Goal: Information Seeking & Learning: Learn about a topic

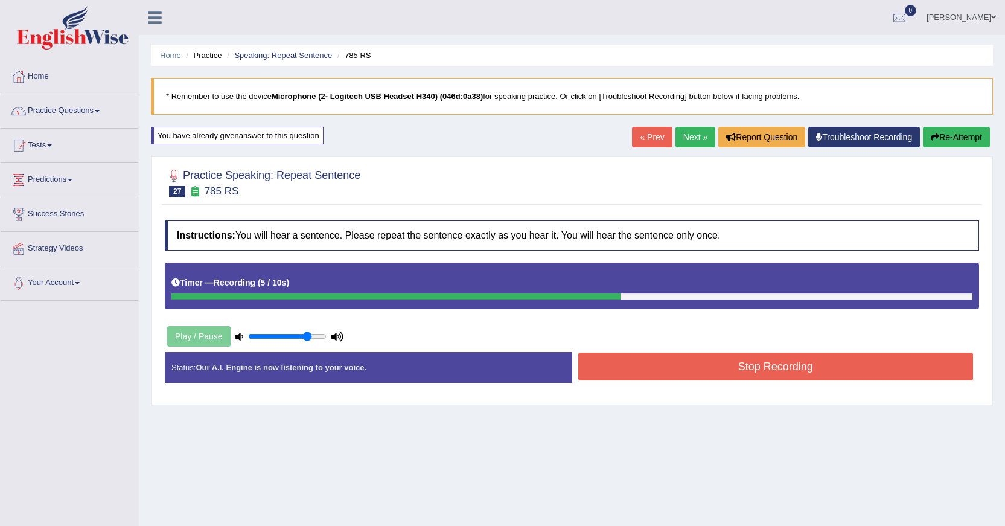
click at [656, 374] on button "Stop Recording" at bounding box center [775, 366] width 395 height 28
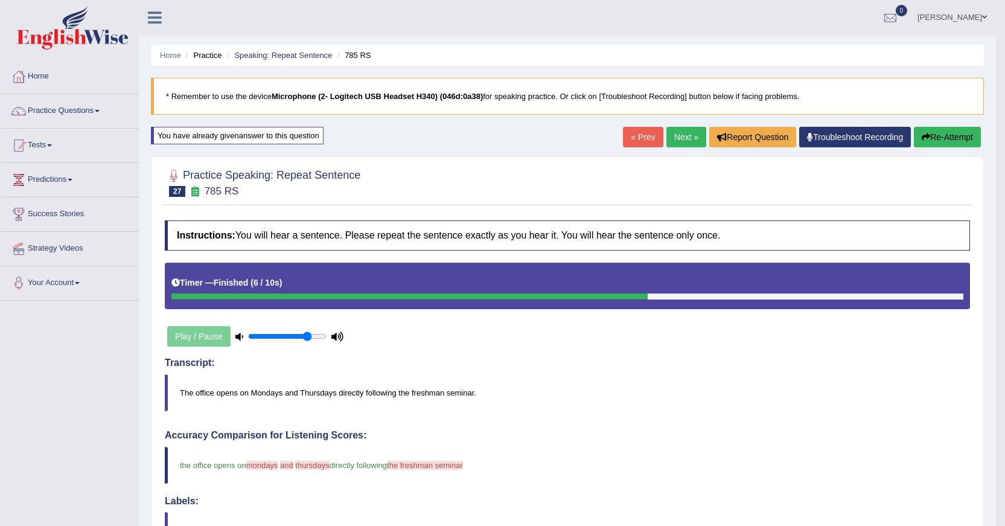
click at [682, 133] on link "Next »" at bounding box center [686, 137] width 40 height 21
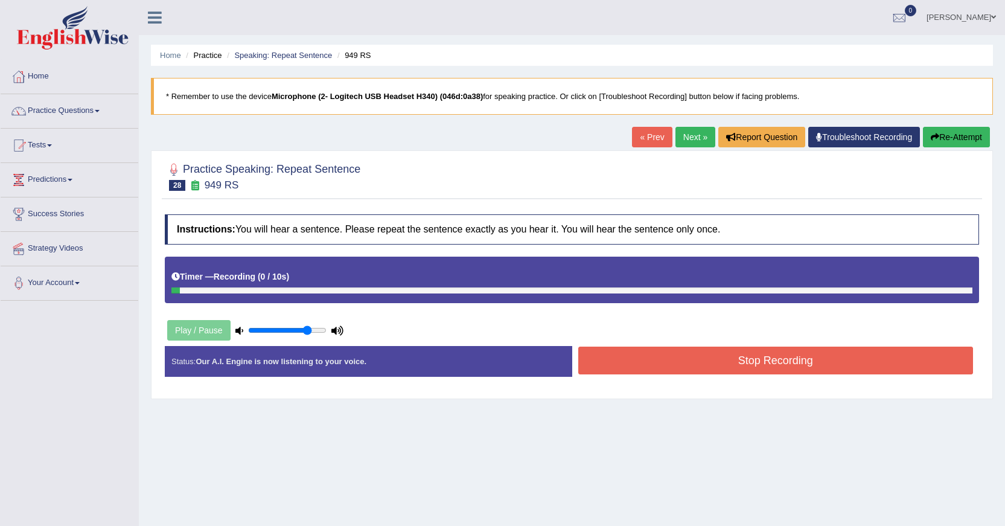
click at [652, 141] on link "« Prev" at bounding box center [652, 137] width 40 height 21
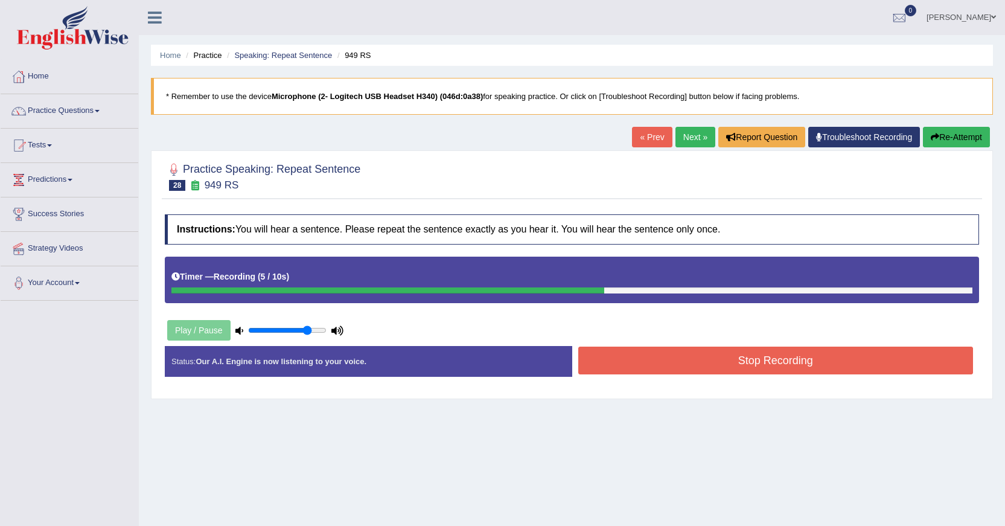
click at [688, 354] on button "Stop Recording" at bounding box center [775, 360] width 395 height 28
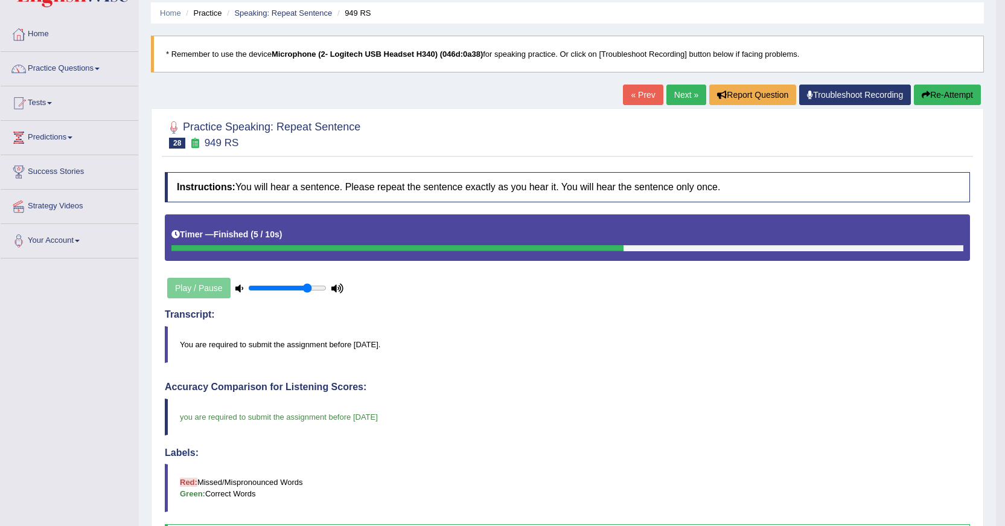
scroll to position [39, 0]
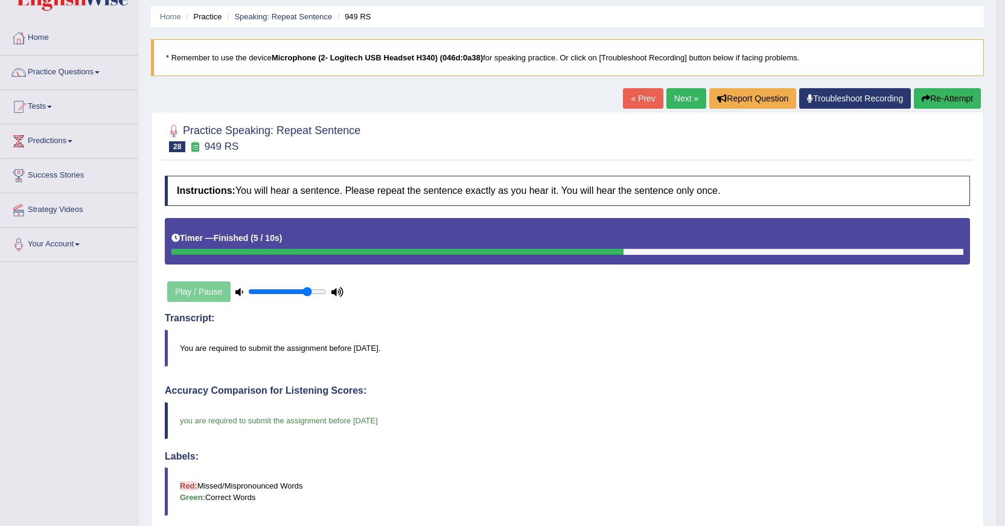
click at [673, 103] on link "Next »" at bounding box center [686, 98] width 40 height 21
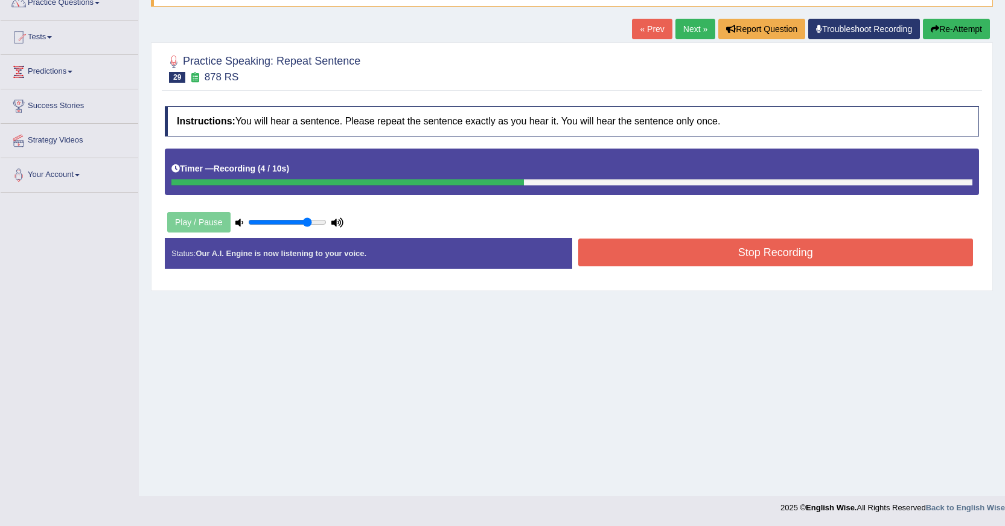
click at [705, 263] on button "Stop Recording" at bounding box center [775, 252] width 395 height 28
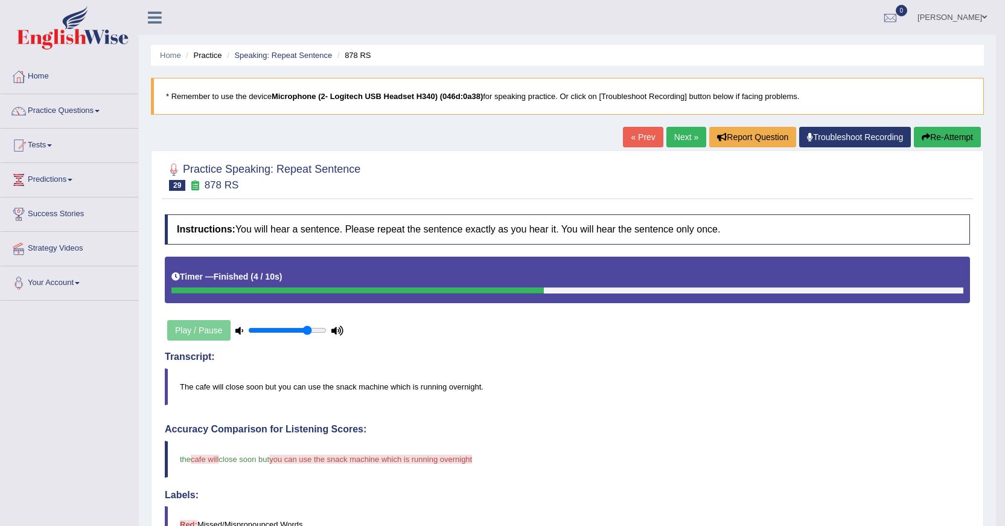
click at [643, 137] on link "« Prev" at bounding box center [643, 137] width 40 height 21
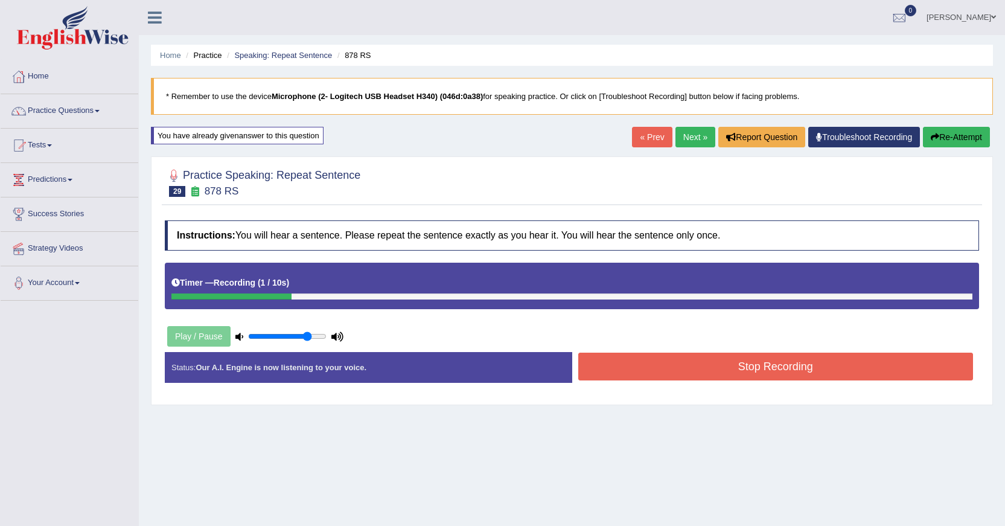
click at [654, 136] on link "« Prev" at bounding box center [652, 137] width 40 height 21
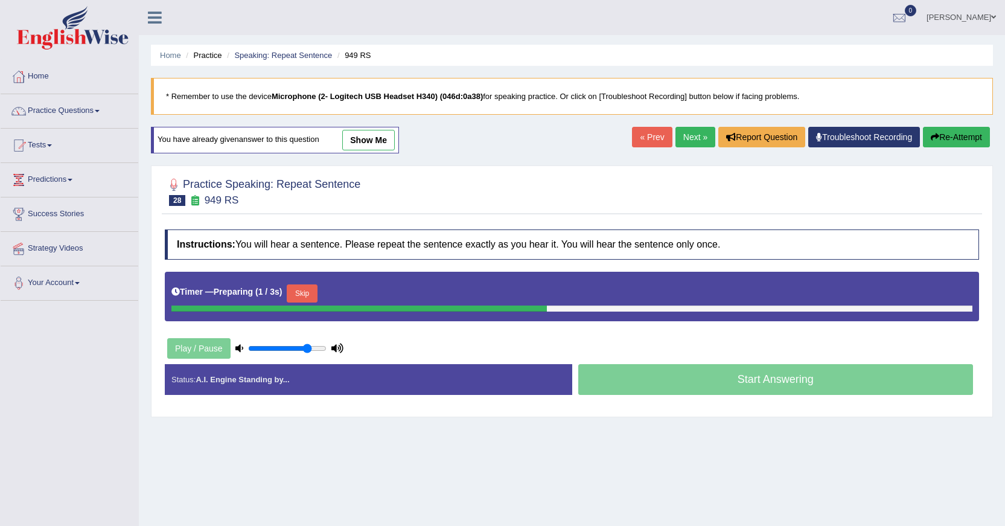
click at [675, 139] on link "Next »" at bounding box center [695, 137] width 40 height 21
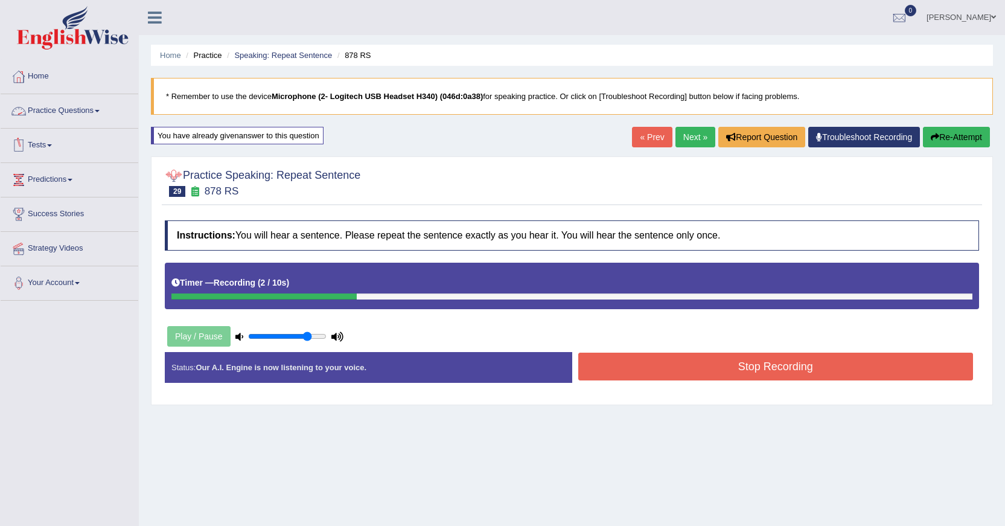
click at [638, 136] on link "« Prev" at bounding box center [652, 137] width 40 height 21
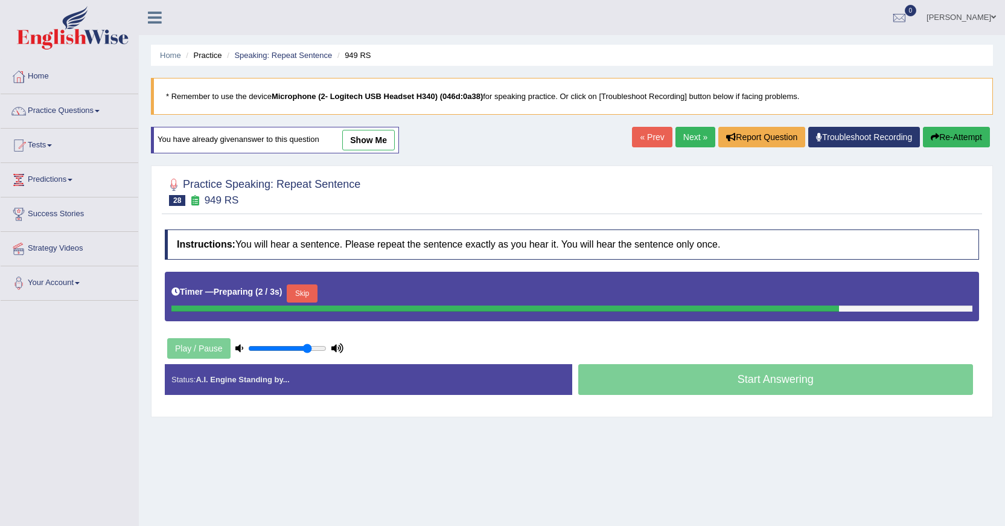
click at [177, 343] on div "Play / Pause" at bounding box center [255, 348] width 181 height 30
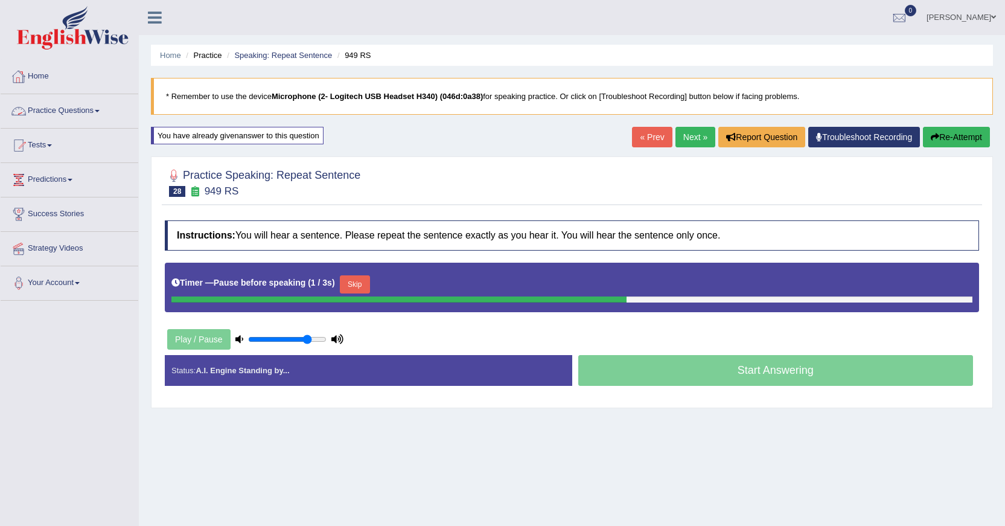
click at [101, 108] on link "Practice Questions" at bounding box center [70, 109] width 138 height 30
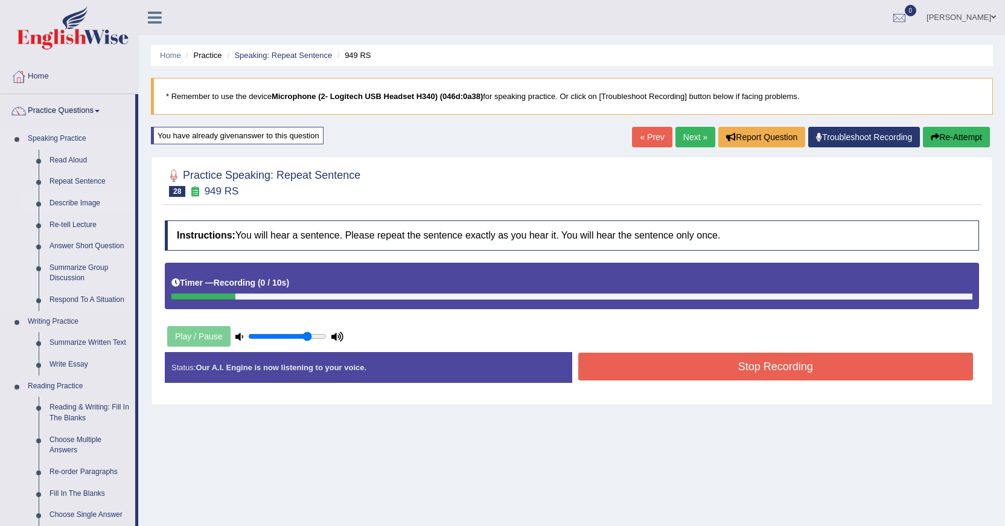
click at [89, 202] on link "Describe Image" at bounding box center [89, 204] width 91 height 22
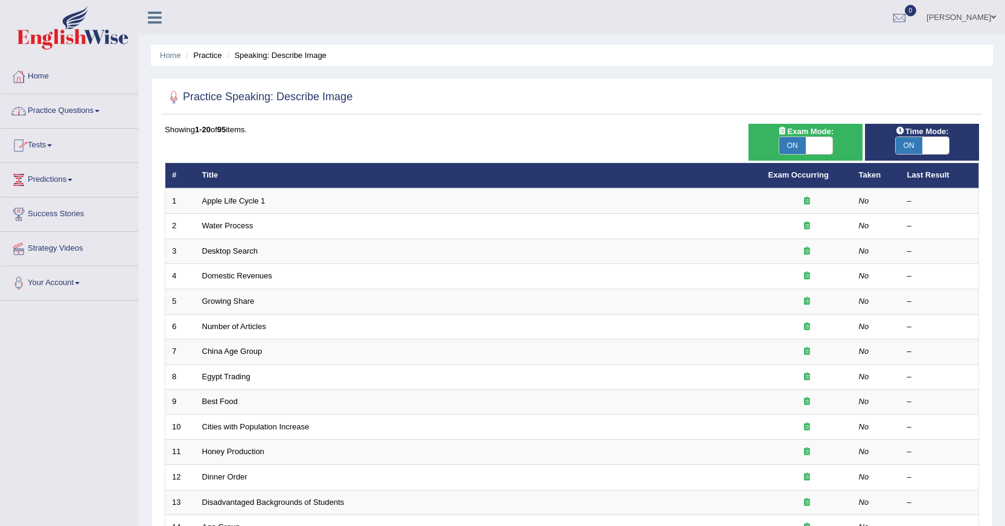
click at [100, 110] on span at bounding box center [97, 111] width 5 height 2
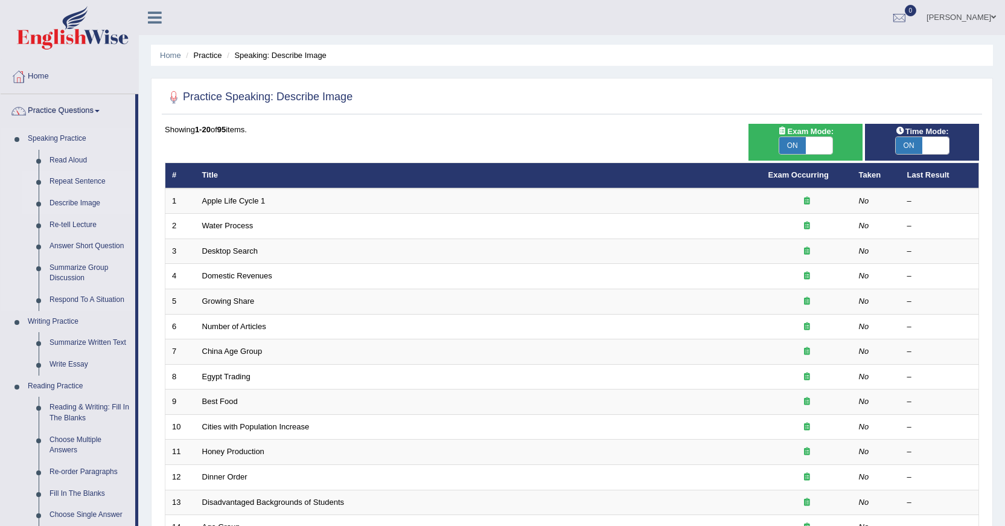
click at [92, 180] on link "Repeat Sentence" at bounding box center [89, 182] width 91 height 22
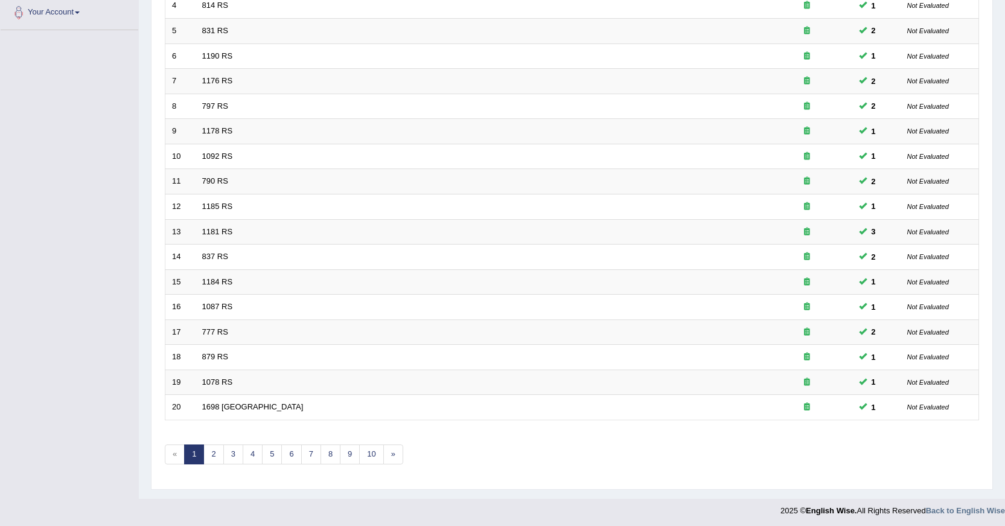
scroll to position [273, 0]
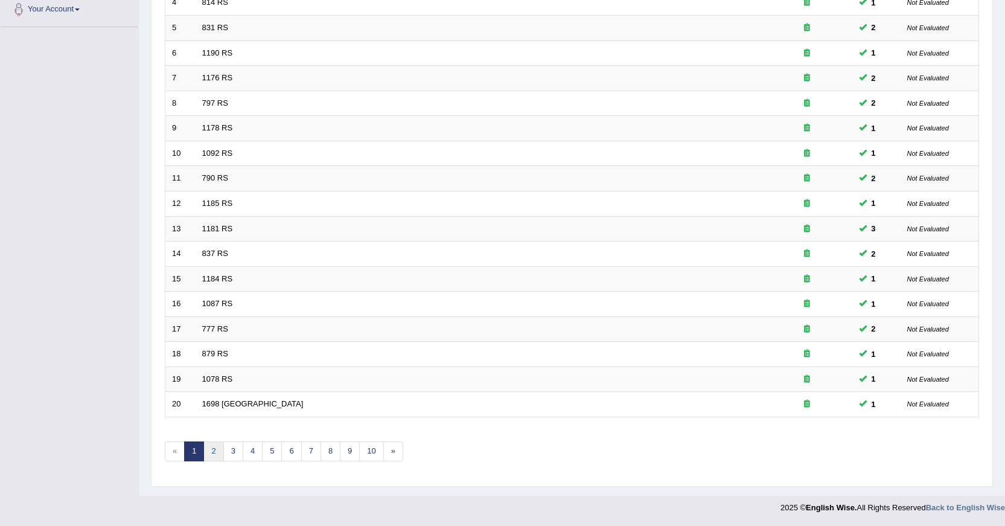
click at [218, 453] on link "2" at bounding box center [213, 451] width 20 height 20
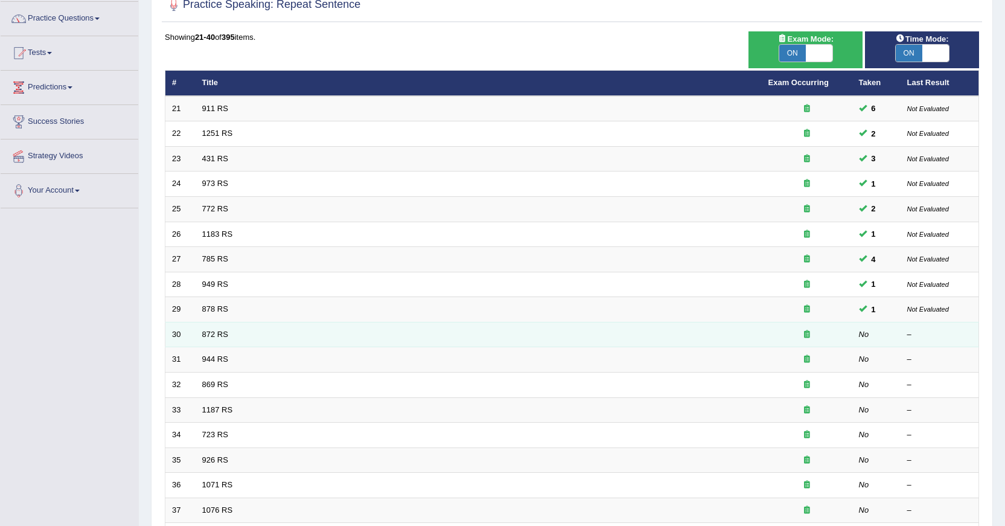
scroll to position [153, 0]
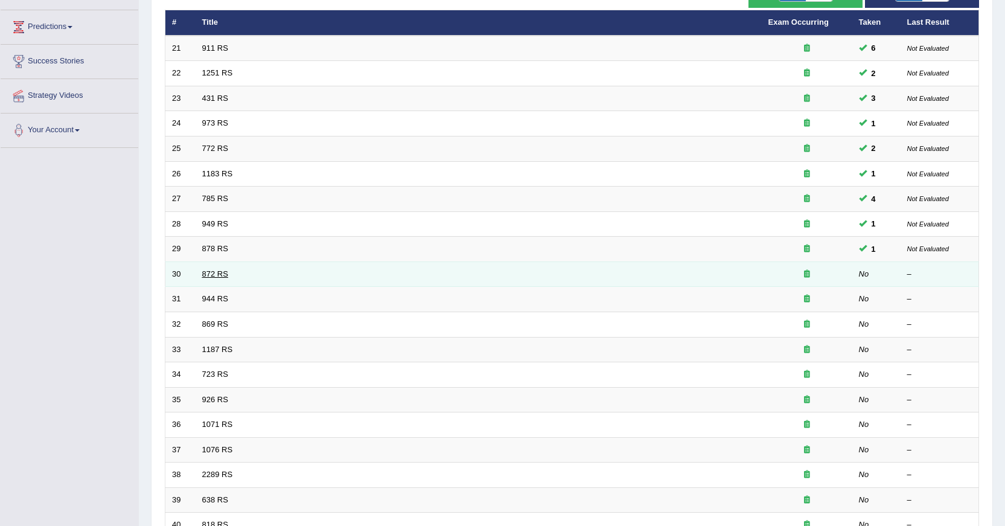
click at [224, 273] on link "872 RS" at bounding box center [215, 273] width 26 height 9
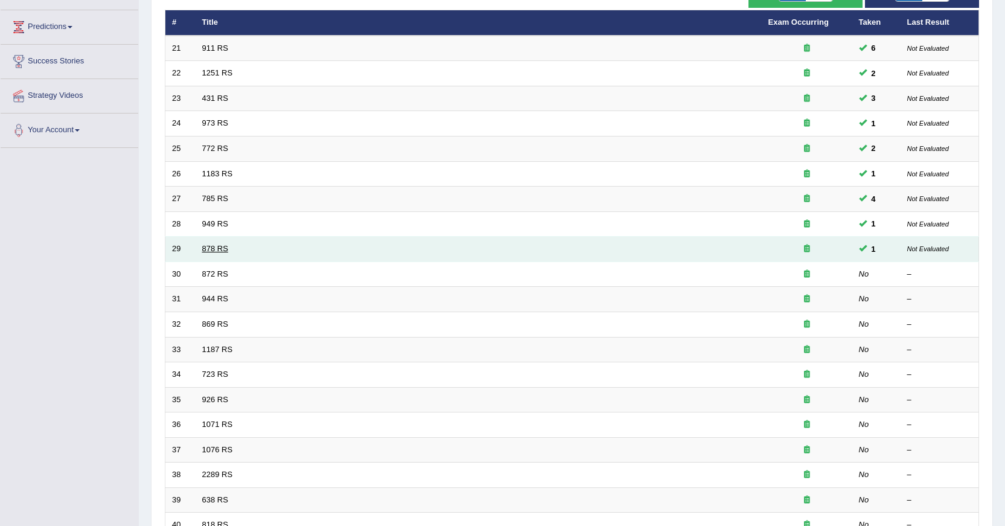
click at [213, 245] on link "878 RS" at bounding box center [215, 248] width 26 height 9
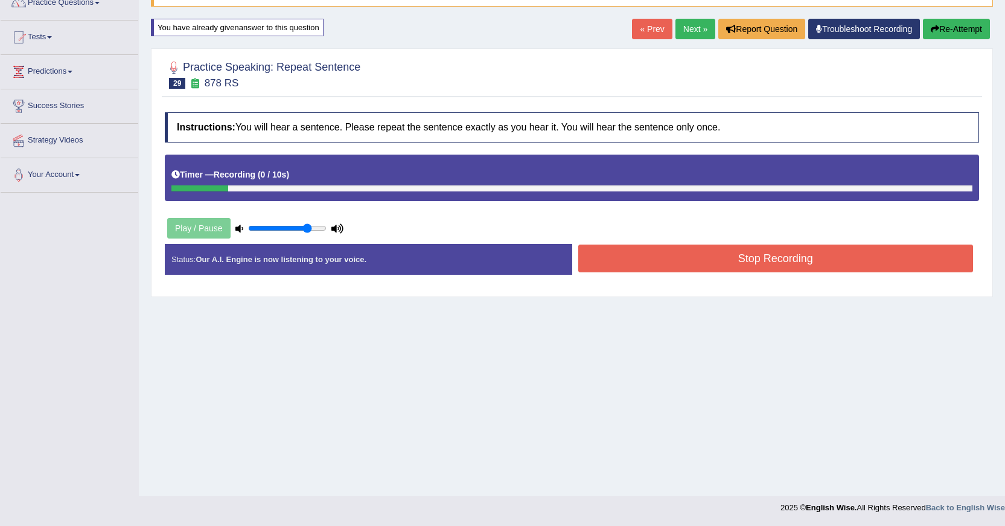
click at [652, 28] on link "« Prev" at bounding box center [652, 29] width 40 height 21
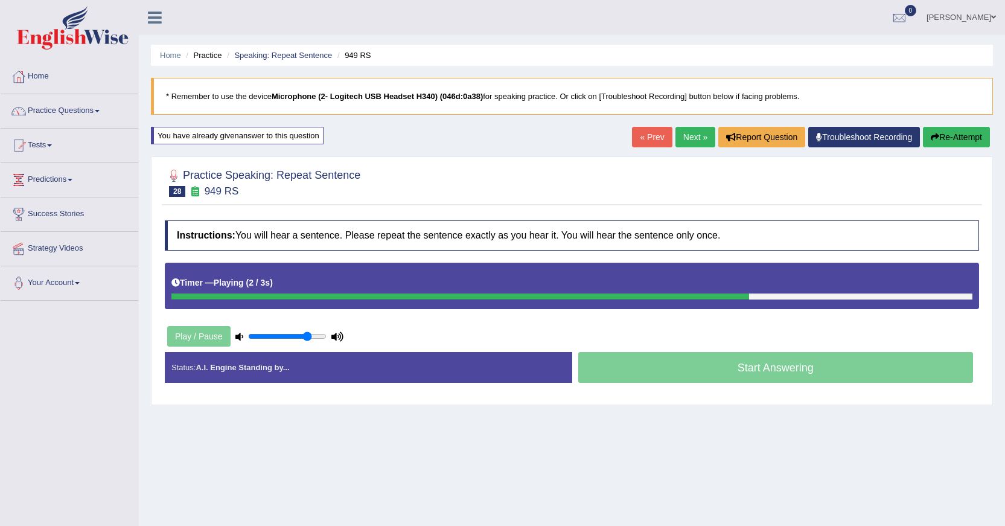
click at [680, 134] on link "Next »" at bounding box center [695, 137] width 40 height 21
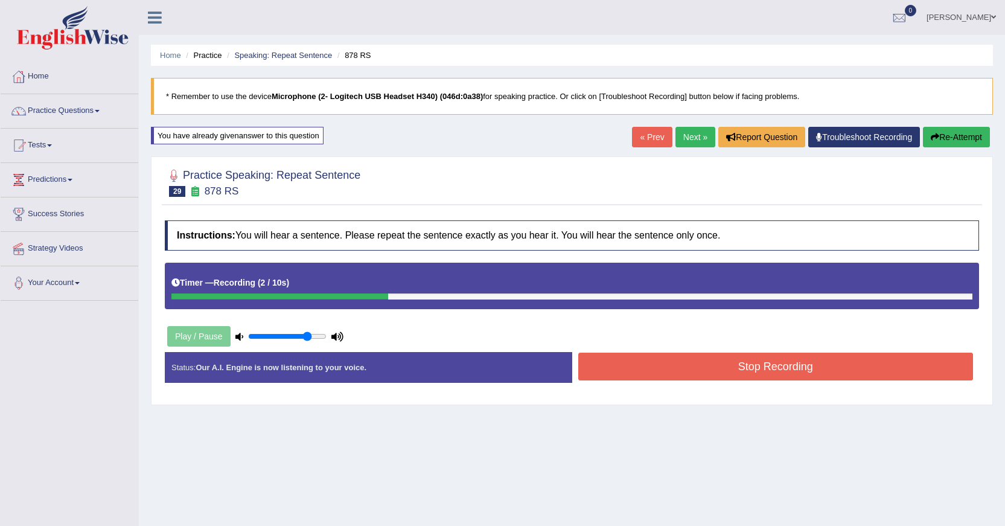
click at [654, 139] on link "« Prev" at bounding box center [652, 137] width 40 height 21
click at [695, 359] on button "Stop Recording" at bounding box center [775, 366] width 395 height 28
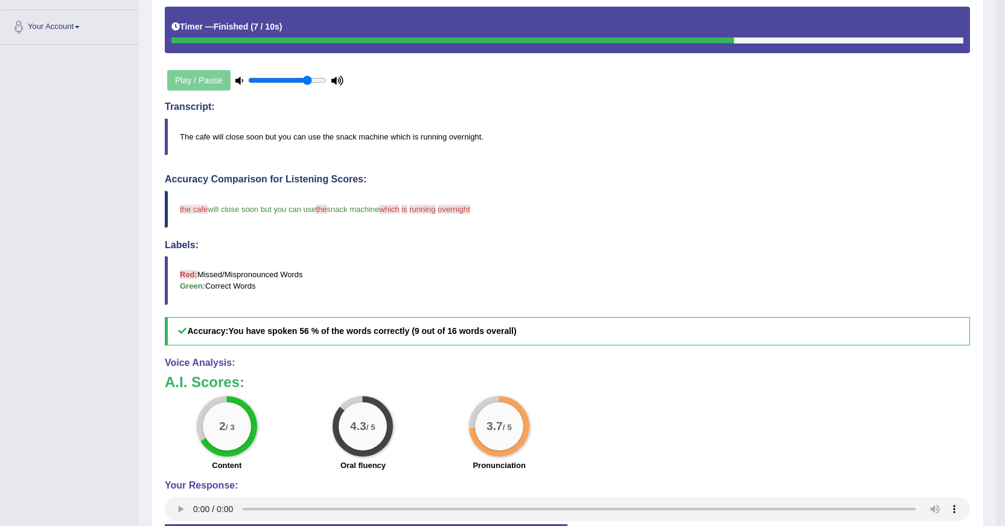
scroll to position [286, 0]
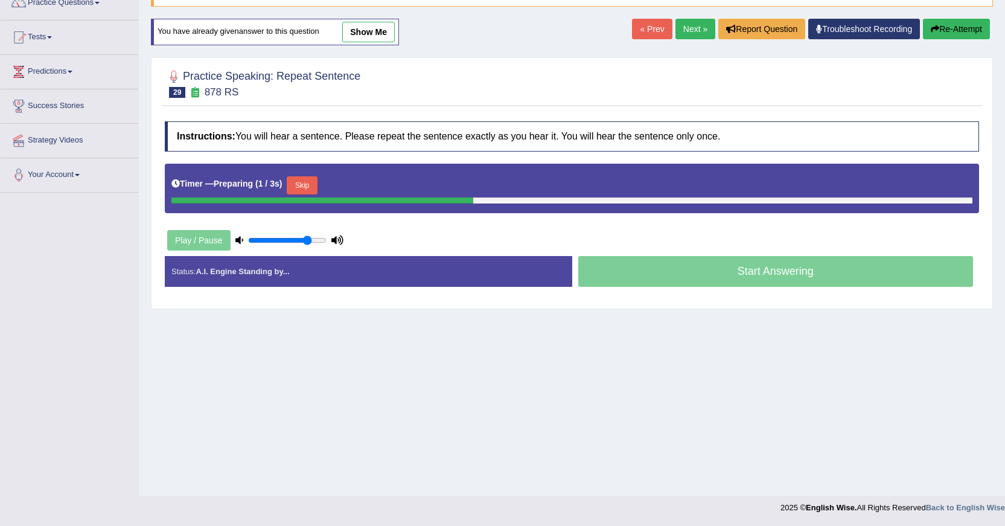
scroll to position [108, 0]
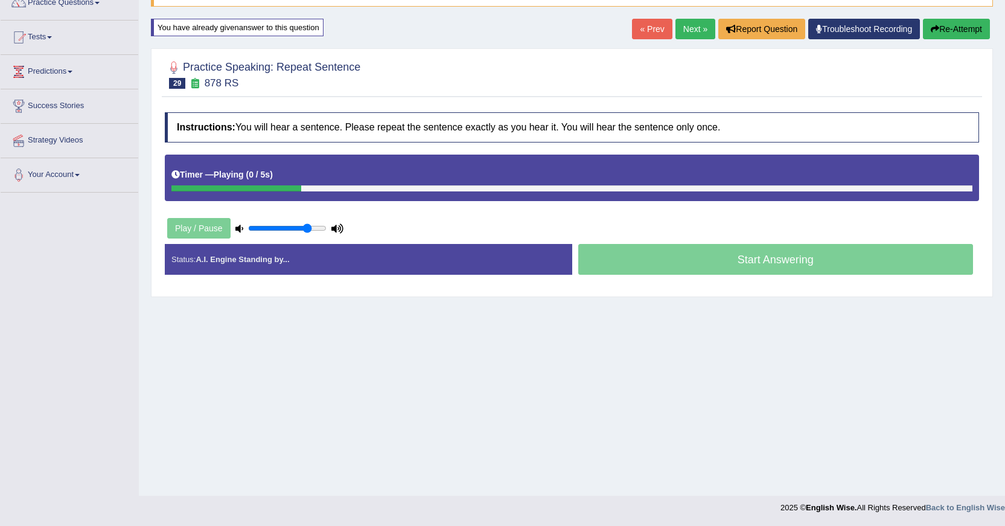
click at [683, 36] on link "Next »" at bounding box center [695, 29] width 40 height 21
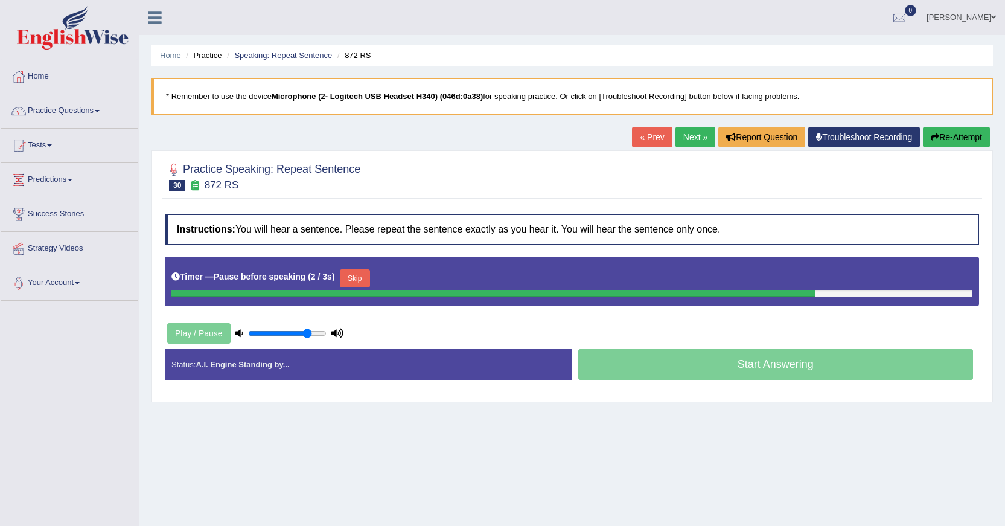
click at [655, 137] on link "« Prev" at bounding box center [652, 137] width 40 height 21
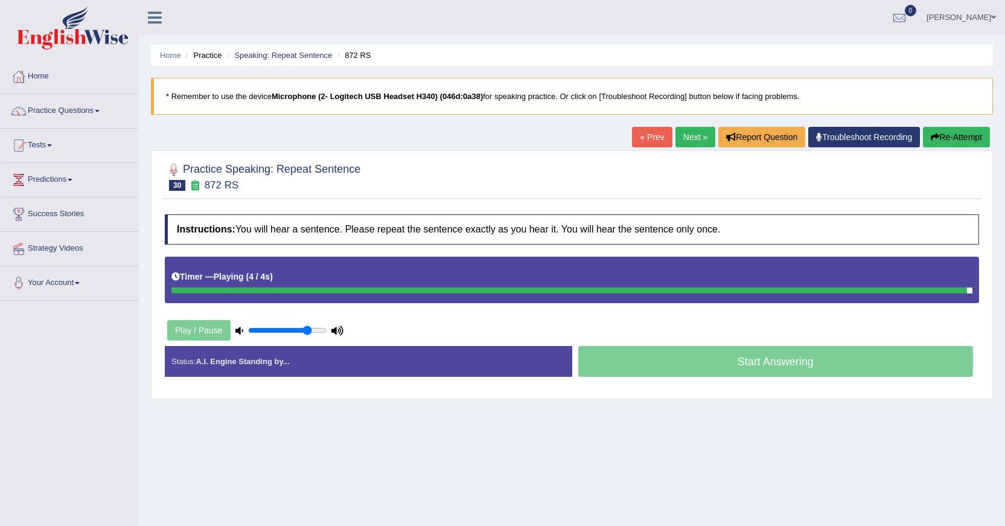
click at [655, 139] on link "« Prev" at bounding box center [652, 137] width 40 height 21
click at [654, 139] on link "« Prev" at bounding box center [652, 137] width 40 height 21
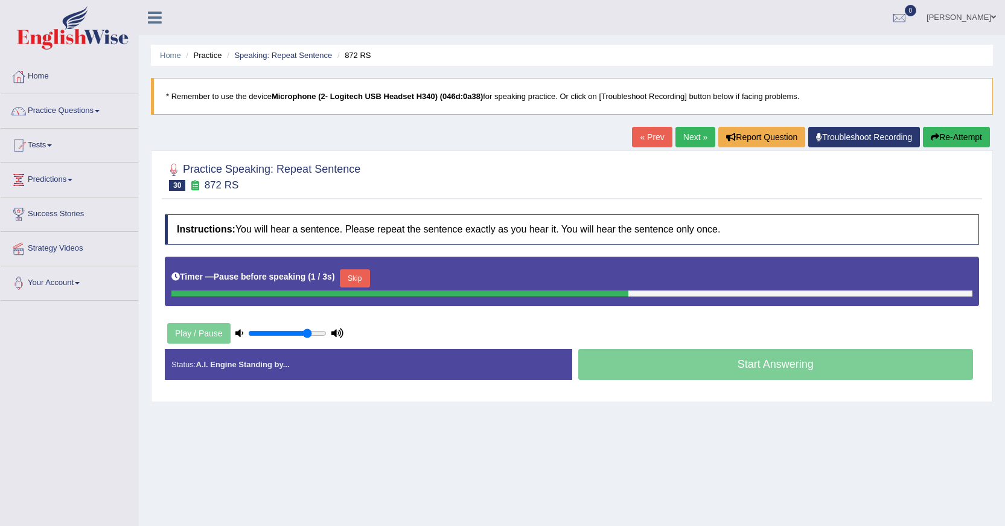
click at [651, 144] on link "« Prev" at bounding box center [652, 137] width 40 height 21
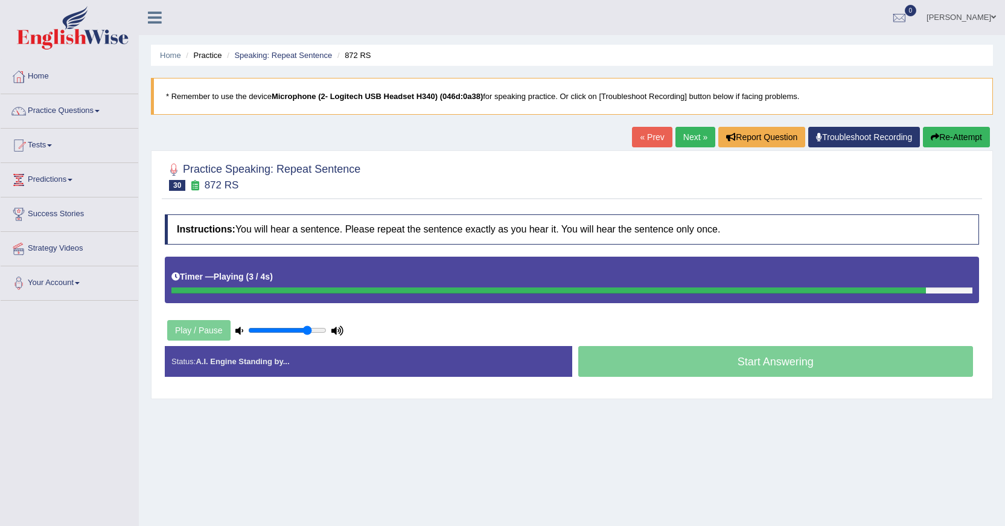
click at [645, 142] on link "« Prev" at bounding box center [652, 137] width 40 height 21
click at [648, 137] on link "« Prev" at bounding box center [652, 137] width 40 height 21
click at [656, 139] on link "« Prev" at bounding box center [652, 137] width 40 height 21
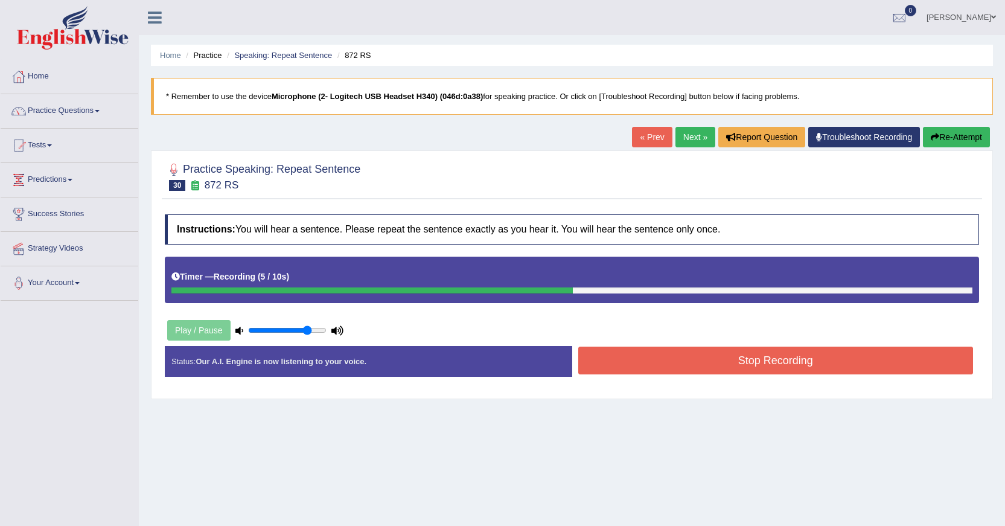
click at [677, 350] on button "Stop Recording" at bounding box center [775, 360] width 395 height 28
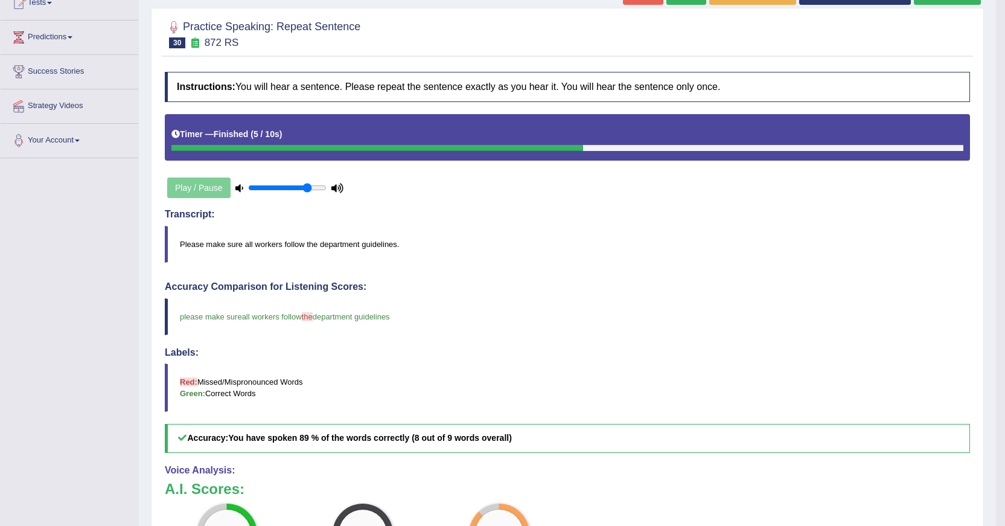
scroll to position [121, 0]
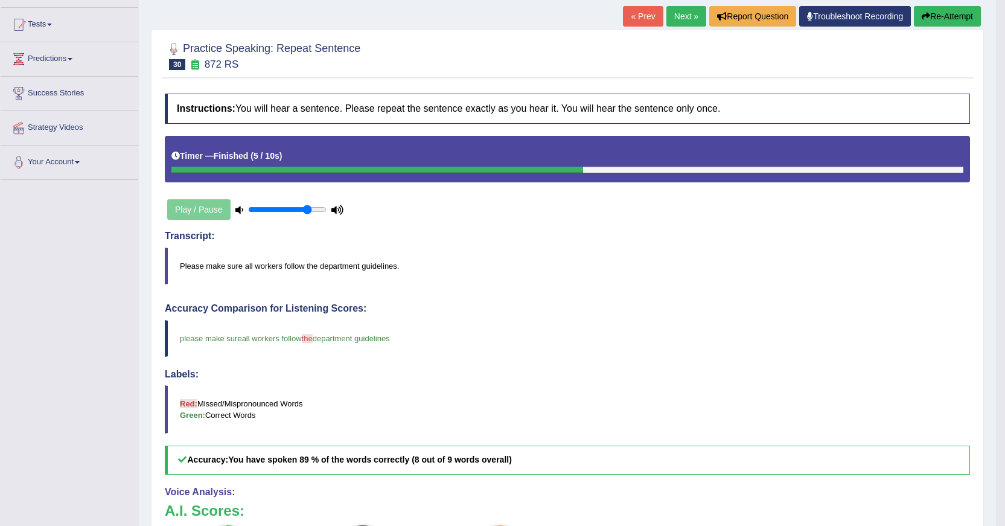
click at [640, 23] on link "« Prev" at bounding box center [643, 16] width 40 height 21
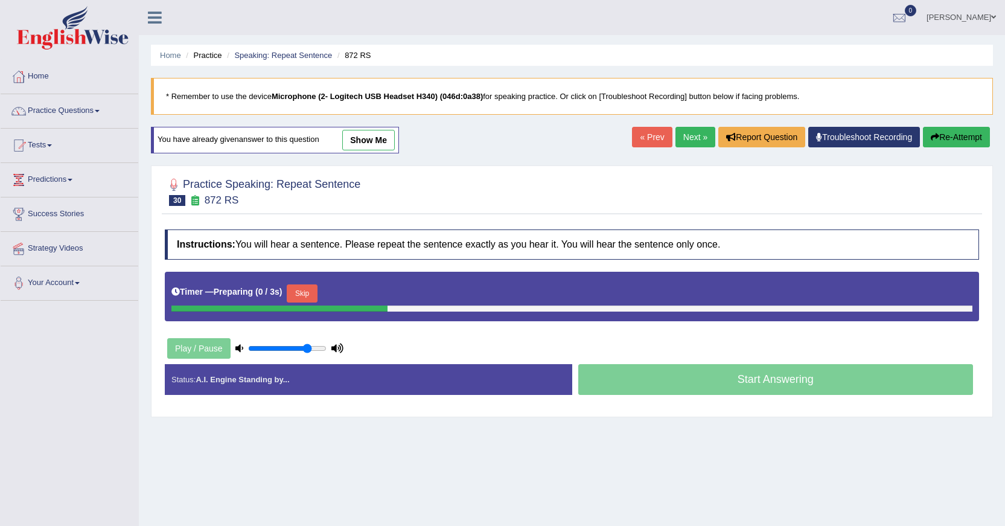
click at [684, 138] on link "Next »" at bounding box center [695, 137] width 40 height 21
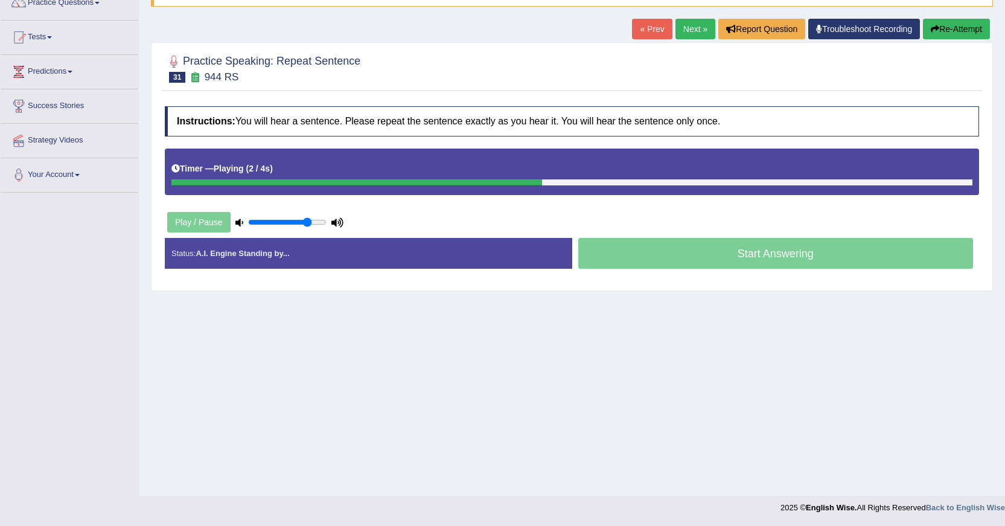
click at [656, 32] on link "« Prev" at bounding box center [652, 29] width 40 height 21
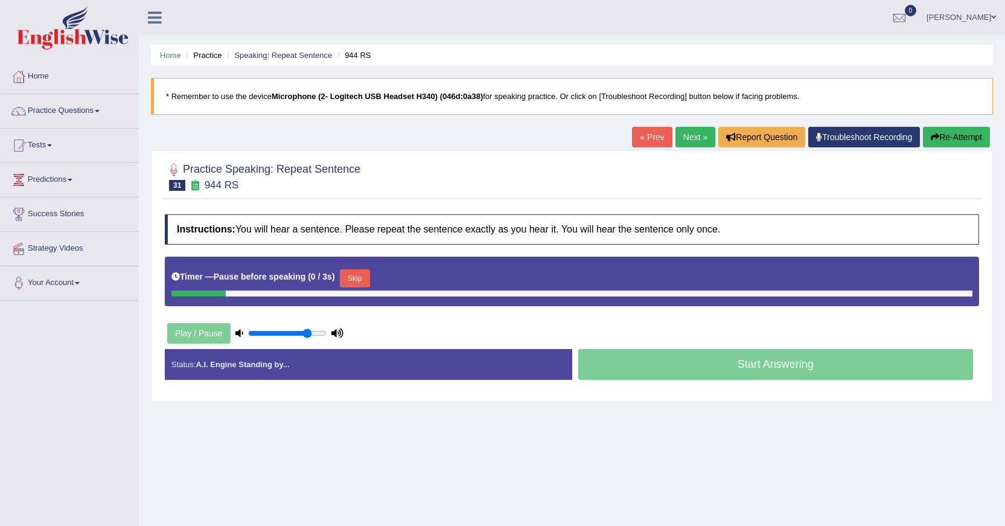
click at [662, 134] on link "« Prev" at bounding box center [652, 137] width 40 height 21
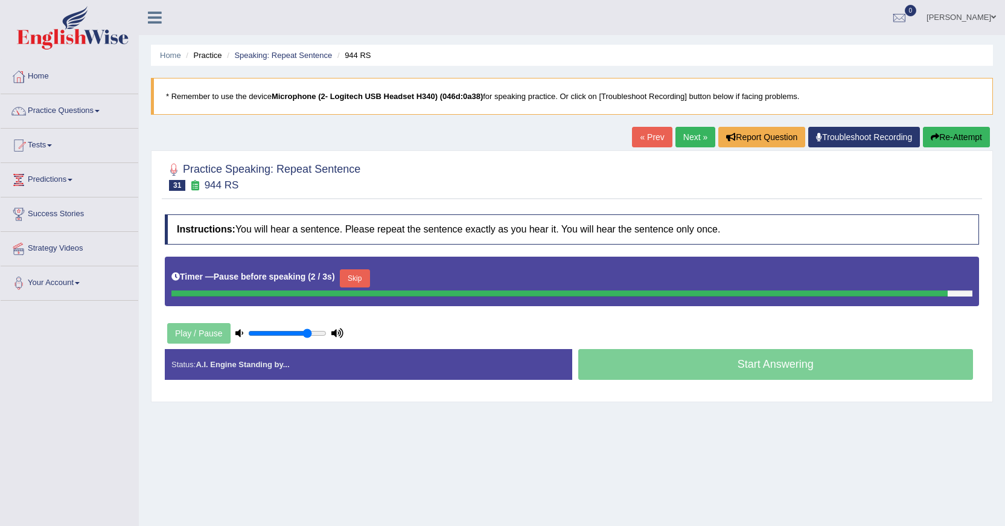
click at [660, 141] on link "« Prev" at bounding box center [652, 137] width 40 height 21
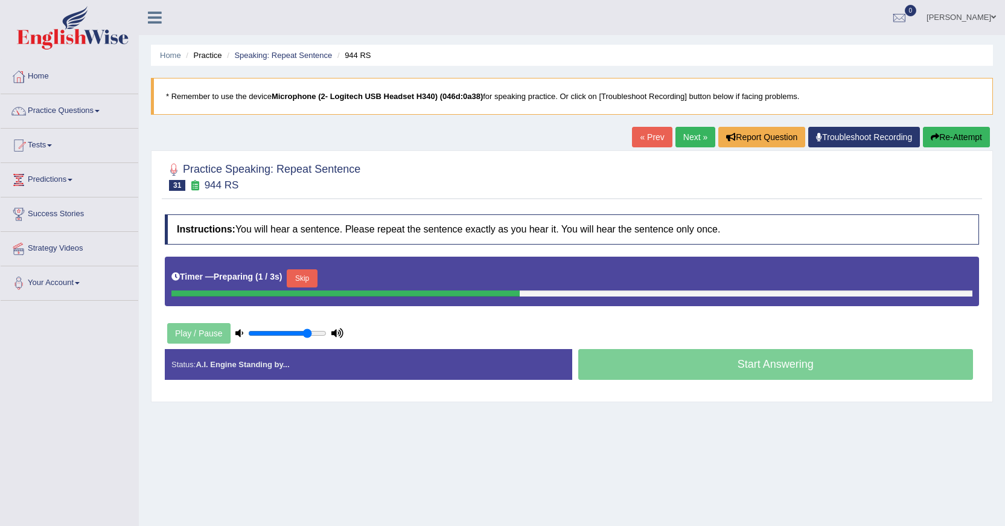
click at [691, 136] on link "Next »" at bounding box center [695, 137] width 40 height 21
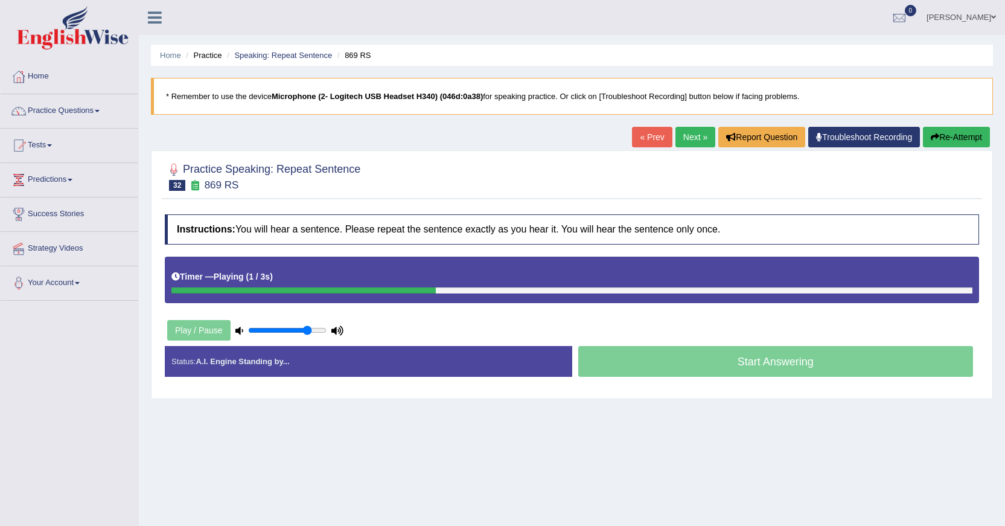
click at [655, 136] on link "« Prev" at bounding box center [652, 137] width 40 height 21
click at [653, 139] on link "« Prev" at bounding box center [652, 137] width 40 height 21
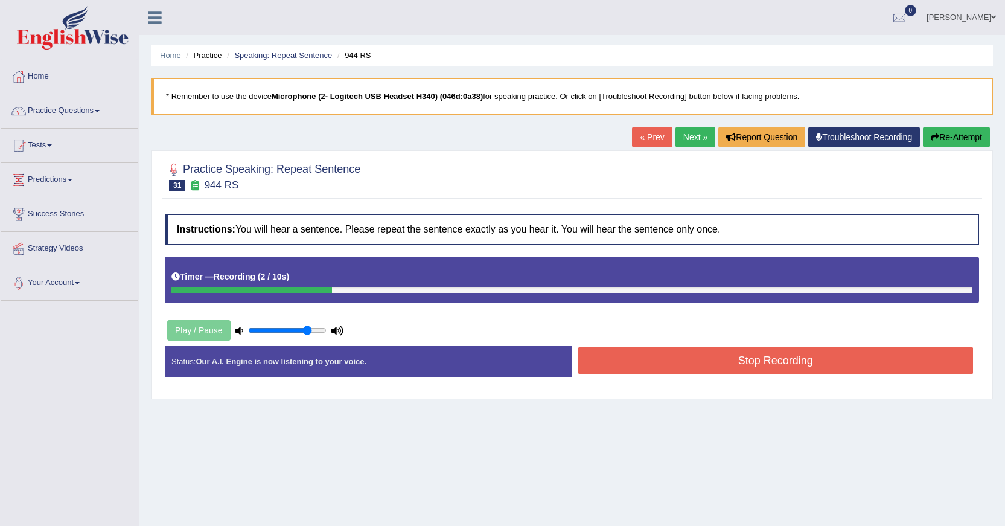
click at [653, 139] on link "« Prev" at bounding box center [652, 137] width 40 height 21
click at [716, 349] on button "Stop Recording" at bounding box center [775, 360] width 395 height 28
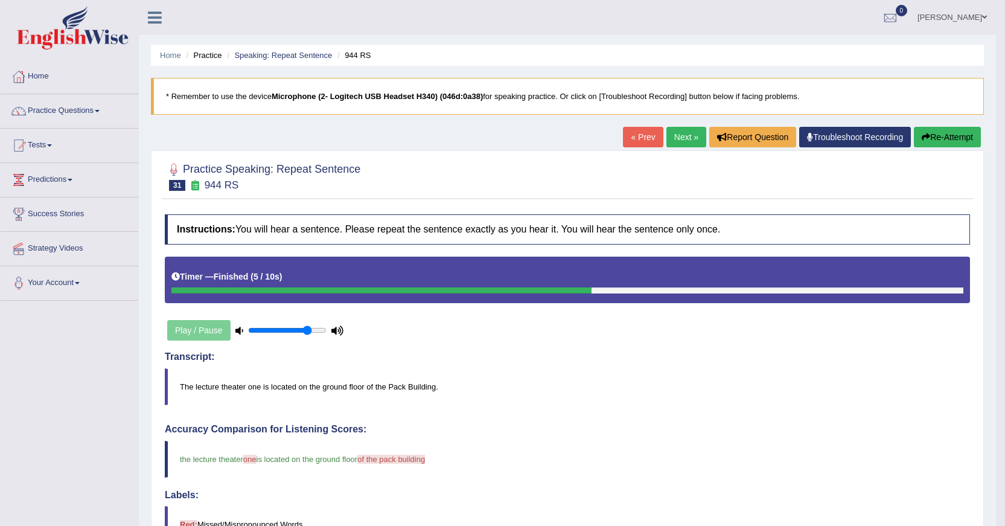
click at [674, 135] on link "Next »" at bounding box center [686, 137] width 40 height 21
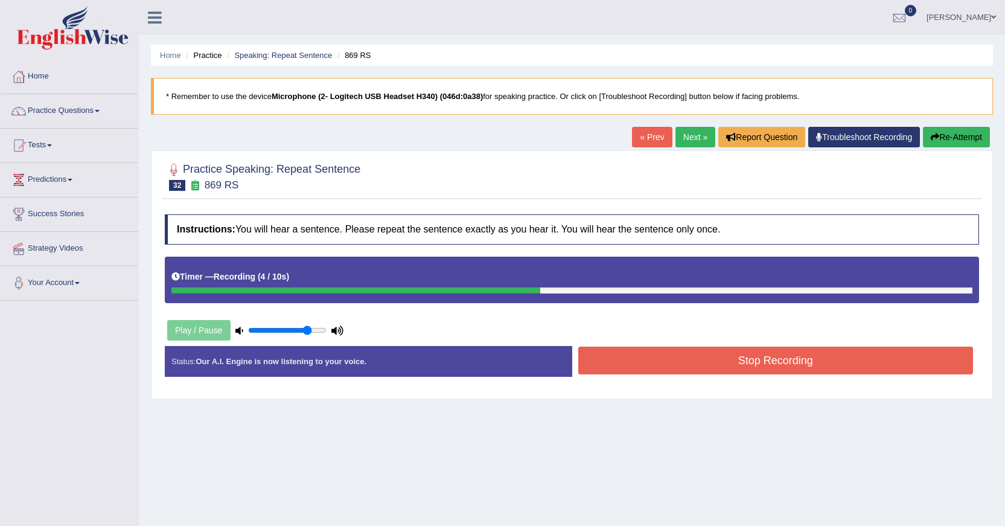
click at [694, 369] on button "Stop Recording" at bounding box center [775, 360] width 395 height 28
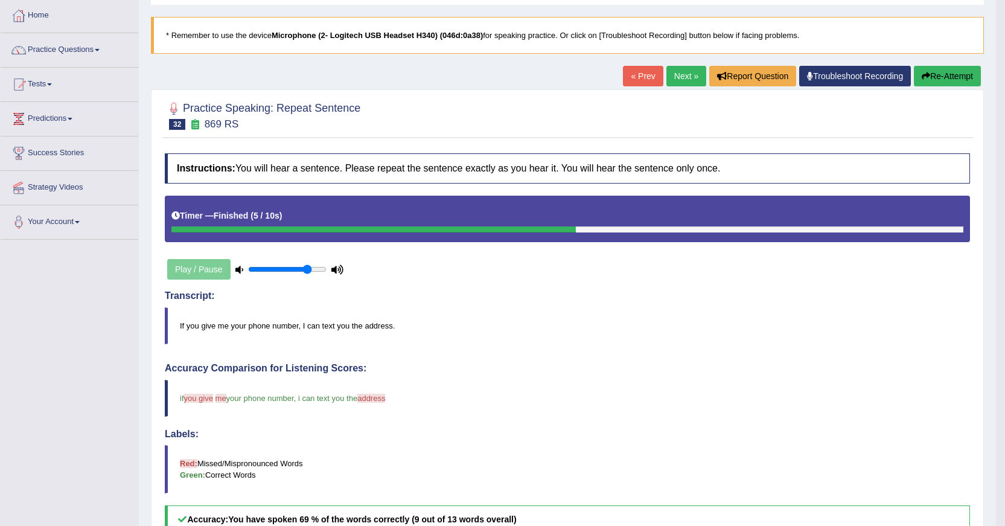
scroll to position [60, 0]
click at [680, 78] on link "Next »" at bounding box center [686, 76] width 40 height 21
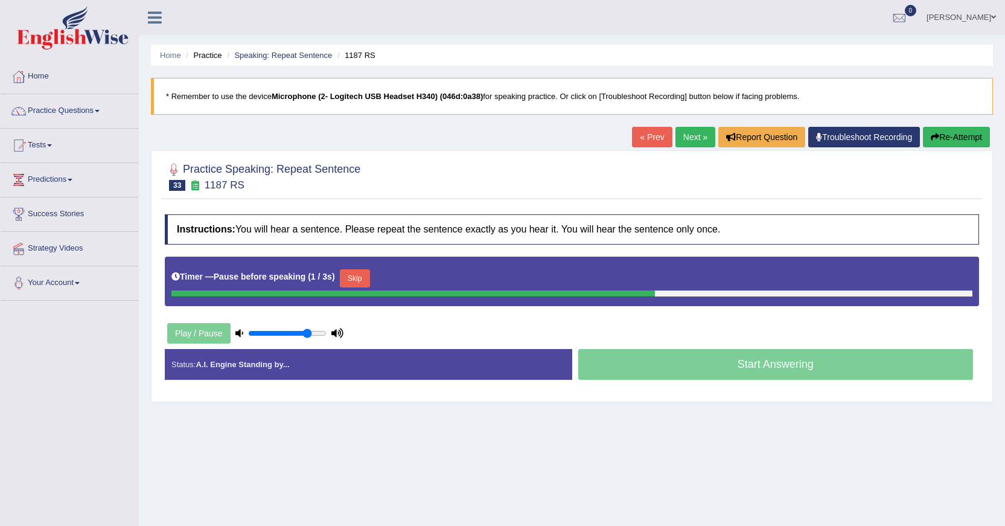
click at [657, 132] on link "« Prev" at bounding box center [652, 137] width 40 height 21
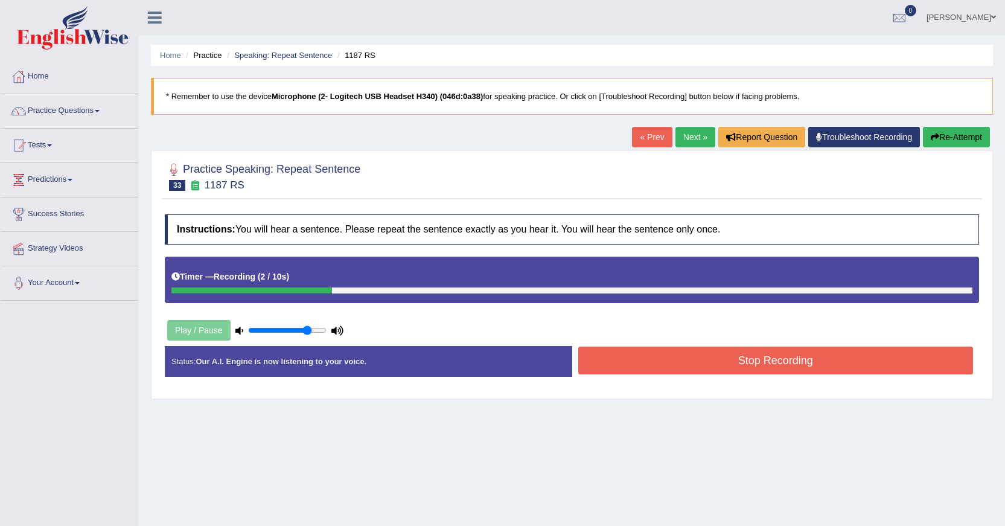
click at [653, 138] on link "« Prev" at bounding box center [652, 137] width 40 height 21
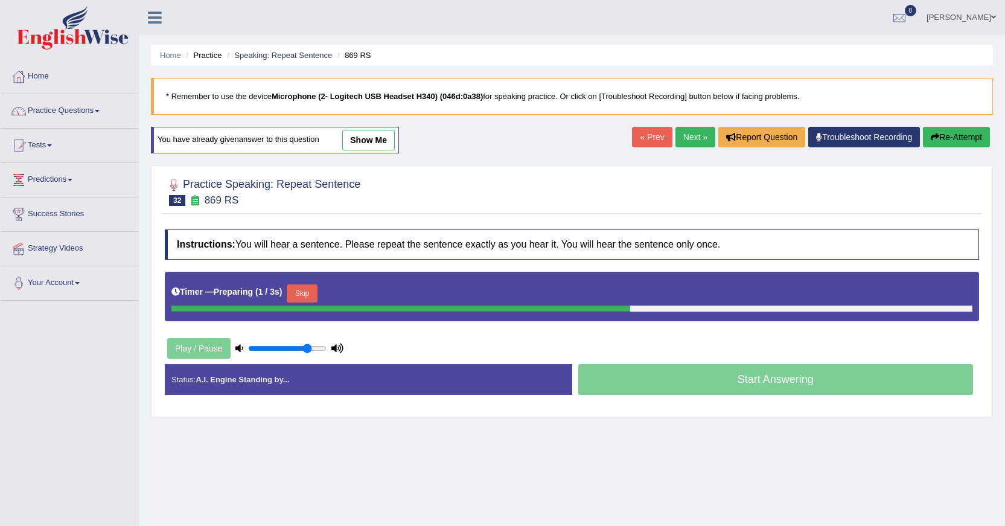
click at [680, 139] on link "Next »" at bounding box center [695, 137] width 40 height 21
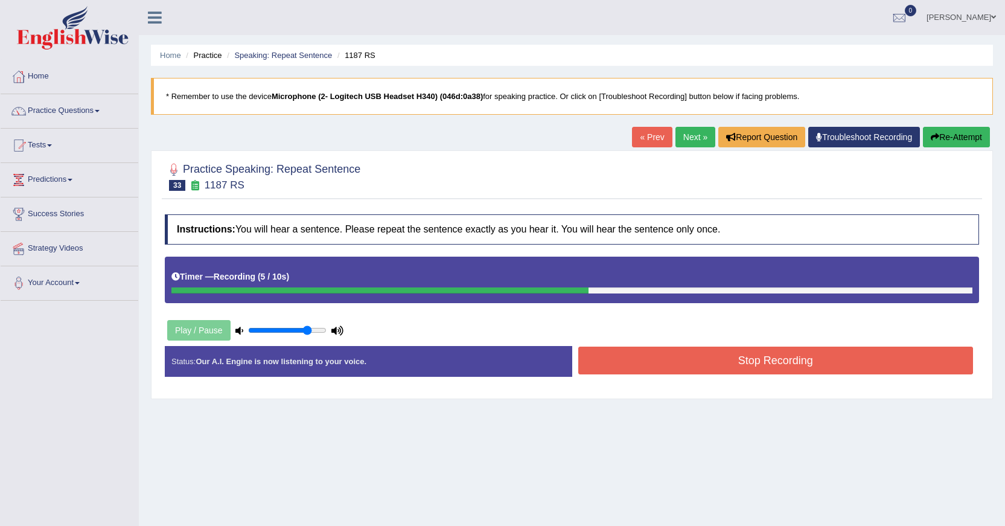
click at [748, 364] on button "Stop Recording" at bounding box center [775, 360] width 395 height 28
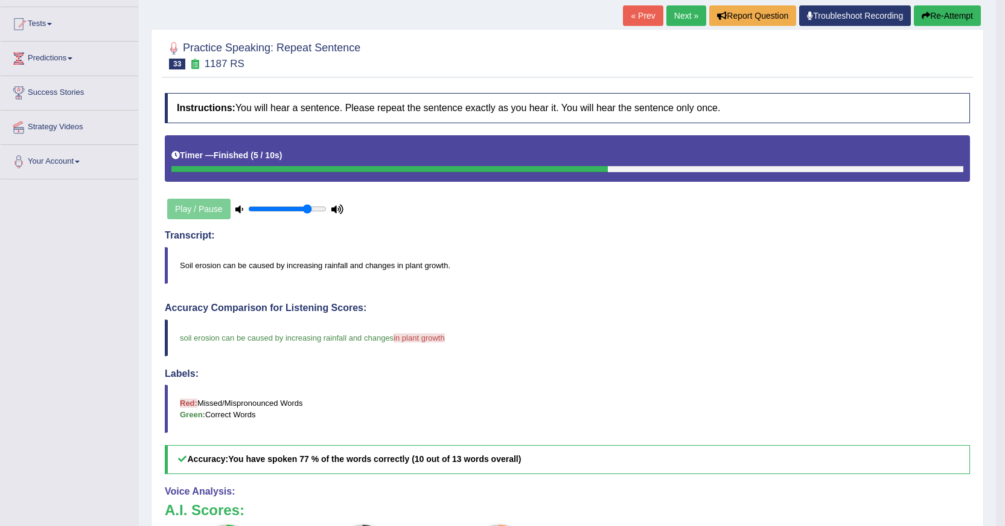
scroll to position [60, 0]
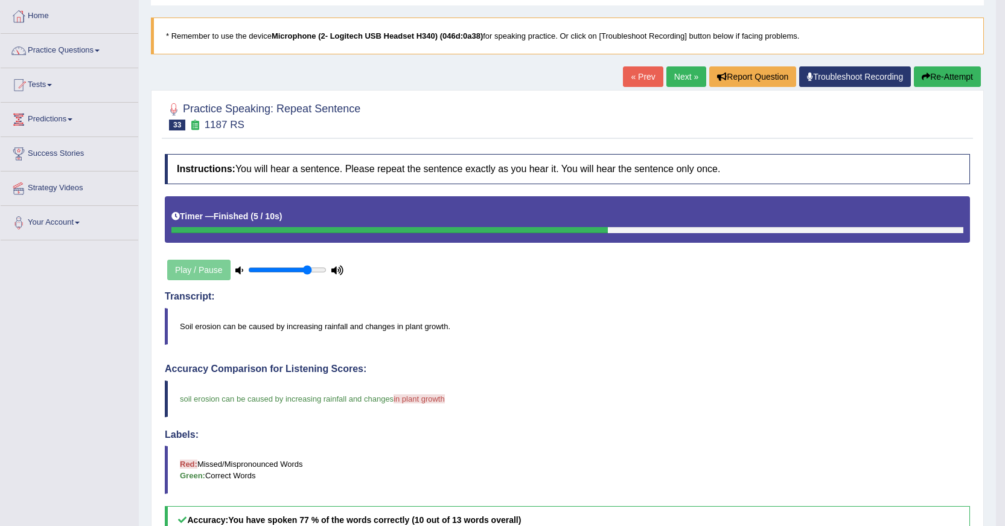
click at [687, 82] on link "Next »" at bounding box center [686, 76] width 40 height 21
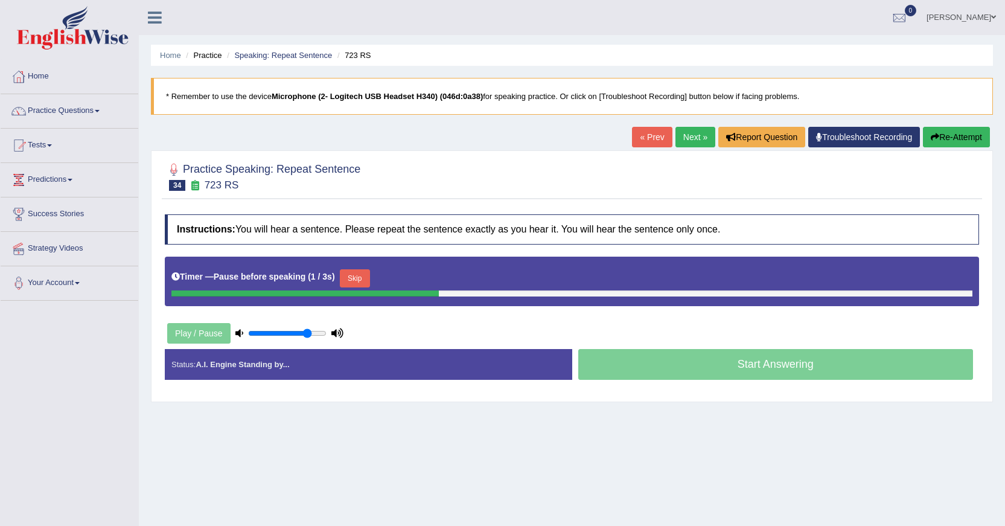
click at [649, 138] on link "« Prev" at bounding box center [652, 137] width 40 height 21
click at [636, 136] on link "« Prev" at bounding box center [652, 137] width 40 height 21
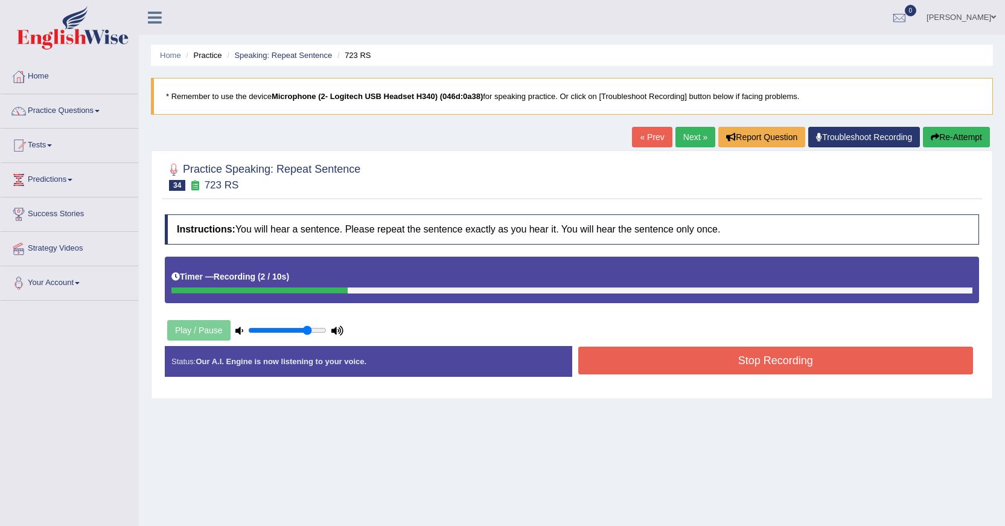
click at [665, 142] on link "« Prev" at bounding box center [652, 137] width 40 height 21
click at [660, 367] on button "Stop Recording" at bounding box center [775, 360] width 395 height 28
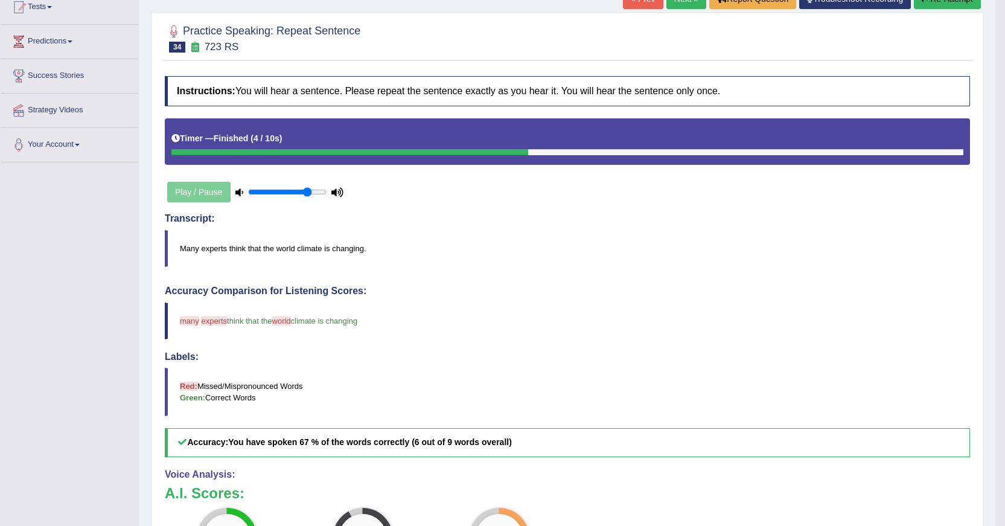
scroll to position [121, 0]
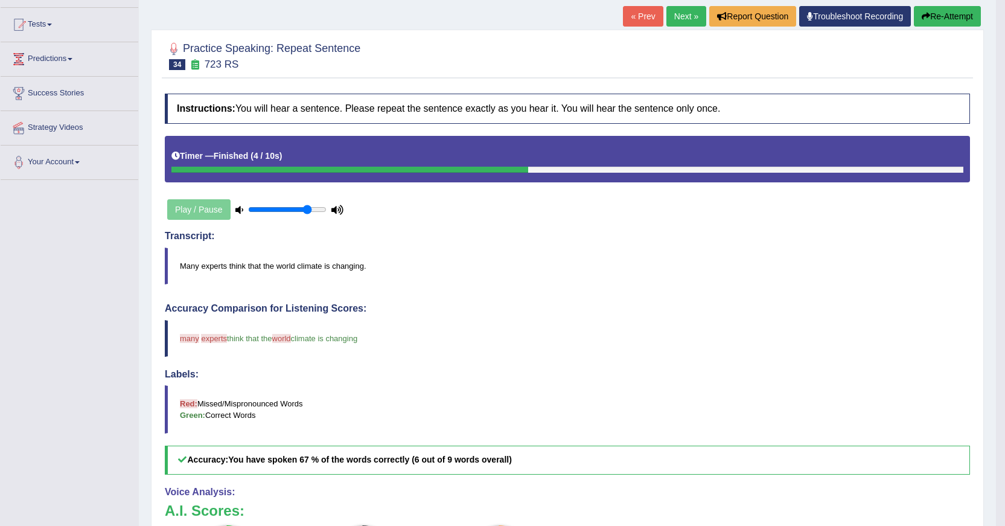
click at [670, 22] on link "Next »" at bounding box center [686, 16] width 40 height 21
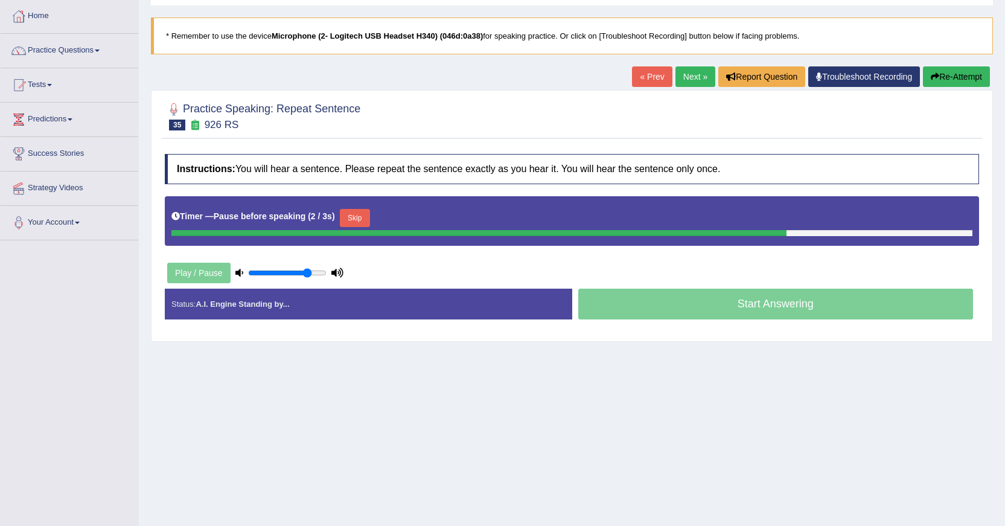
click at [638, 78] on link "« Prev" at bounding box center [652, 76] width 40 height 21
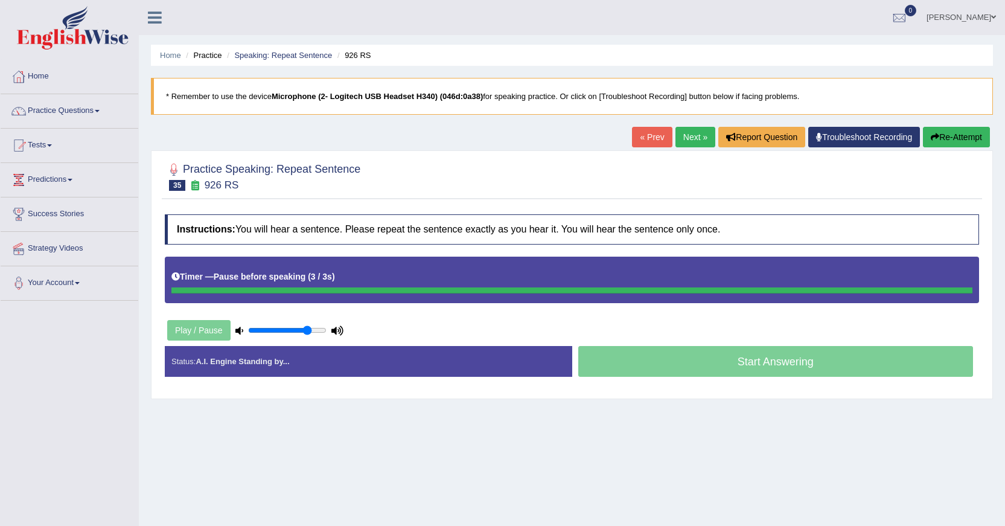
click at [640, 135] on link "« Prev" at bounding box center [652, 137] width 40 height 21
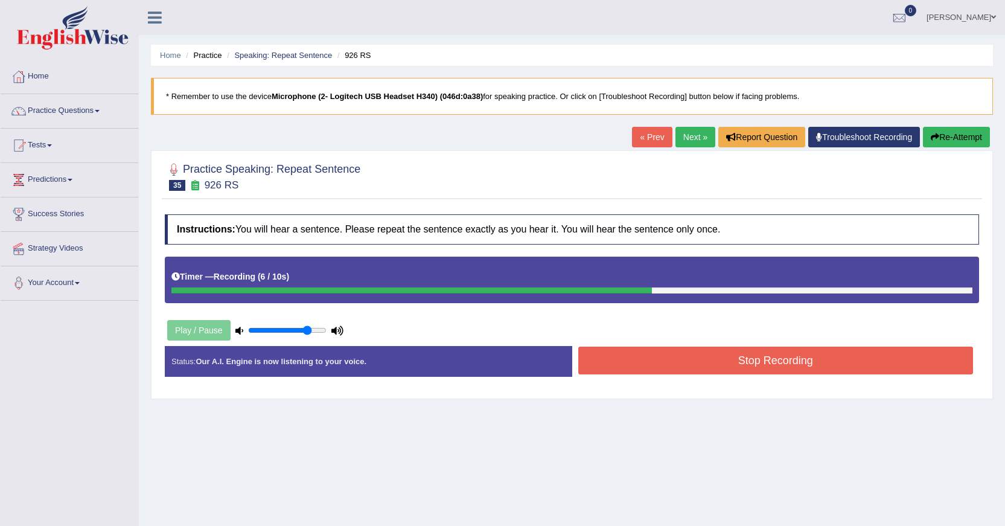
click at [720, 354] on button "Stop Recording" at bounding box center [775, 360] width 395 height 28
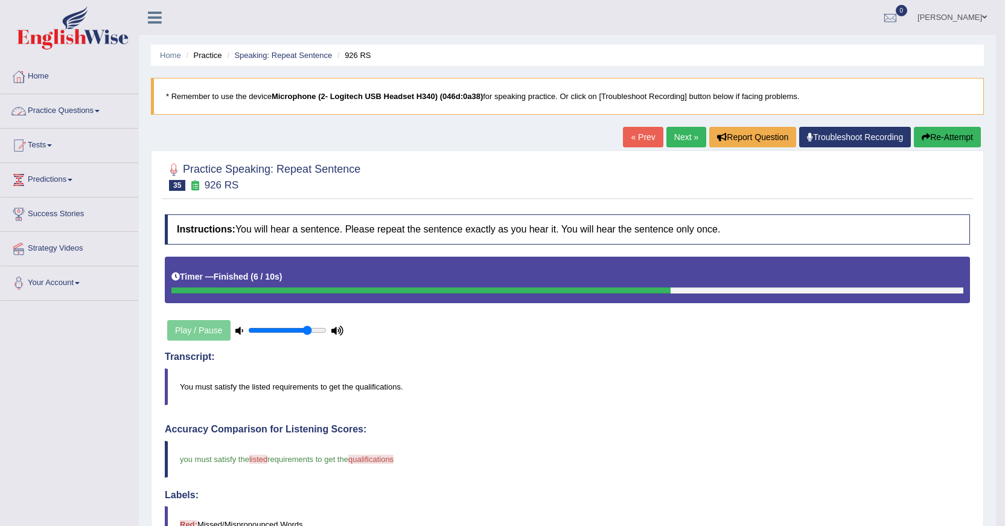
click at [99, 110] on span at bounding box center [97, 111] width 5 height 2
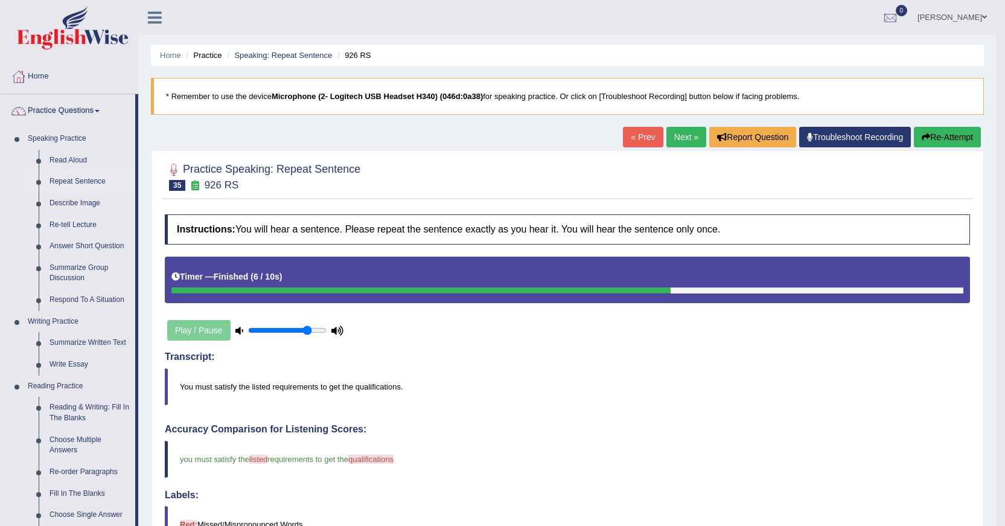
click at [86, 179] on link "Repeat Sentence" at bounding box center [89, 182] width 91 height 22
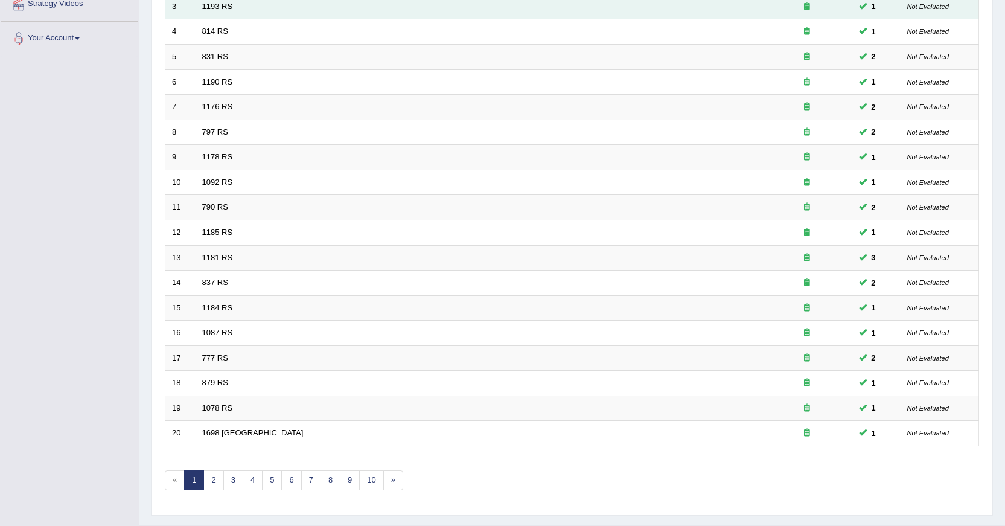
scroll to position [273, 0]
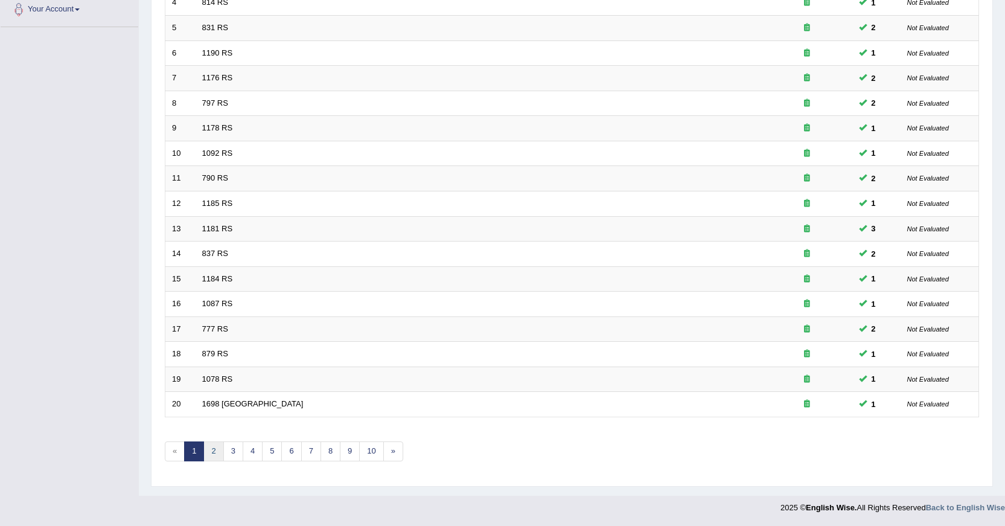
click at [206, 456] on link "2" at bounding box center [213, 451] width 20 height 20
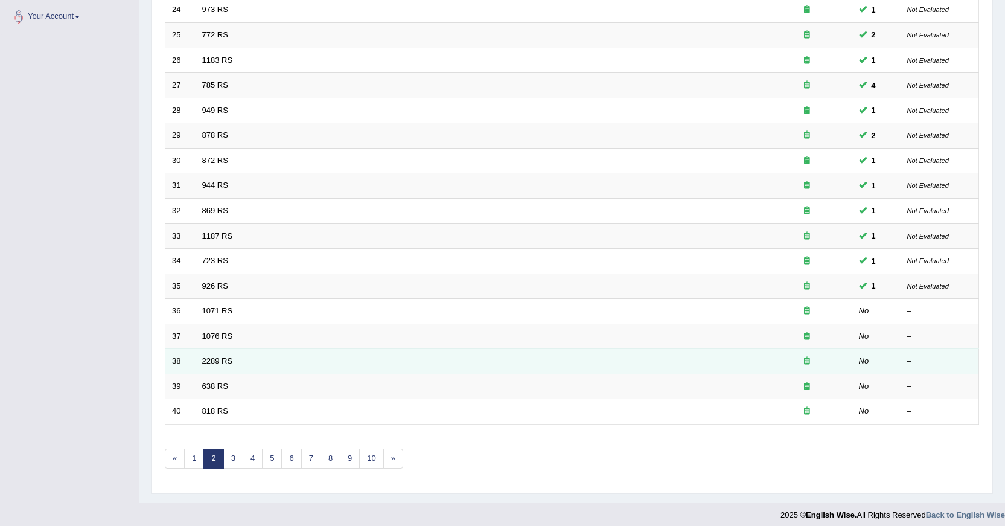
scroll to position [273, 0]
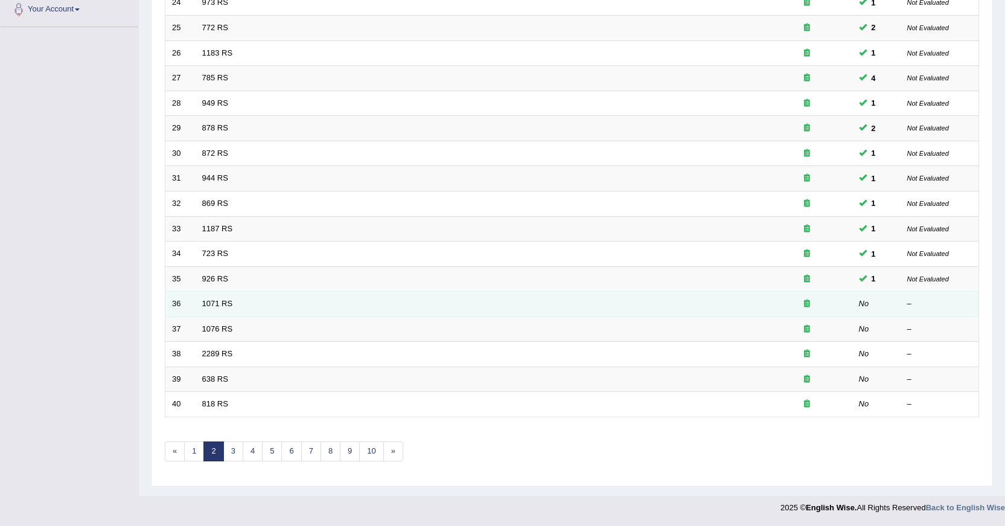
click at [314, 307] on td "1071 RS" at bounding box center [479, 303] width 566 height 25
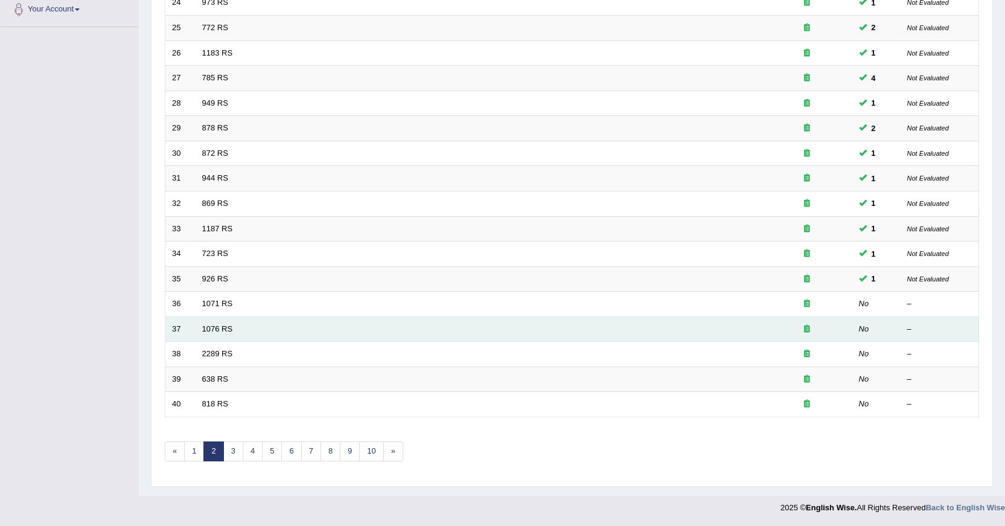
click at [255, 332] on td "1076 RS" at bounding box center [479, 328] width 566 height 25
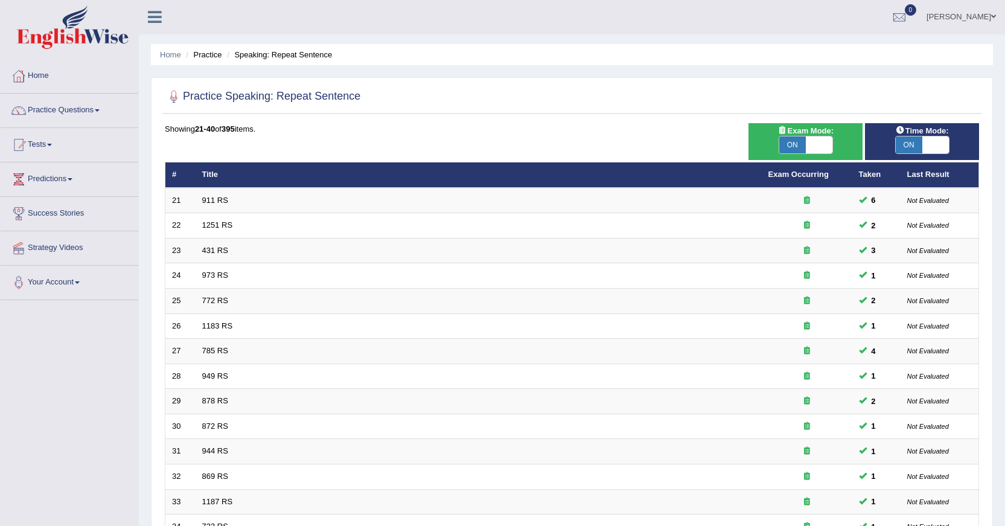
scroll to position [0, 0]
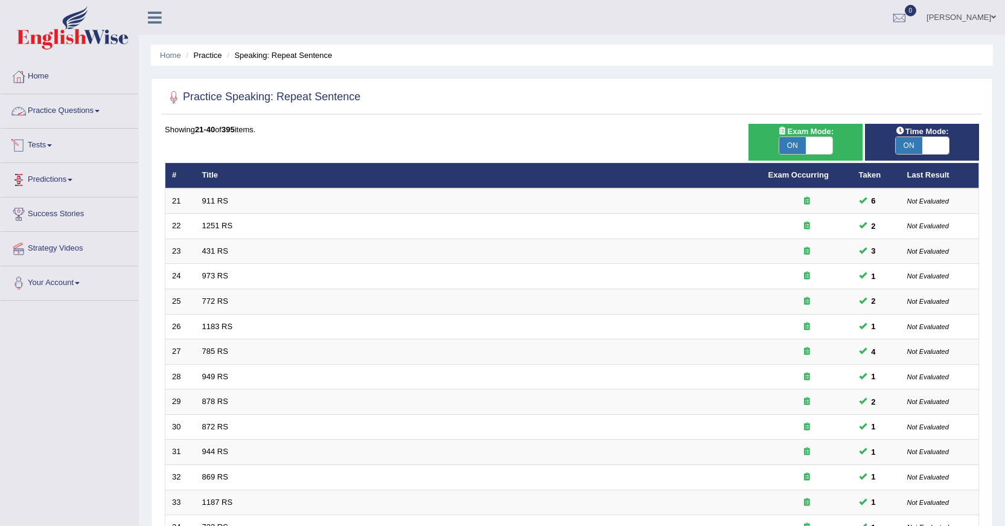
click at [100, 112] on span at bounding box center [97, 111] width 5 height 2
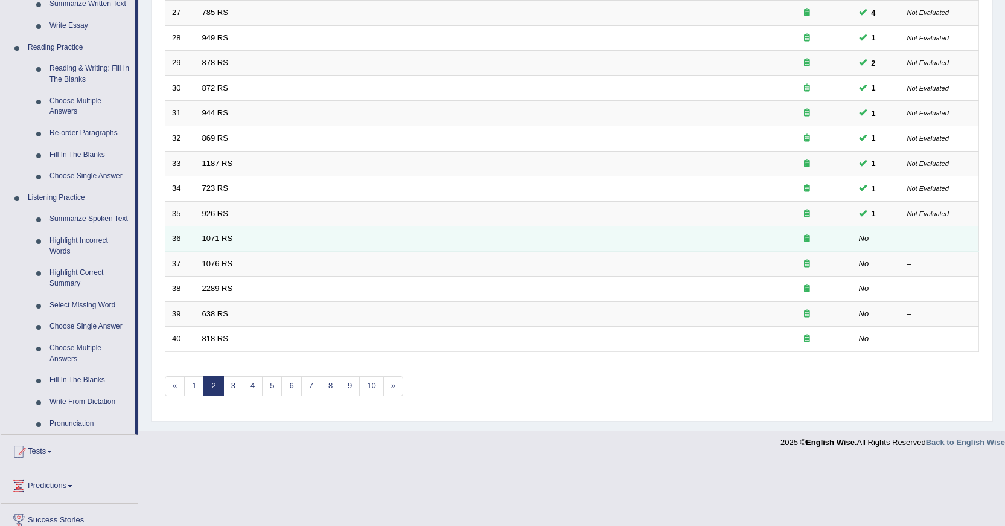
scroll to position [362, 0]
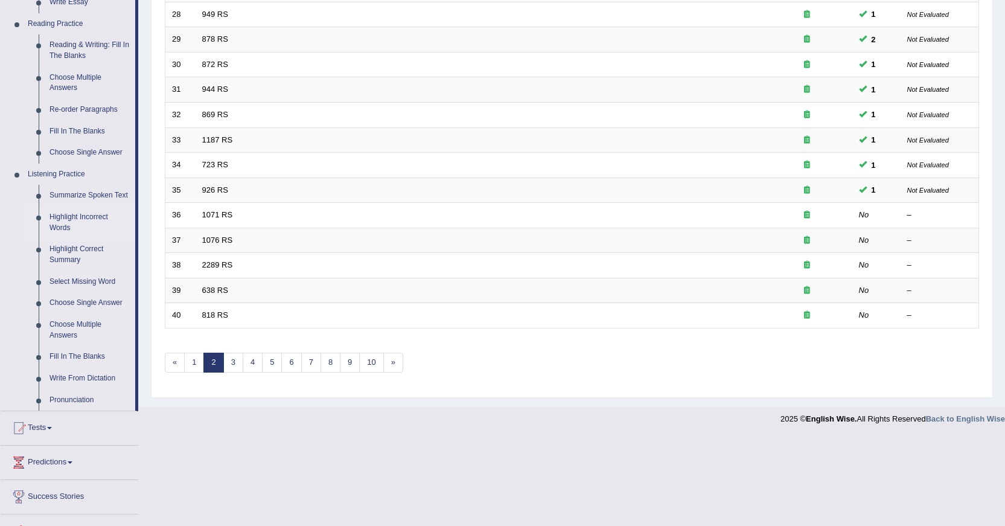
click at [69, 217] on link "Highlight Incorrect Words" at bounding box center [89, 222] width 91 height 32
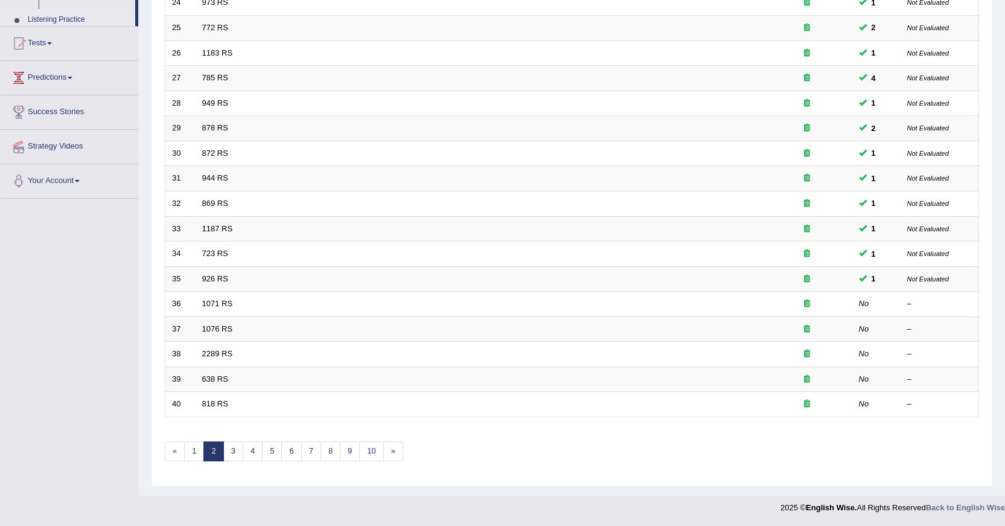
scroll to position [273, 0]
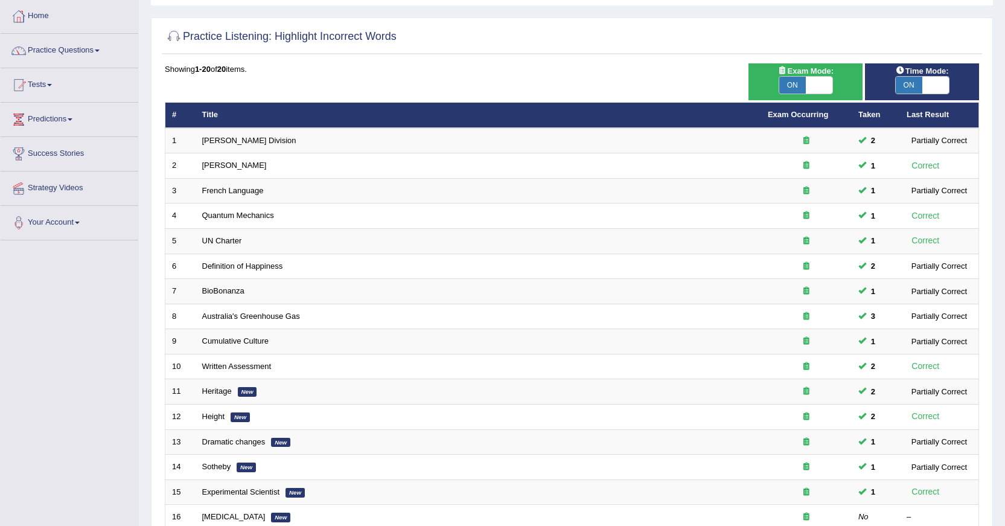
click at [926, 83] on span at bounding box center [935, 85] width 27 height 17
checkbox input "false"
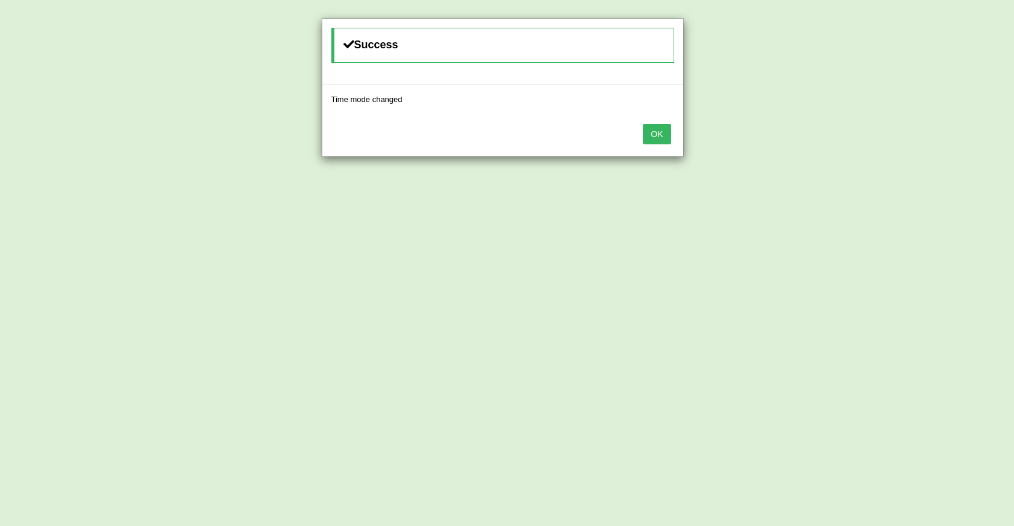
click at [660, 144] on div "OK" at bounding box center [502, 135] width 361 height 42
click at [660, 140] on button "OK" at bounding box center [657, 134] width 28 height 21
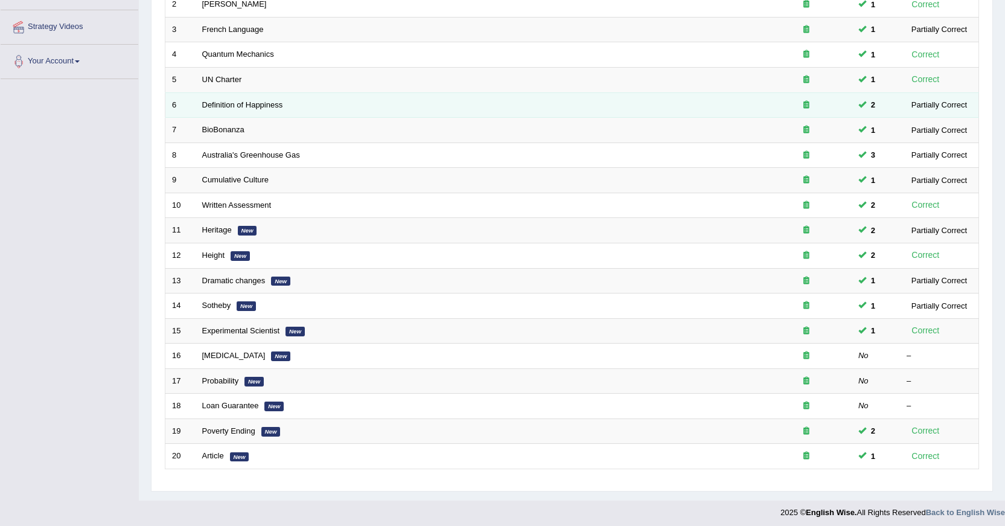
scroll to position [226, 0]
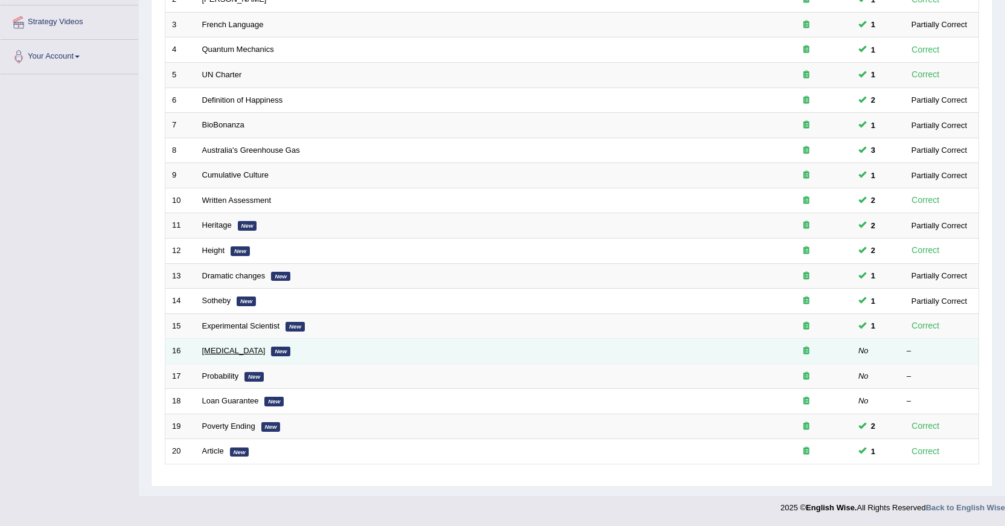
click at [215, 352] on link "[MEDICAL_DATA]" at bounding box center [233, 350] width 63 height 9
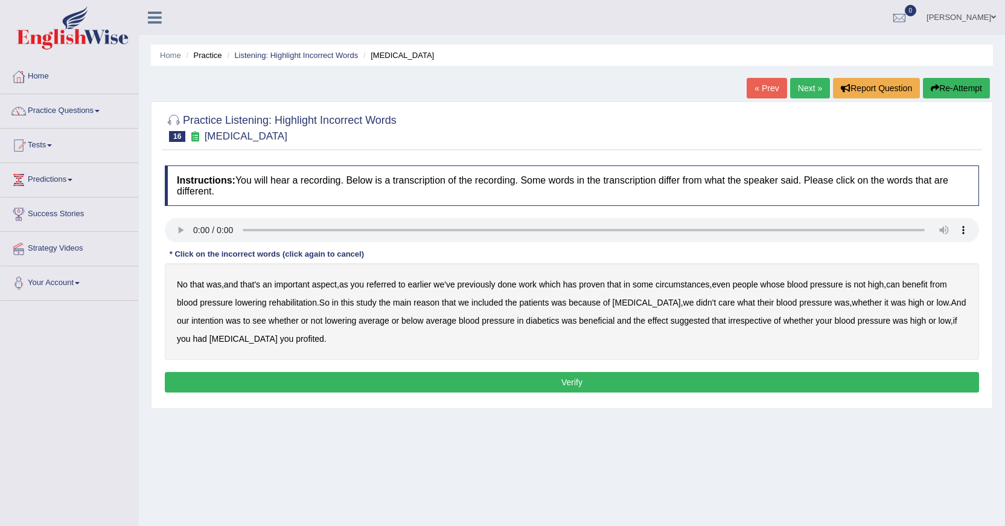
scroll to position [60, 0]
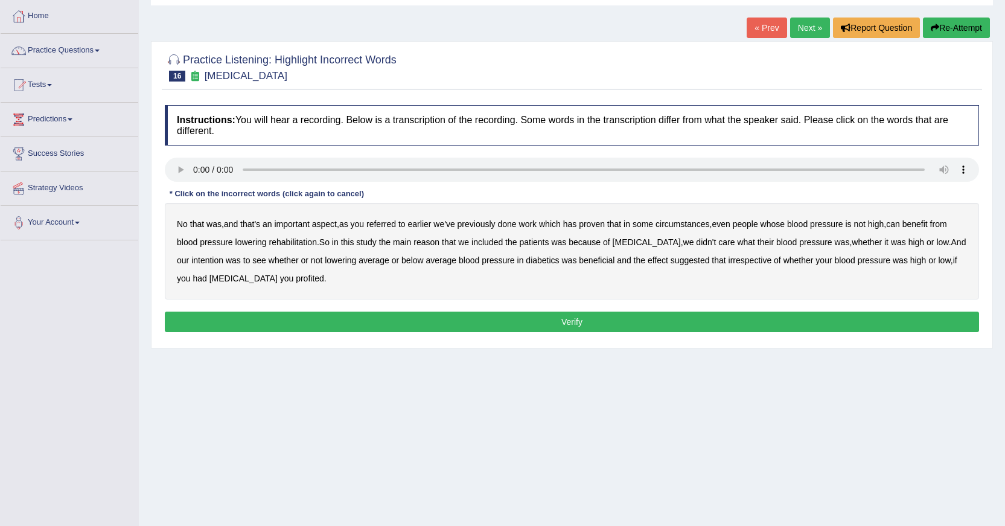
click at [678, 221] on b "circumstances" at bounding box center [682, 224] width 54 height 10
click at [281, 242] on b "rehabilitation" at bounding box center [293, 242] width 48 height 10
click at [194, 264] on b "intention" at bounding box center [207, 260] width 32 height 10
click at [652, 261] on b "effect" at bounding box center [658, 260] width 21 height 10
click at [296, 279] on b "profited" at bounding box center [310, 278] width 28 height 10
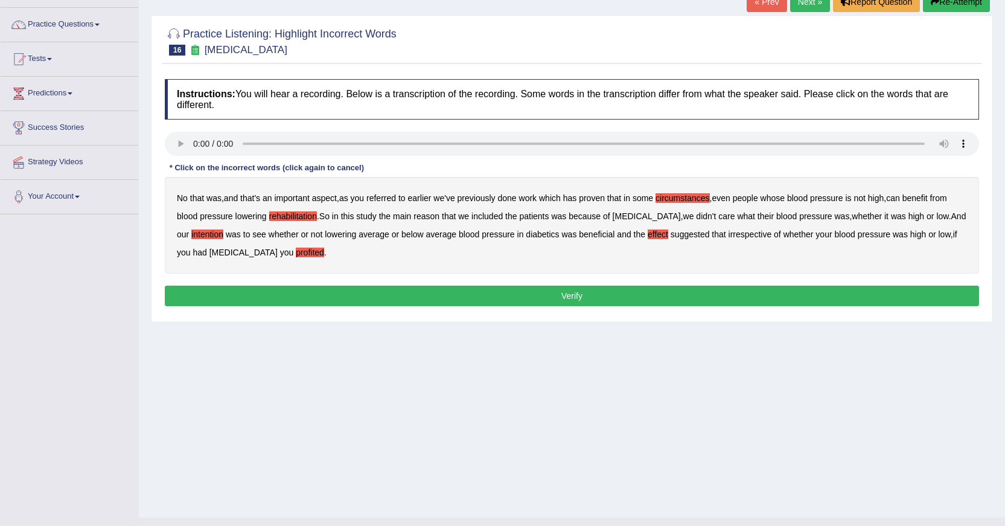
scroll to position [108, 0]
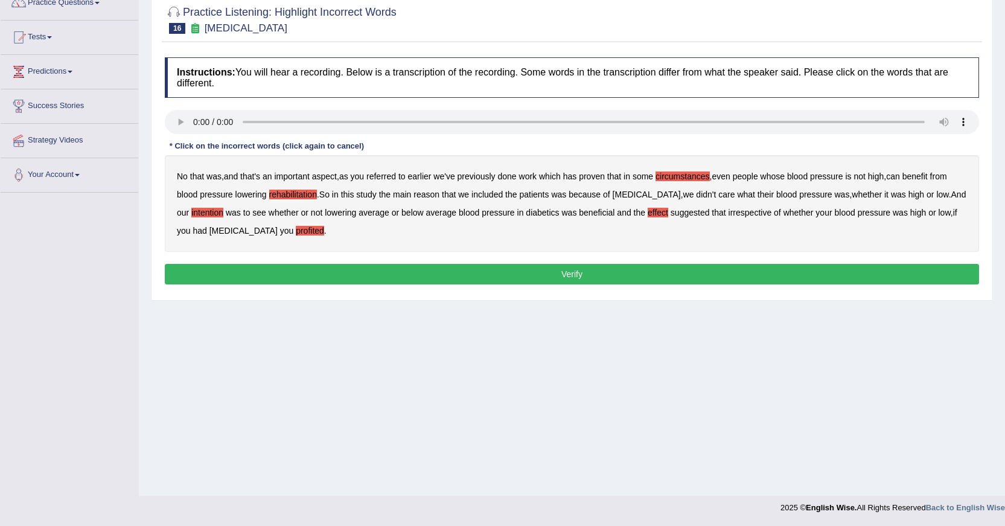
click at [579, 278] on button "Verify" at bounding box center [572, 274] width 814 height 21
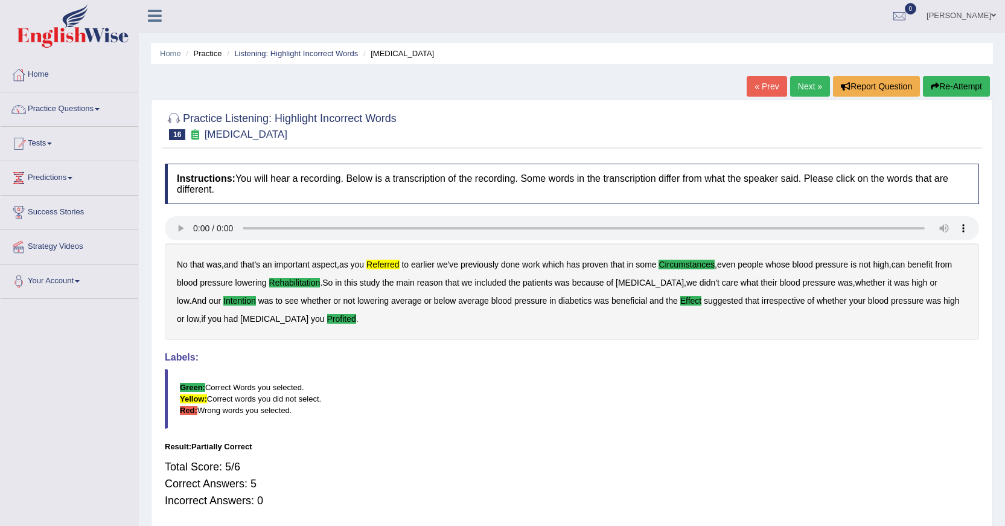
scroll to position [0, 0]
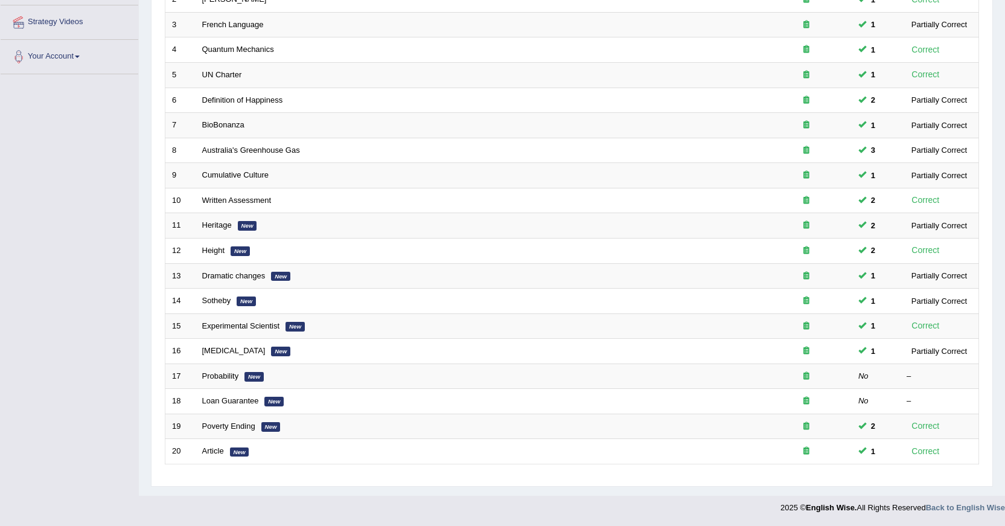
scroll to position [226, 0]
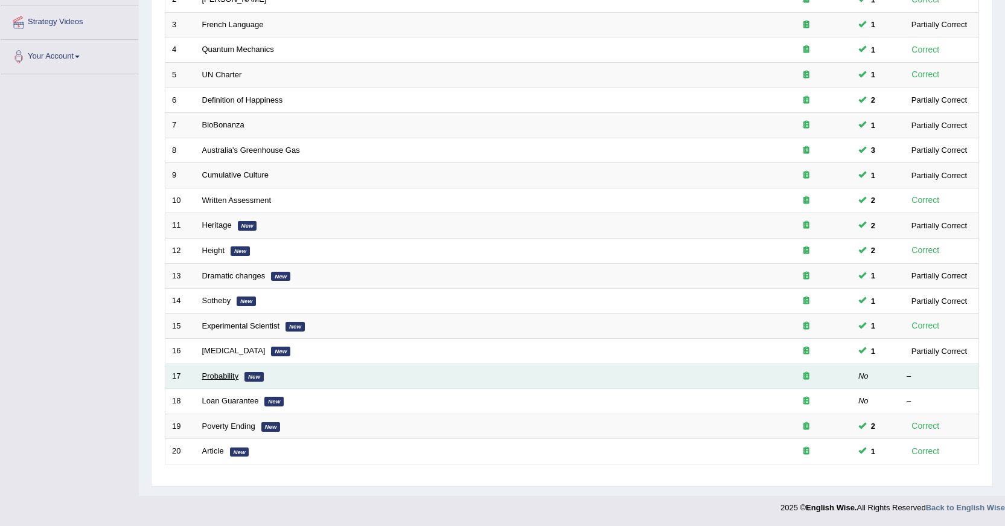
click at [226, 377] on link "Probability" at bounding box center [220, 375] width 37 height 9
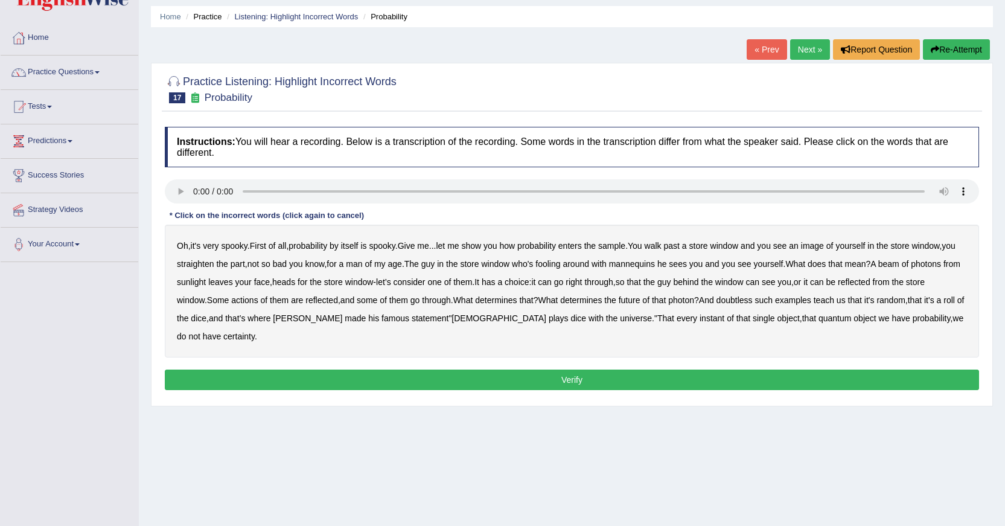
scroll to position [60, 0]
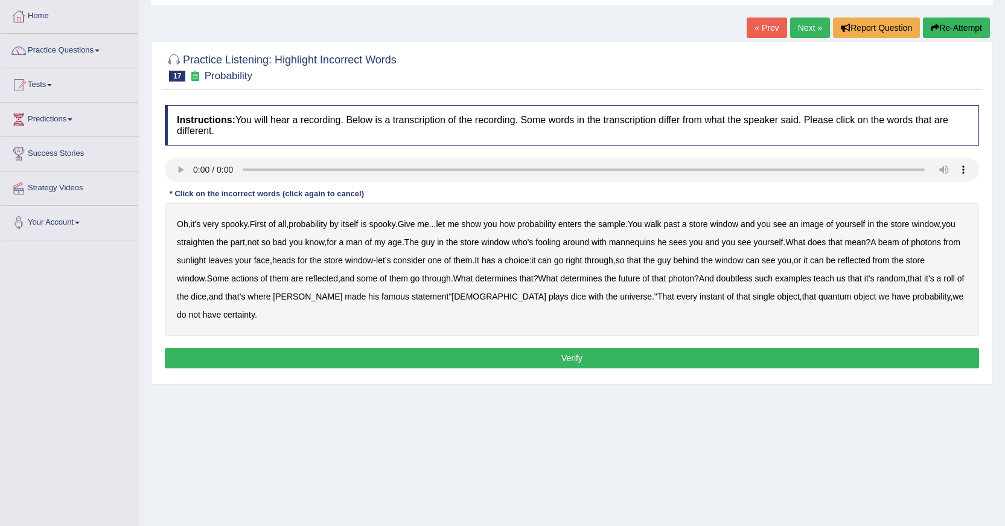
click at [618, 226] on b "sample" at bounding box center [611, 224] width 27 height 10
click at [899, 243] on b "beam" at bounding box center [888, 242] width 21 height 10
click at [753, 279] on b "doubtless" at bounding box center [734, 278] width 36 height 10
click at [504, 367] on button "Verify" at bounding box center [572, 358] width 814 height 21
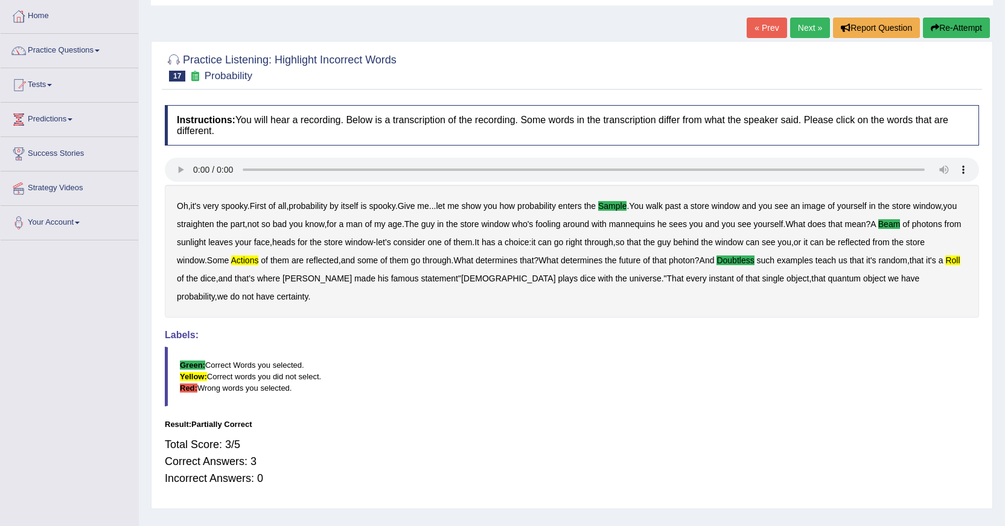
click at [794, 25] on link "Next »" at bounding box center [810, 28] width 40 height 21
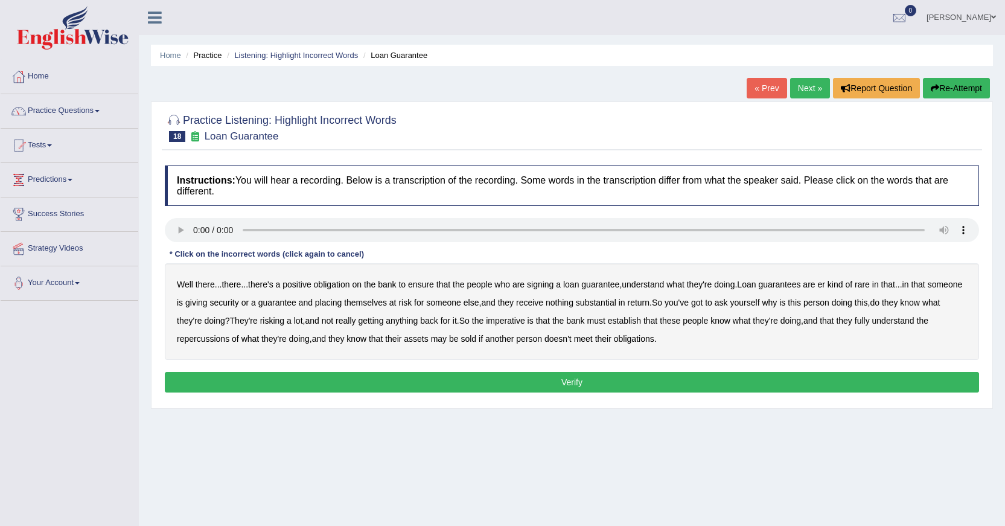
click at [656, 279] on b "understand" at bounding box center [643, 284] width 42 height 10
click at [616, 304] on b "substantial" at bounding box center [596, 303] width 40 height 10
click at [641, 322] on b "establish" at bounding box center [624, 321] width 33 height 10
click at [200, 337] on b "repercussions" at bounding box center [203, 339] width 53 height 10
click at [424, 340] on b "assets" at bounding box center [416, 339] width 24 height 10
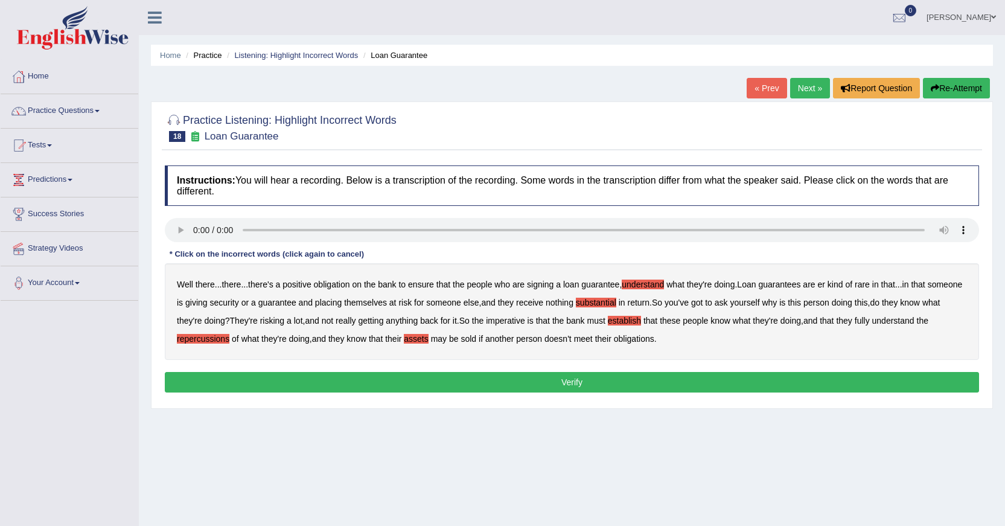
click at [585, 378] on button "Verify" at bounding box center [572, 382] width 814 height 21
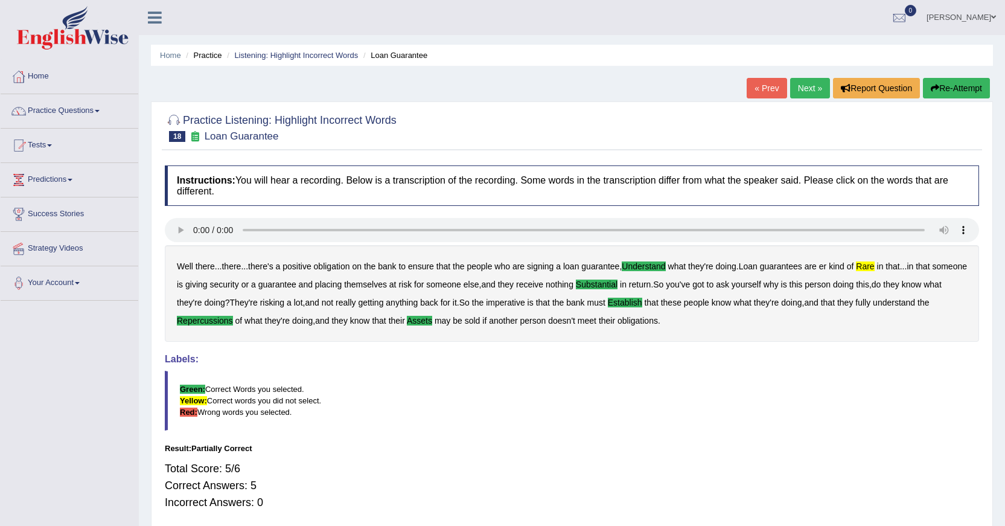
click at [799, 84] on link "Next »" at bounding box center [810, 88] width 40 height 21
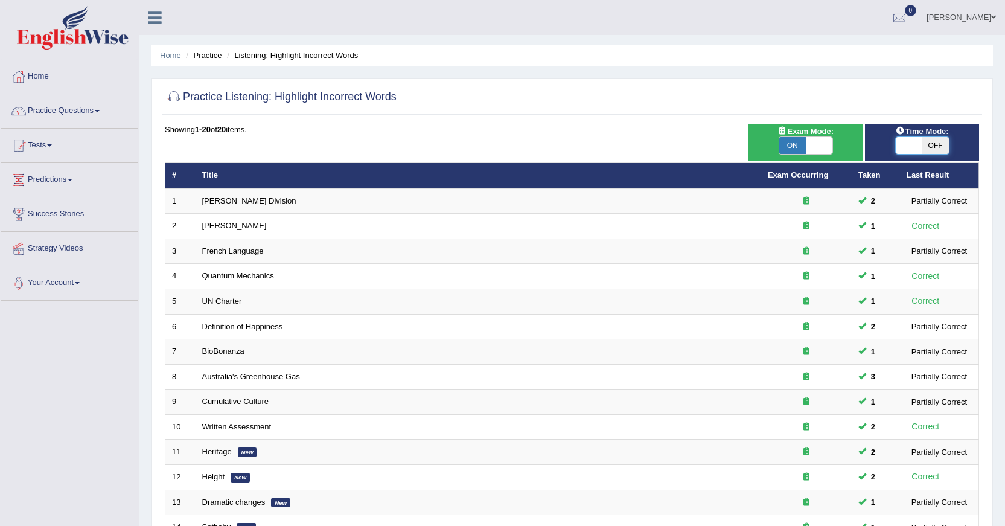
click at [900, 149] on span at bounding box center [909, 145] width 27 height 17
checkbox input "true"
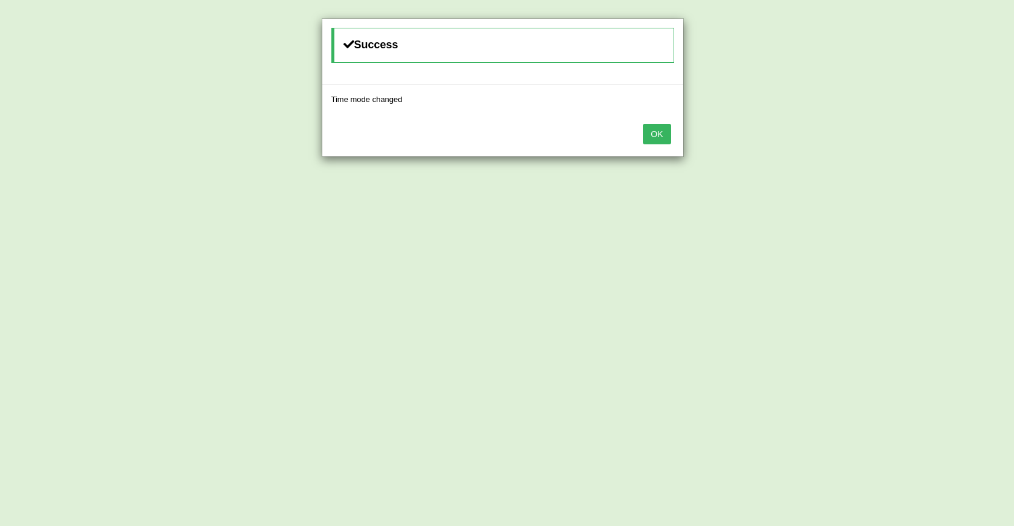
click at [665, 138] on button "OK" at bounding box center [657, 134] width 28 height 21
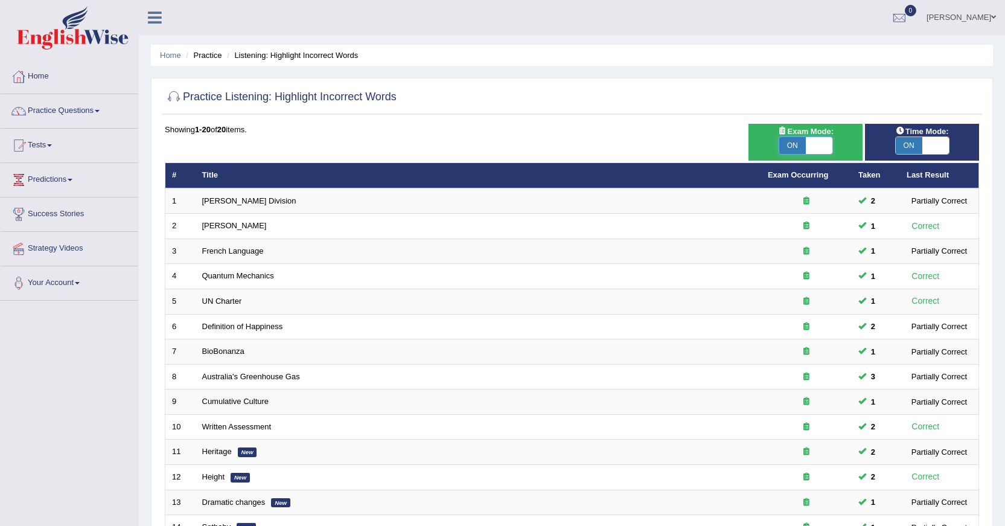
click at [817, 150] on span at bounding box center [819, 145] width 27 height 17
checkbox input "false"
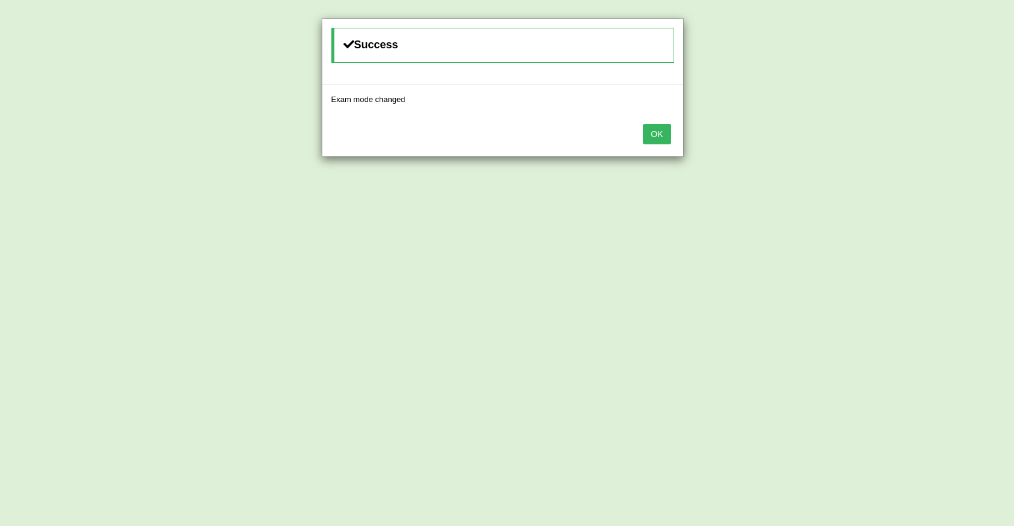
click at [666, 135] on button "OK" at bounding box center [657, 134] width 28 height 21
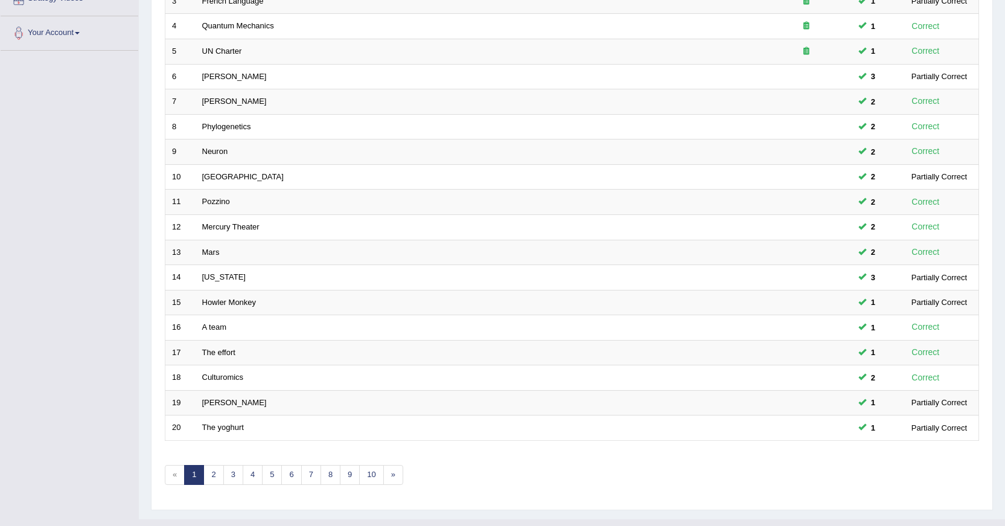
scroll to position [273, 0]
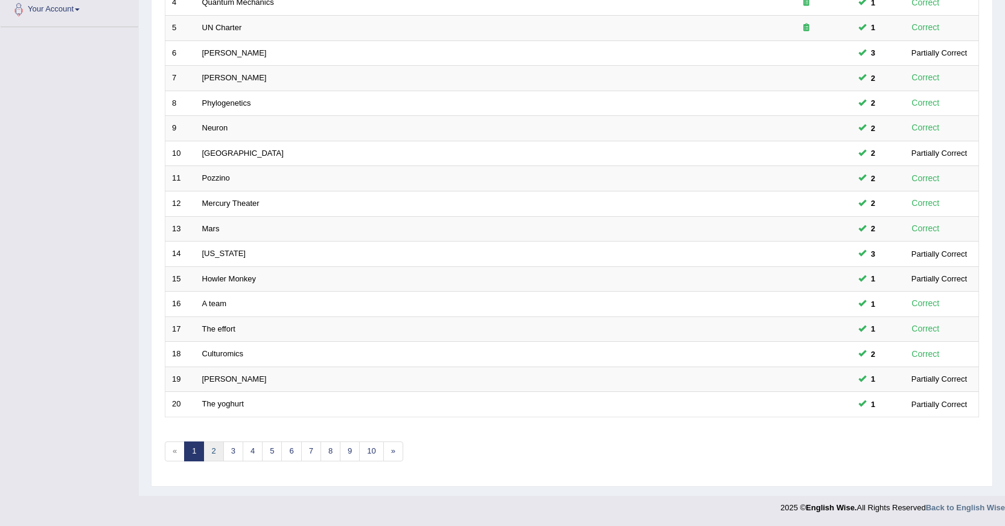
click at [211, 450] on link "2" at bounding box center [213, 451] width 20 height 20
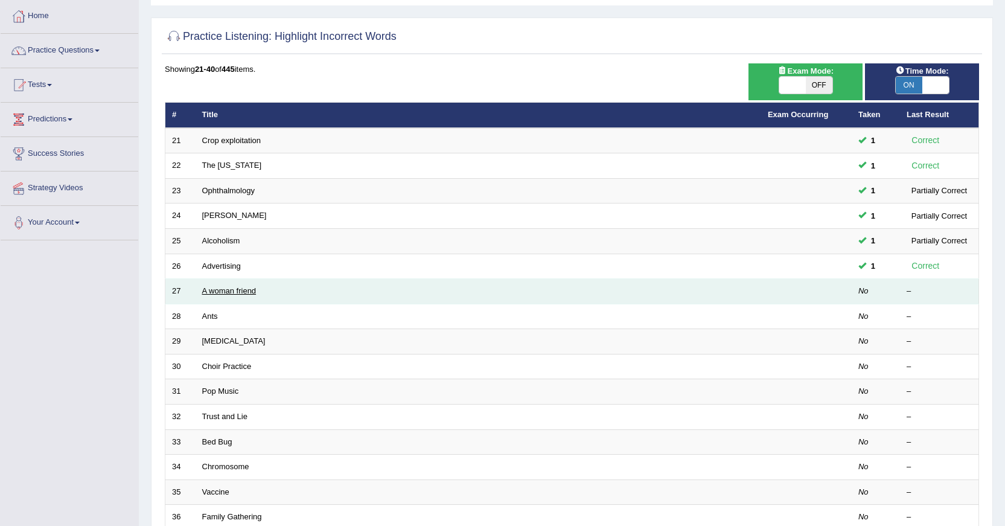
click at [246, 291] on link "A woman friend" at bounding box center [229, 290] width 54 height 9
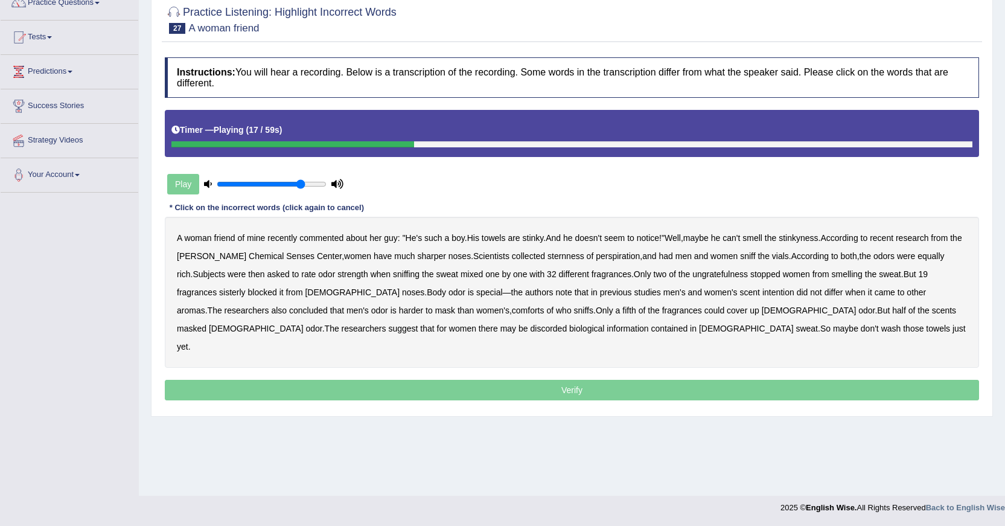
click at [557, 256] on b "sternness" at bounding box center [565, 256] width 37 height 10
click at [710, 276] on b "ungratefulness" at bounding box center [720, 274] width 56 height 10
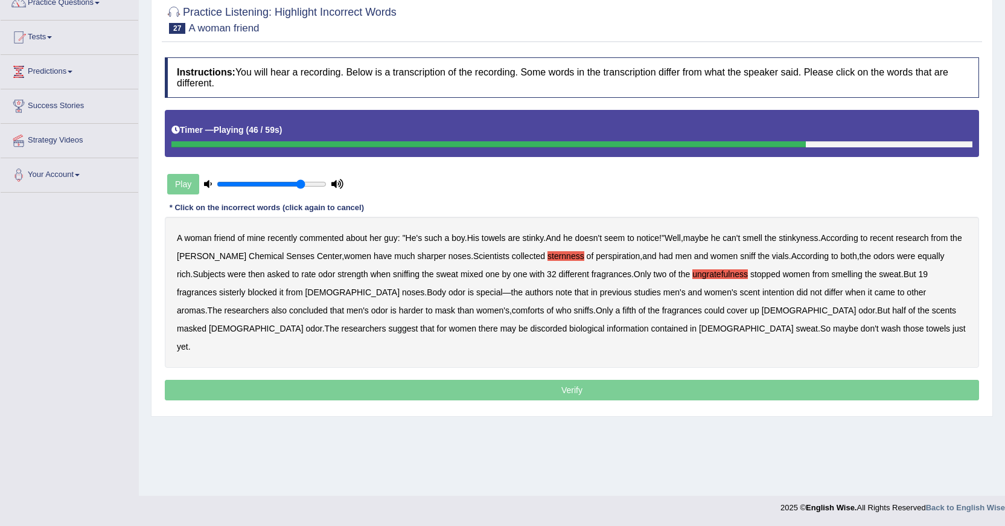
click at [512, 310] on b "comforts" at bounding box center [528, 310] width 33 height 10
click at [530, 331] on b "discorded" at bounding box center [548, 328] width 37 height 10
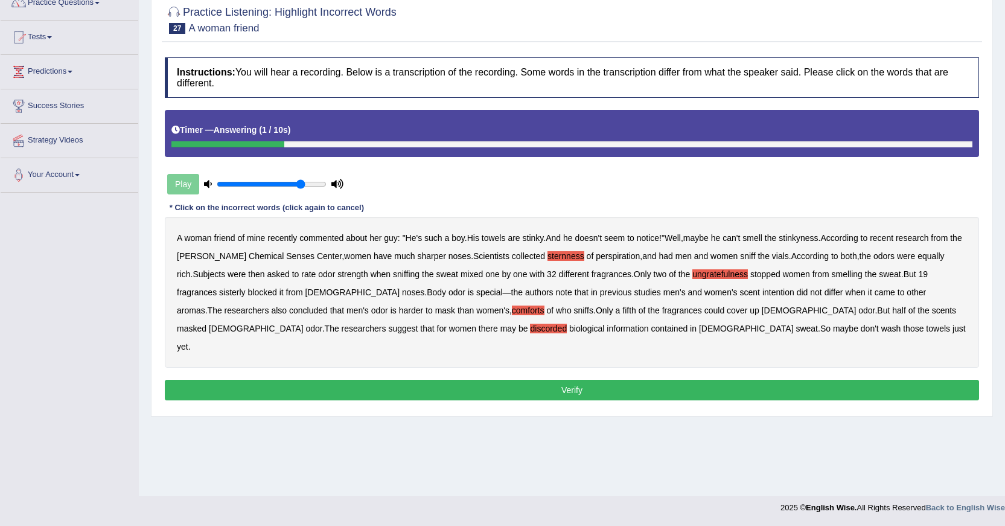
click at [552, 380] on button "Verify" at bounding box center [572, 390] width 814 height 21
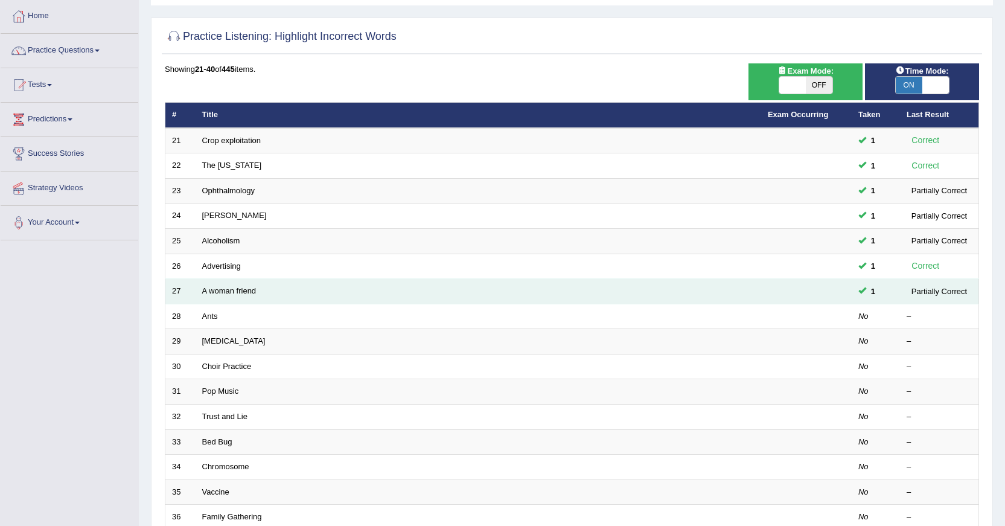
scroll to position [121, 0]
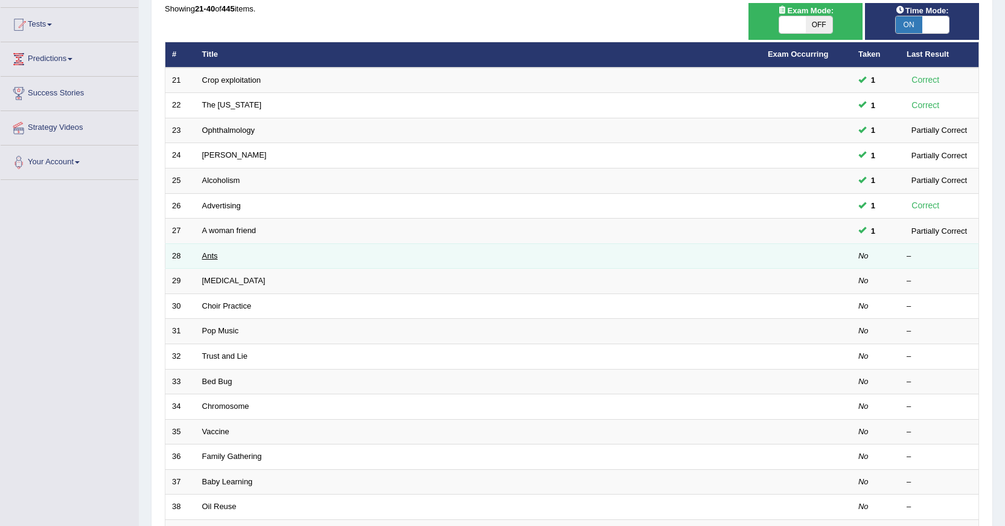
click at [208, 253] on link "Ants" at bounding box center [210, 255] width 16 height 9
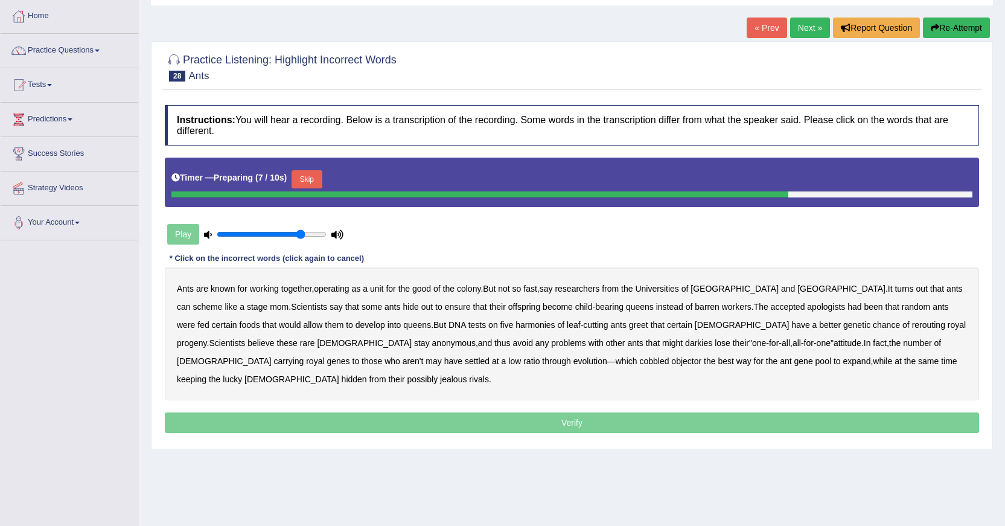
click at [300, 173] on button "Skip" at bounding box center [306, 179] width 30 height 18
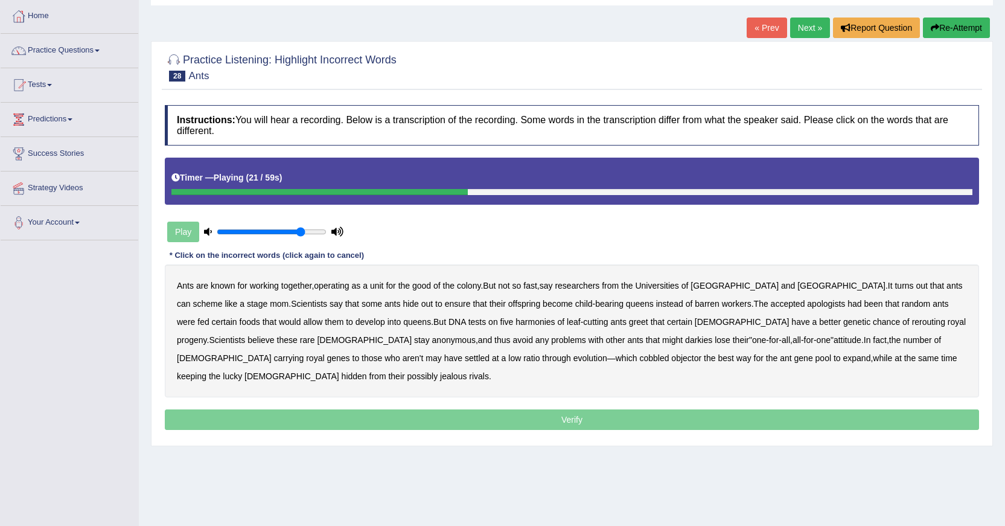
click at [807, 305] on b "apologists" at bounding box center [826, 304] width 38 height 10
click at [515, 320] on b "harmonies" at bounding box center [534, 322] width 39 height 10
click at [629, 323] on b "greet" at bounding box center [638, 322] width 19 height 10
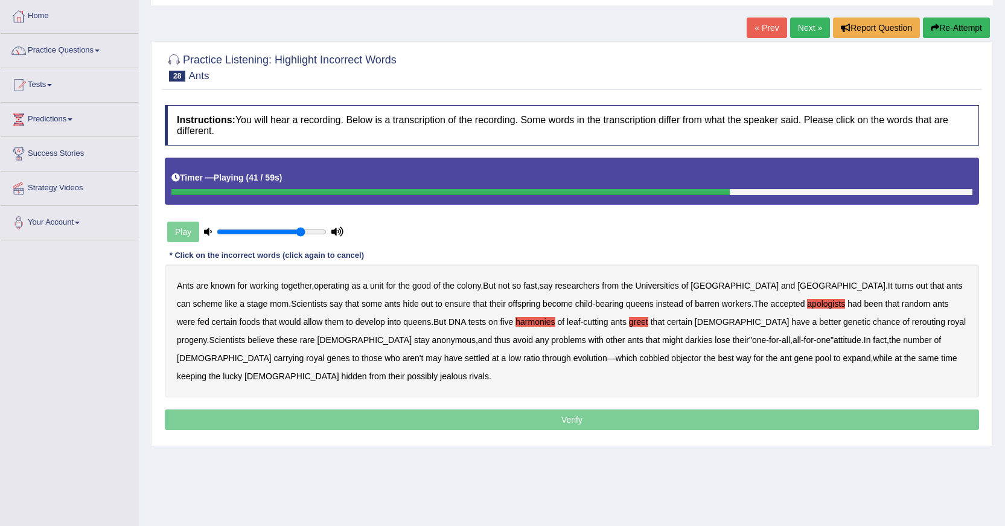
click at [685, 339] on b "darkies" at bounding box center [698, 340] width 27 height 10
click at [671, 358] on b "objector" at bounding box center [686, 358] width 30 height 10
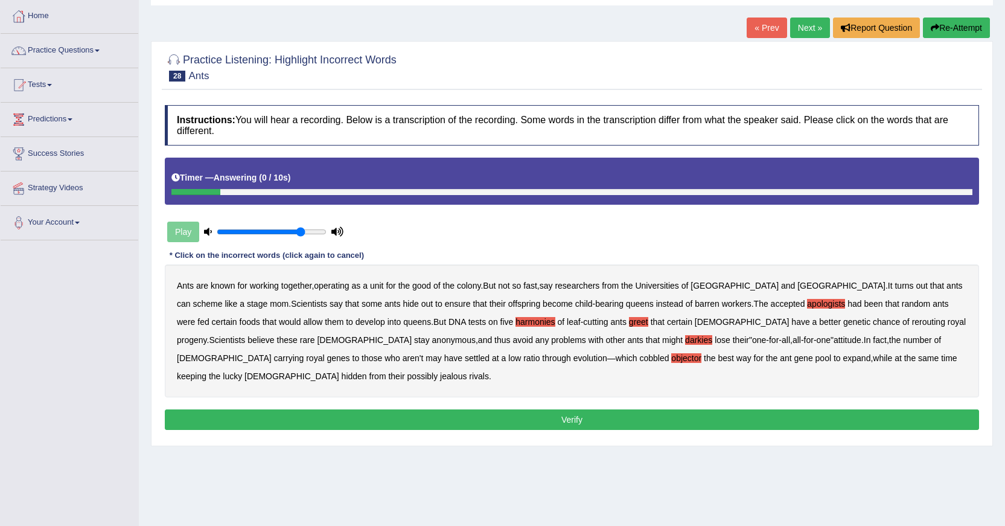
click at [873, 358] on b "while" at bounding box center [882, 358] width 19 height 10
click at [574, 409] on button "Verify" at bounding box center [572, 419] width 814 height 21
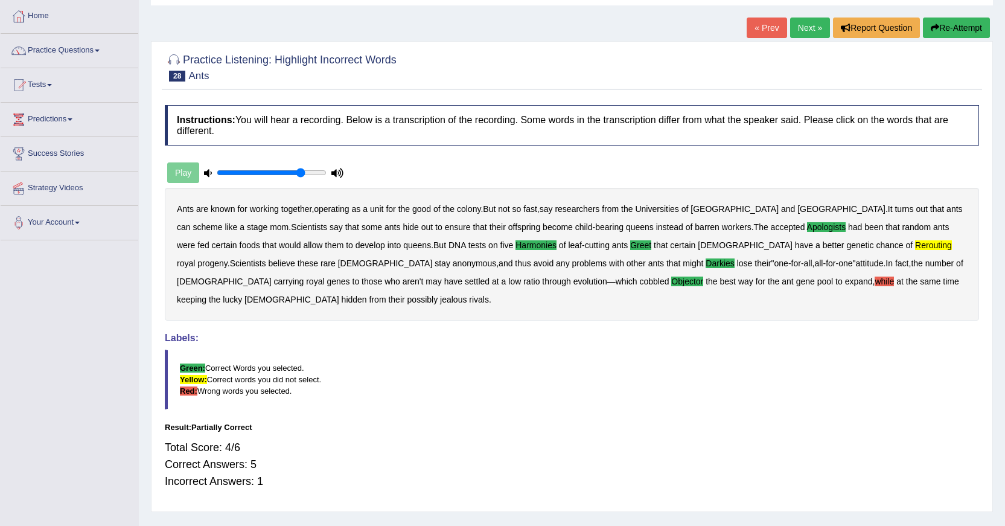
click at [803, 23] on link "Next »" at bounding box center [810, 28] width 40 height 21
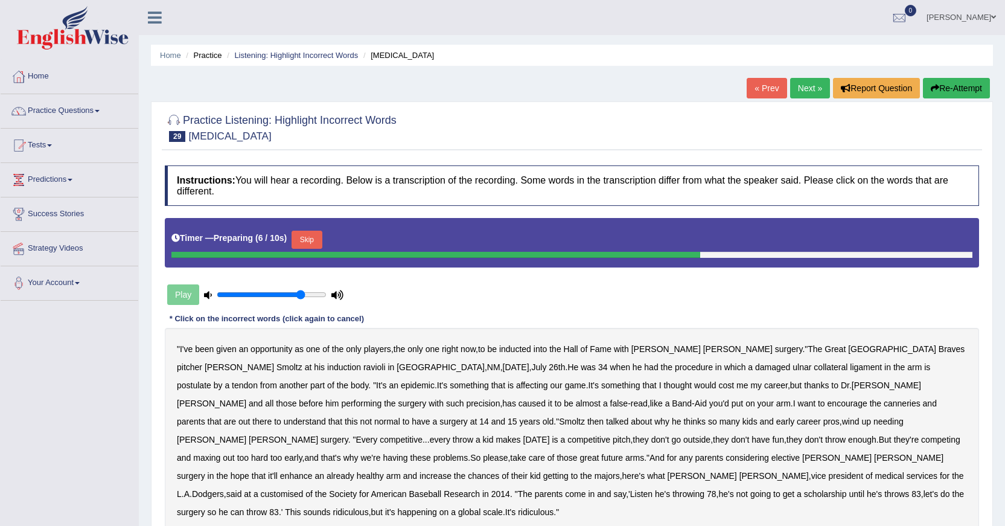
click at [304, 244] on button "Skip" at bounding box center [306, 240] width 30 height 18
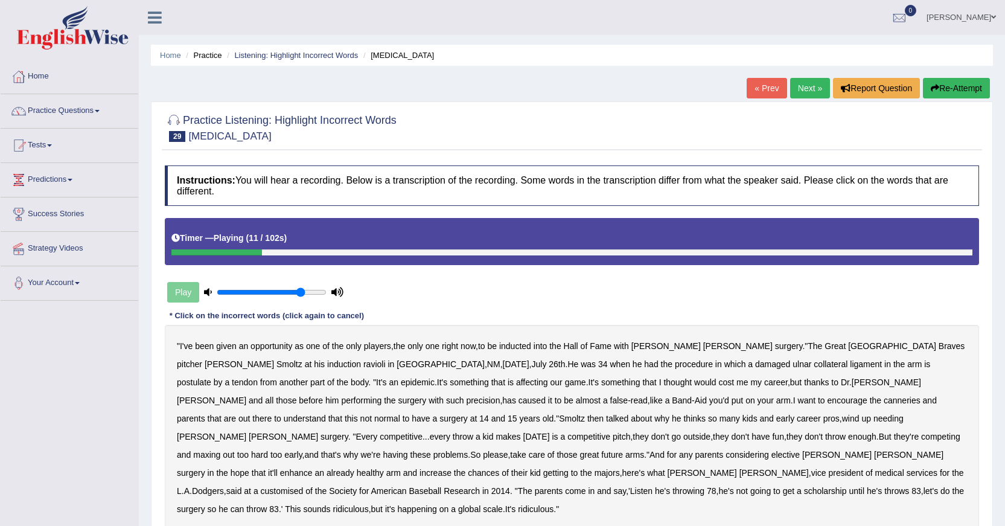
click at [363, 366] on b "ravioli" at bounding box center [374, 364] width 22 height 10
click at [211, 377] on b "postulate" at bounding box center [194, 382] width 34 height 10
click at [883, 401] on b "canneries" at bounding box center [901, 400] width 37 height 10
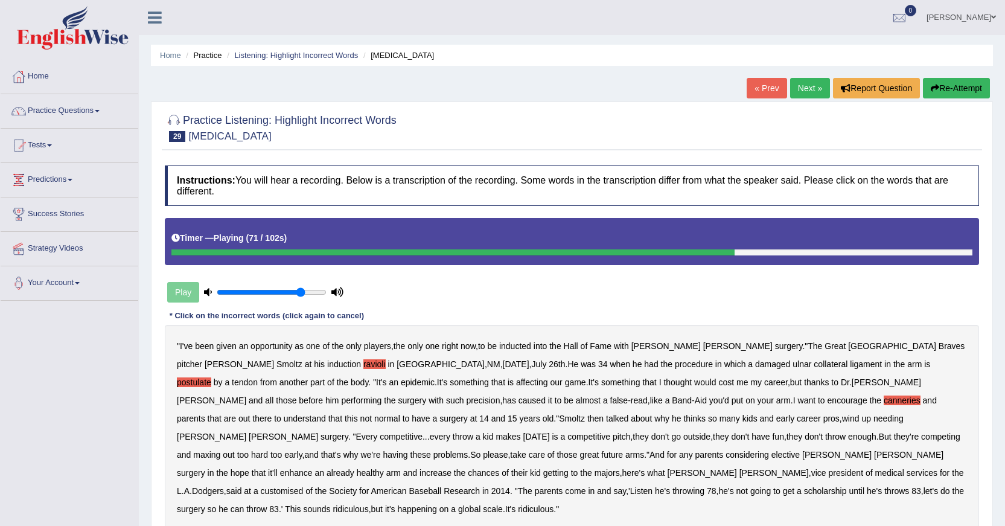
click at [748, 98] on link "« Prev" at bounding box center [766, 88] width 40 height 21
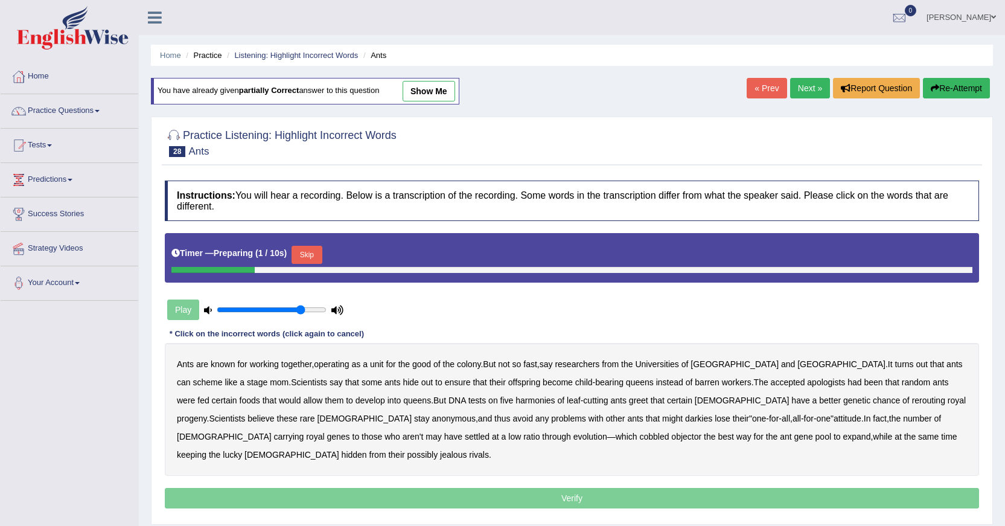
click at [798, 93] on link "Next »" at bounding box center [810, 88] width 40 height 21
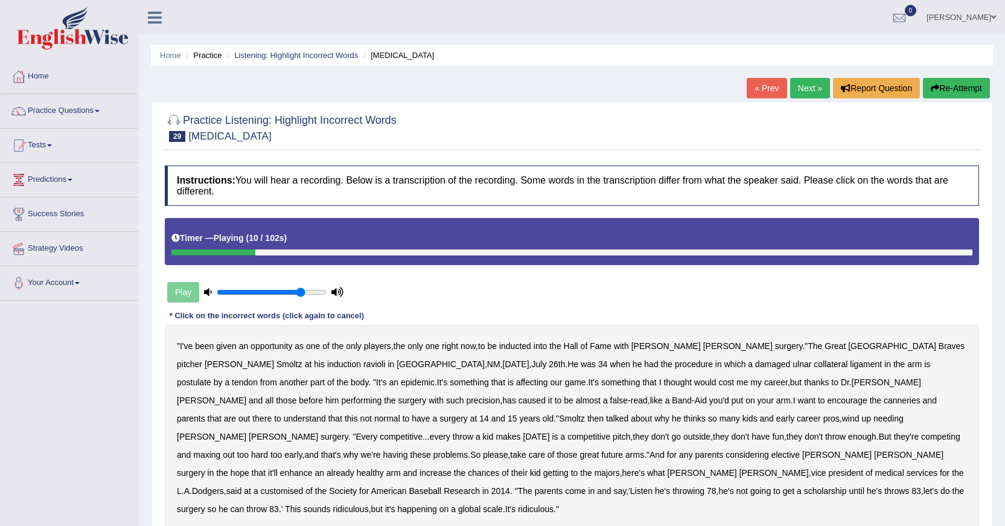
click at [173, 252] on div at bounding box center [213, 252] width 84 height 6
click at [785, 92] on div "« Prev Next » Report Question Re-Attempt" at bounding box center [869, 90] width 246 height 24
click at [776, 94] on link "« Prev" at bounding box center [766, 88] width 40 height 21
click at [363, 367] on b "ravioli" at bounding box center [374, 364] width 22 height 10
click at [211, 377] on b "postulate" at bounding box center [194, 382] width 34 height 10
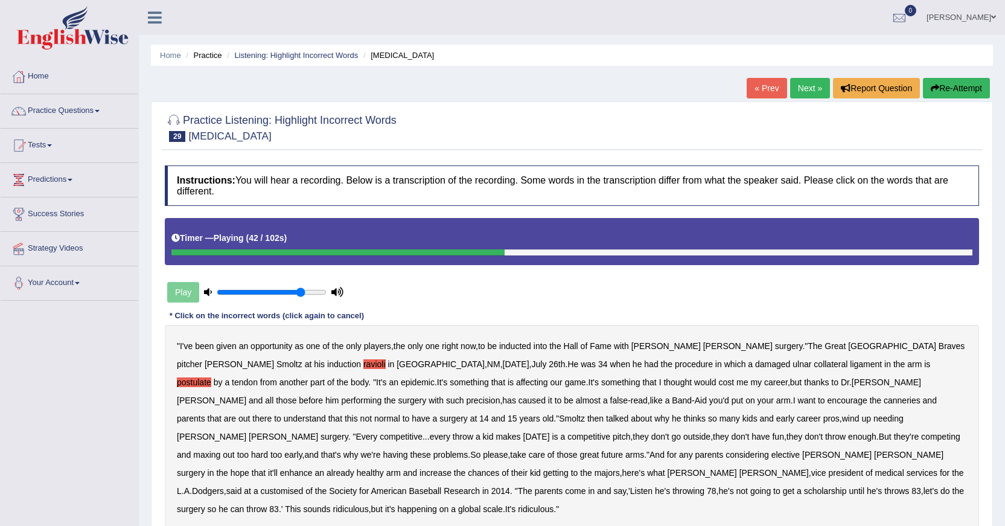
click at [883, 403] on b "canneries" at bounding box center [901, 400] width 37 height 10
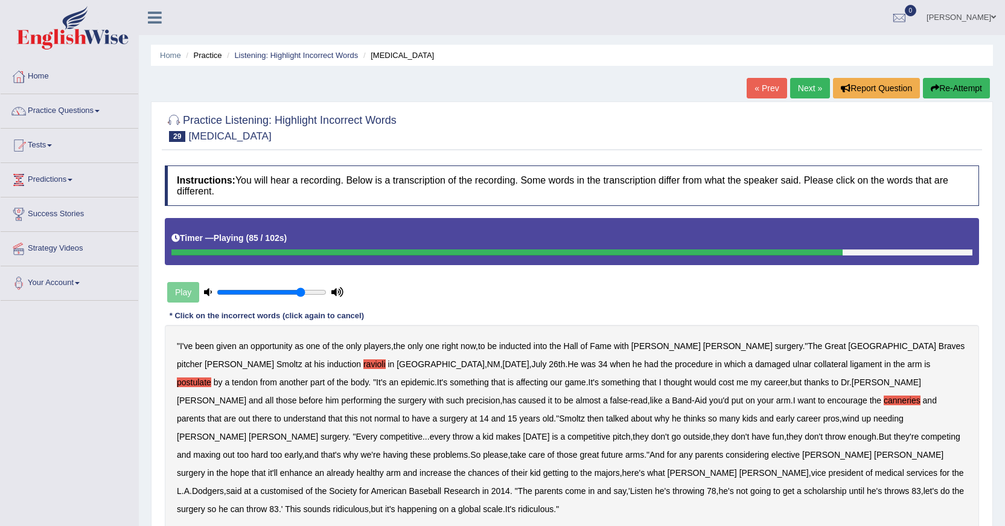
click at [304, 486] on b "customised" at bounding box center [282, 491] width 43 height 10
click at [771, 486] on b "going" at bounding box center [760, 491] width 21 height 10
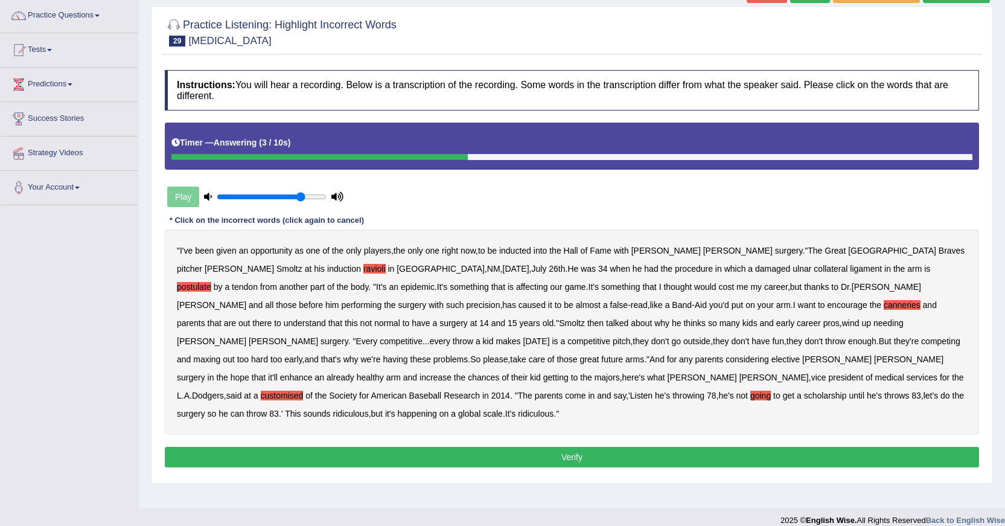
scroll to position [108, 0]
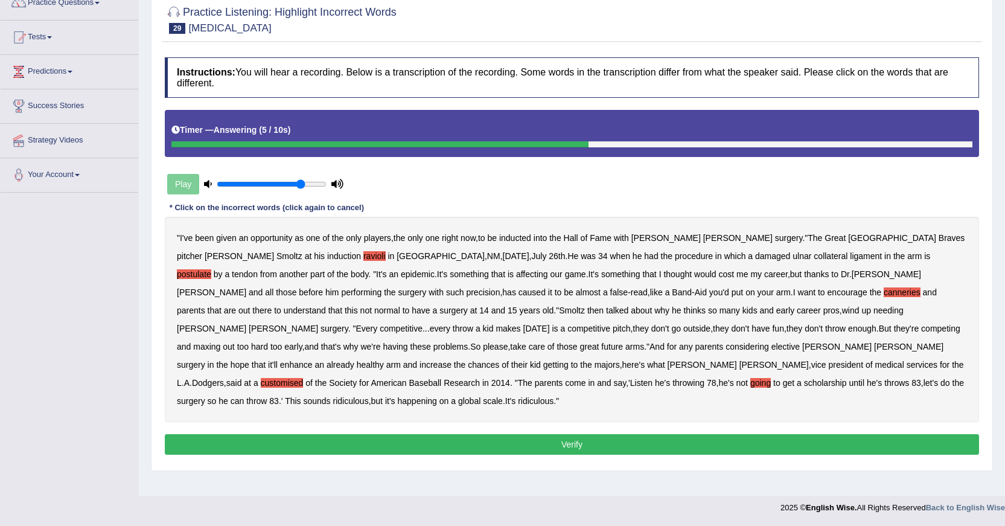
click at [504, 434] on button "Verify" at bounding box center [572, 444] width 814 height 21
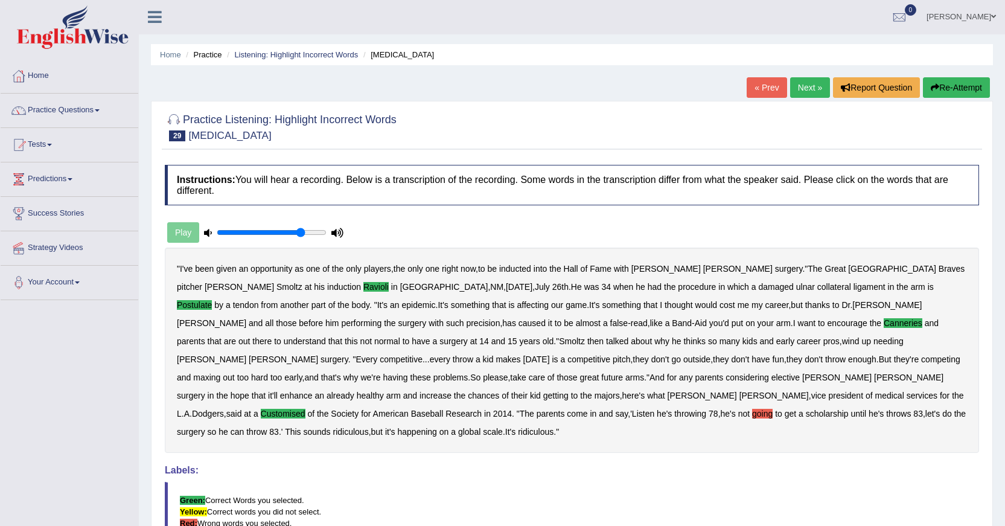
scroll to position [0, 0]
click at [812, 89] on link "Next »" at bounding box center [810, 88] width 40 height 21
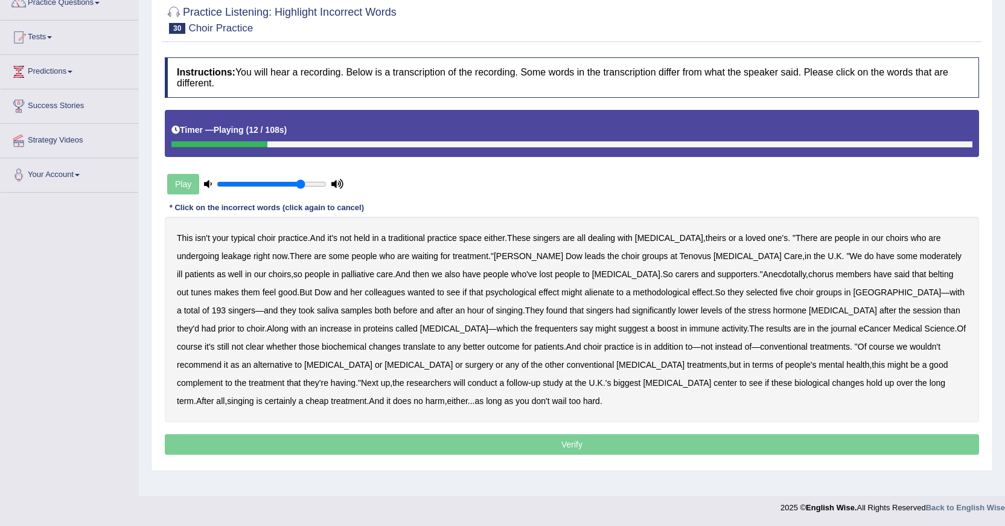
click at [221, 257] on b "leakage" at bounding box center [236, 256] width 30 height 10
click at [920, 258] on b "moderately" at bounding box center [941, 256] width 42 height 10
click at [584, 294] on b "alienate" at bounding box center [599, 292] width 30 height 10
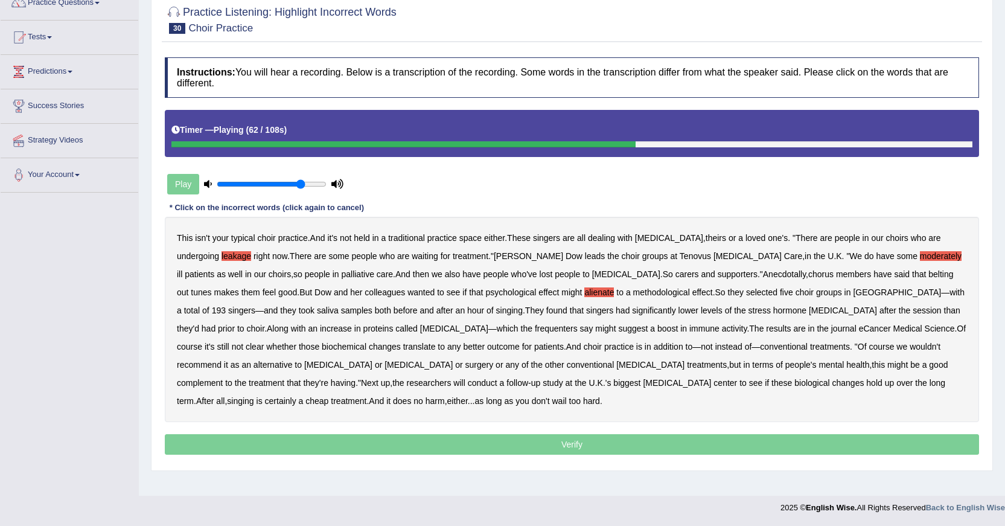
click at [535, 331] on b "frequenters" at bounding box center [556, 328] width 43 height 10
click at [372, 360] on b "chemotherapy" at bounding box center [338, 365] width 68 height 10
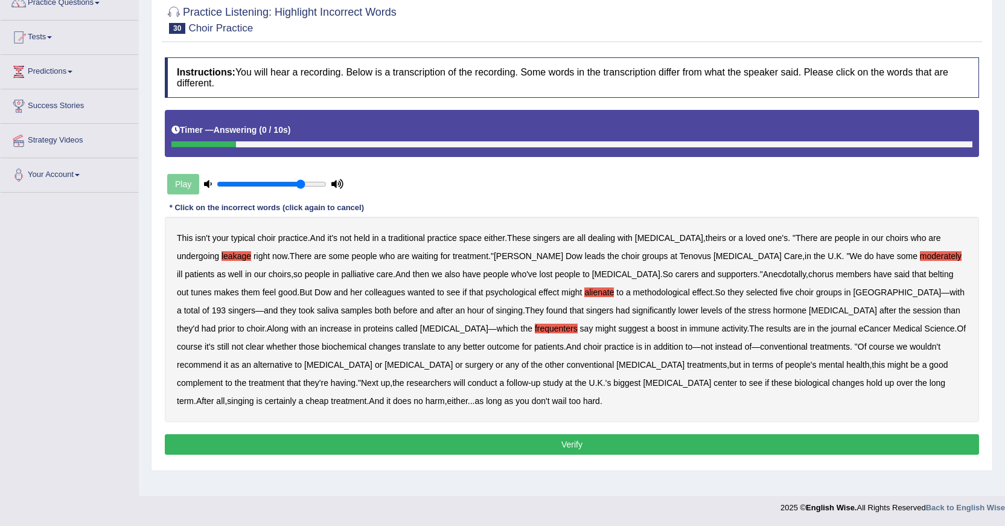
click at [543, 438] on button "Verify" at bounding box center [572, 444] width 814 height 21
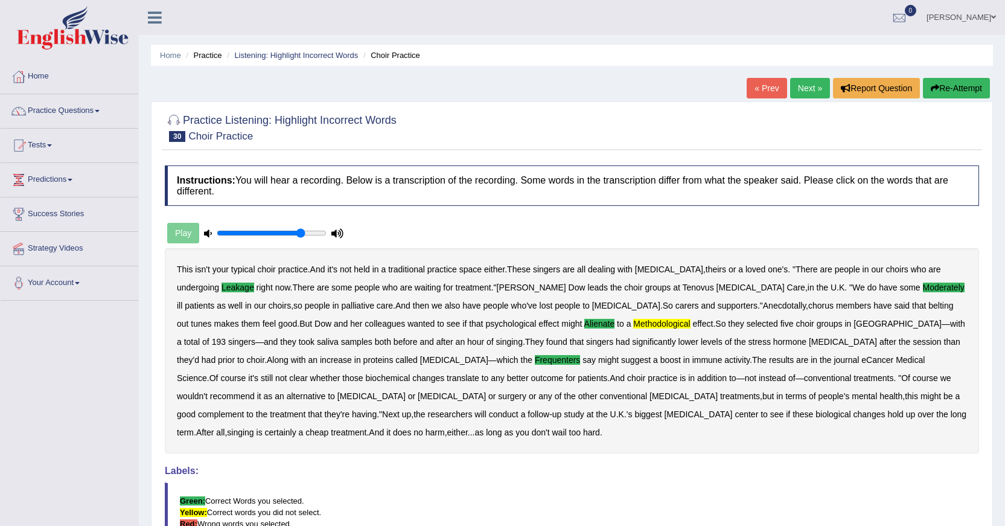
click at [792, 85] on link "Next »" at bounding box center [810, 88] width 40 height 21
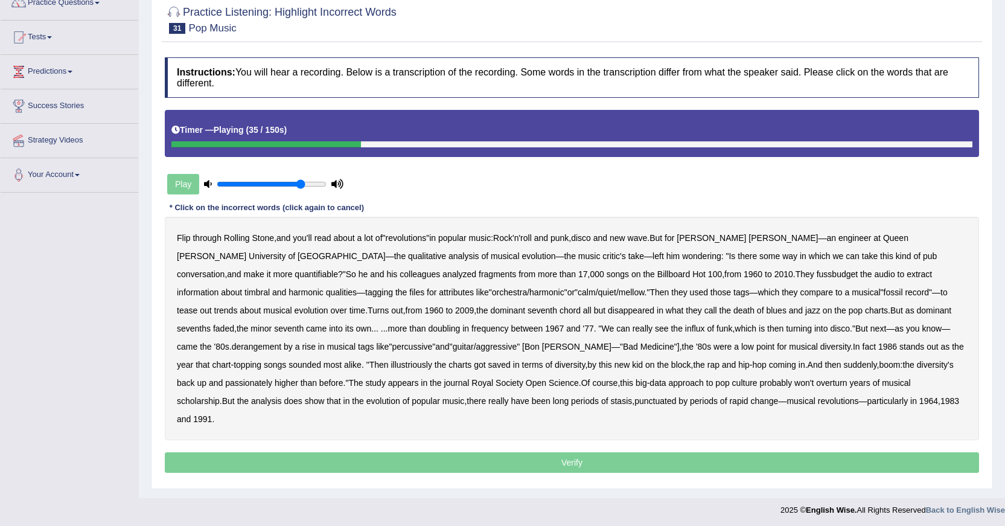
click at [816, 276] on b "fussbudget" at bounding box center [837, 274] width 42 height 10
click at [282, 342] on b "derangement" at bounding box center [257, 347] width 50 height 10
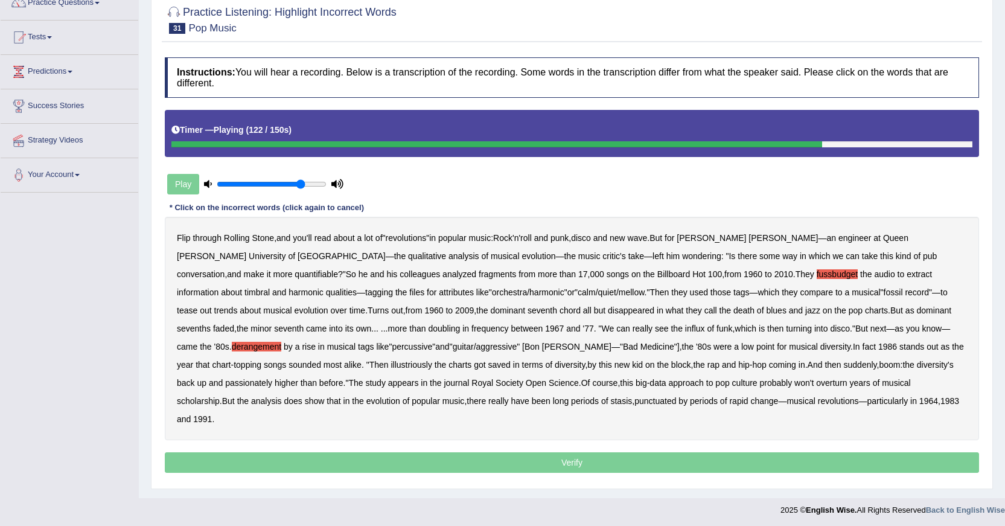
click at [272, 378] on b "passionately" at bounding box center [248, 383] width 47 height 10
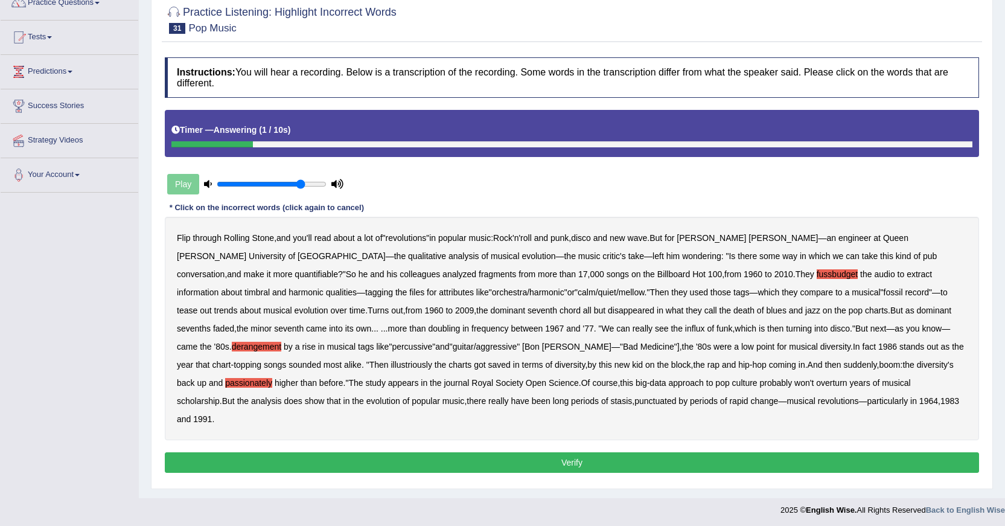
click at [585, 452] on button "Verify" at bounding box center [572, 462] width 814 height 21
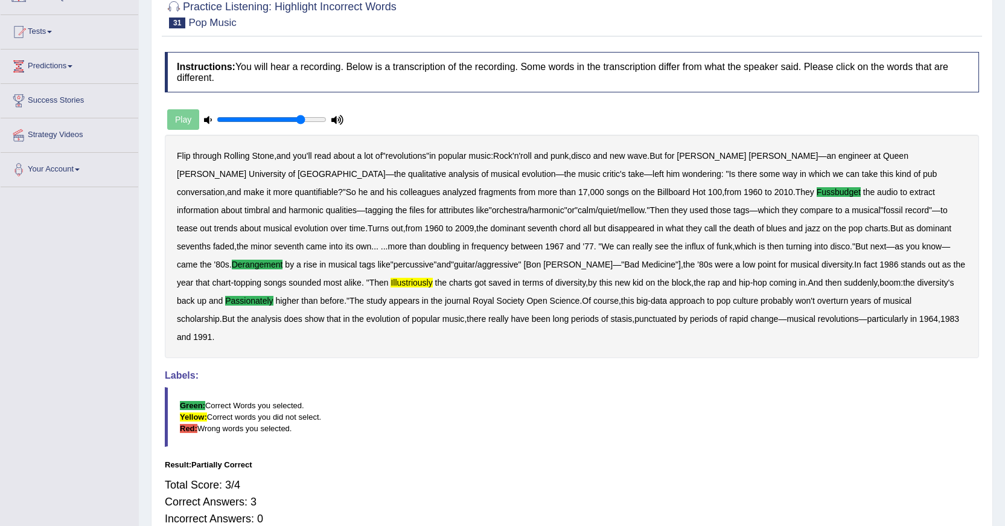
scroll to position [37, 0]
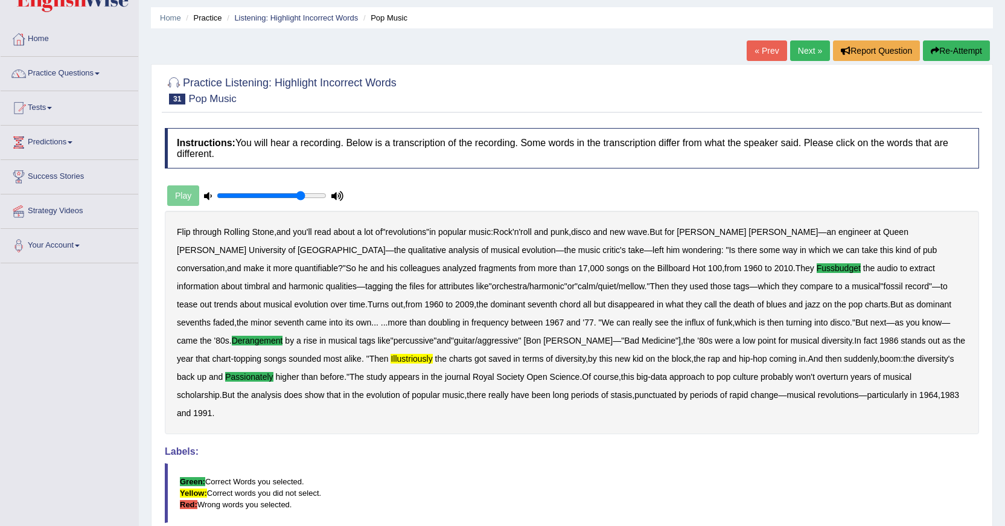
click at [805, 43] on link "Next »" at bounding box center [810, 50] width 40 height 21
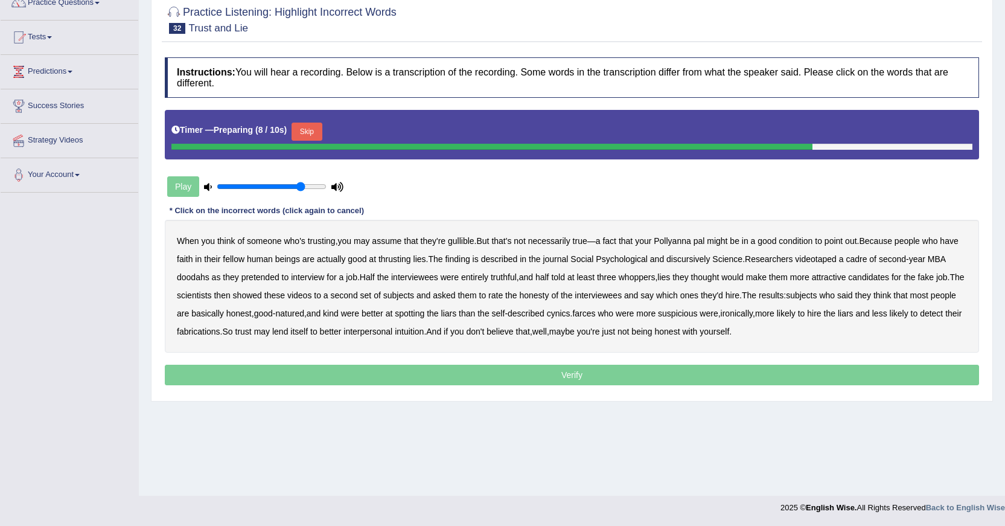
click at [304, 123] on button "Skip" at bounding box center [306, 132] width 30 height 18
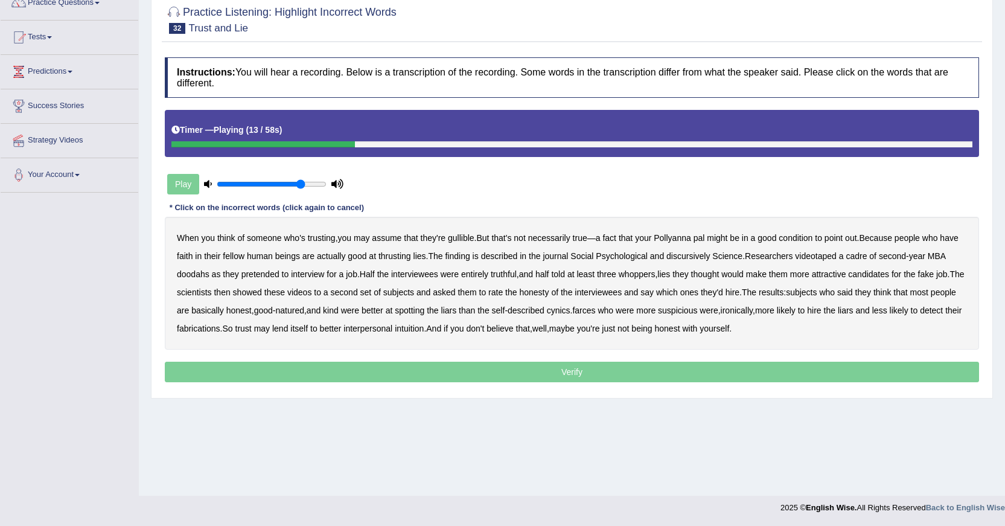
click at [382, 256] on b "thrusting" at bounding box center [394, 256] width 33 height 10
click at [191, 269] on b "doodahs" at bounding box center [193, 274] width 33 height 10
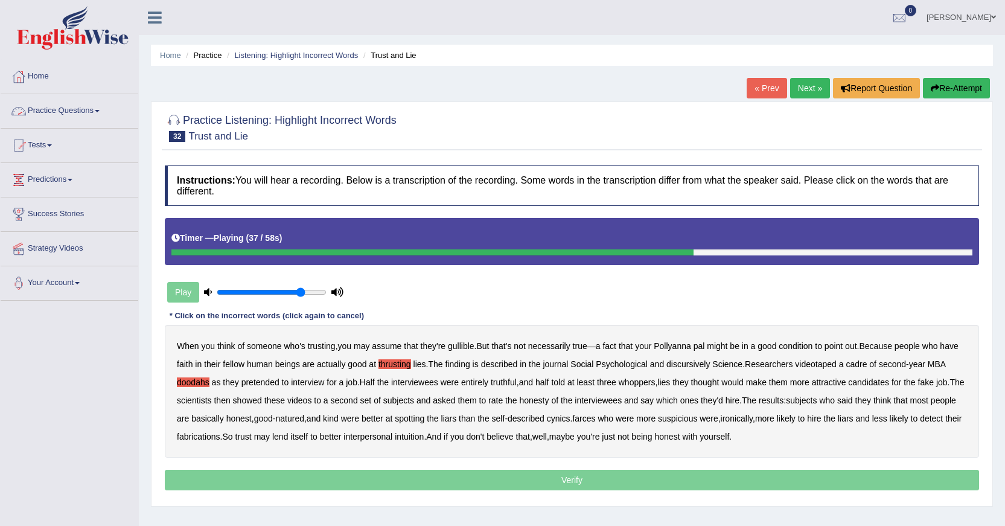
click at [103, 112] on link "Practice Questions" at bounding box center [70, 109] width 138 height 30
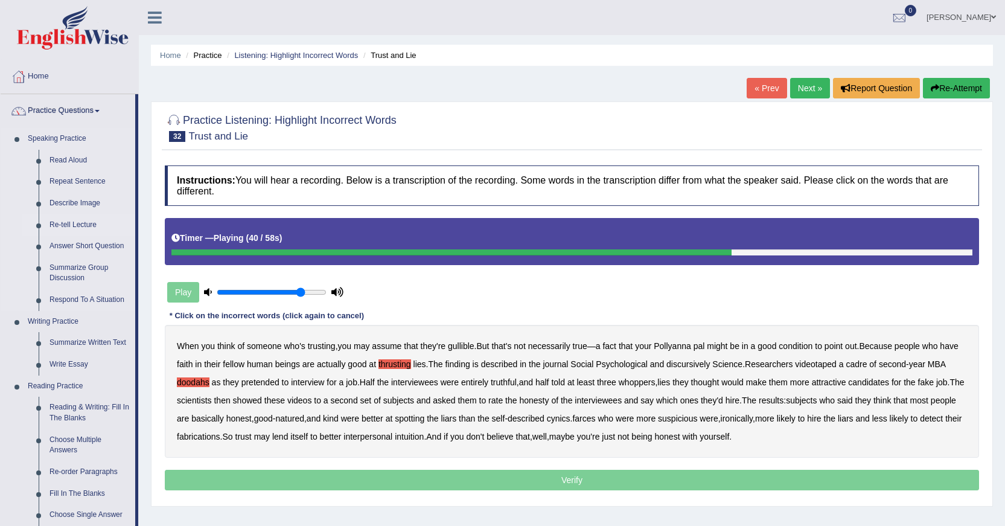
click at [90, 220] on link "Re-tell Lecture" at bounding box center [89, 225] width 91 height 22
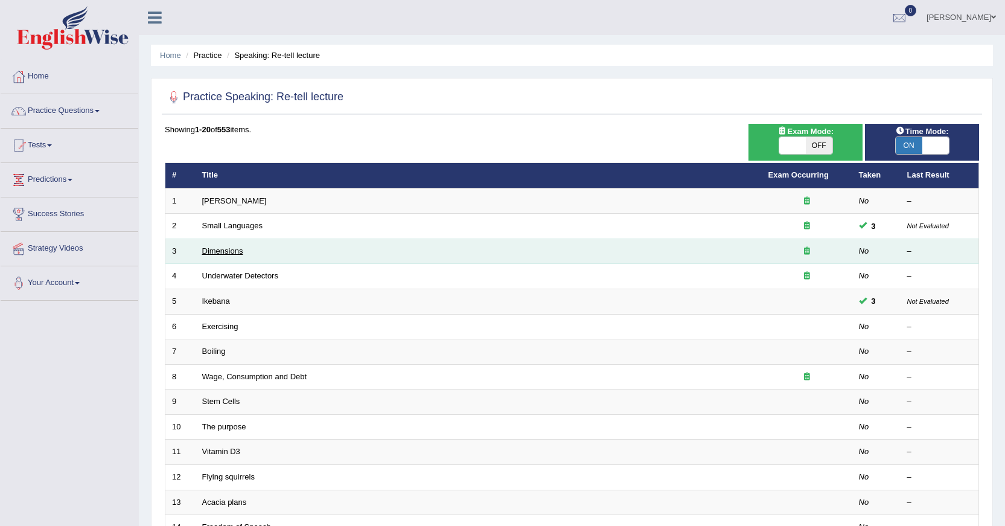
click at [213, 252] on link "Dimensions" at bounding box center [222, 250] width 41 height 9
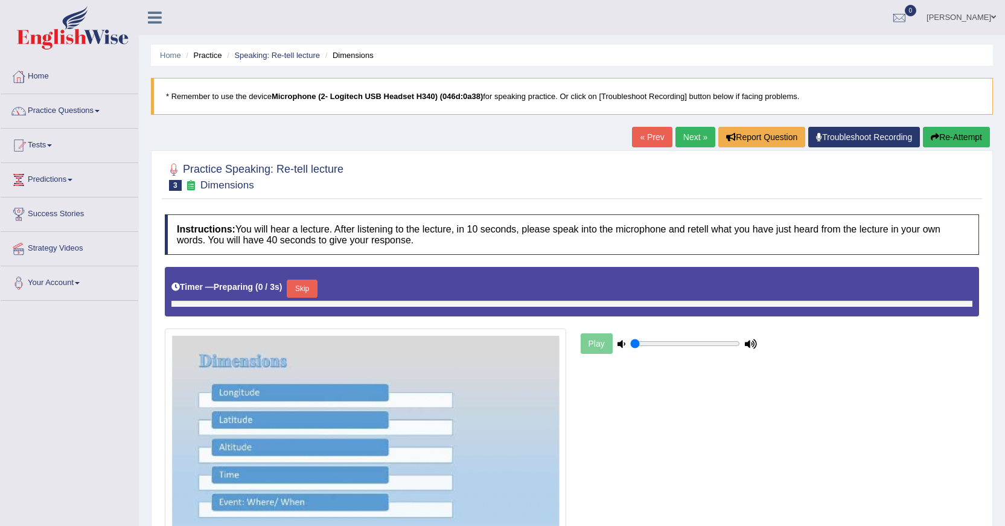
type input "0.8"
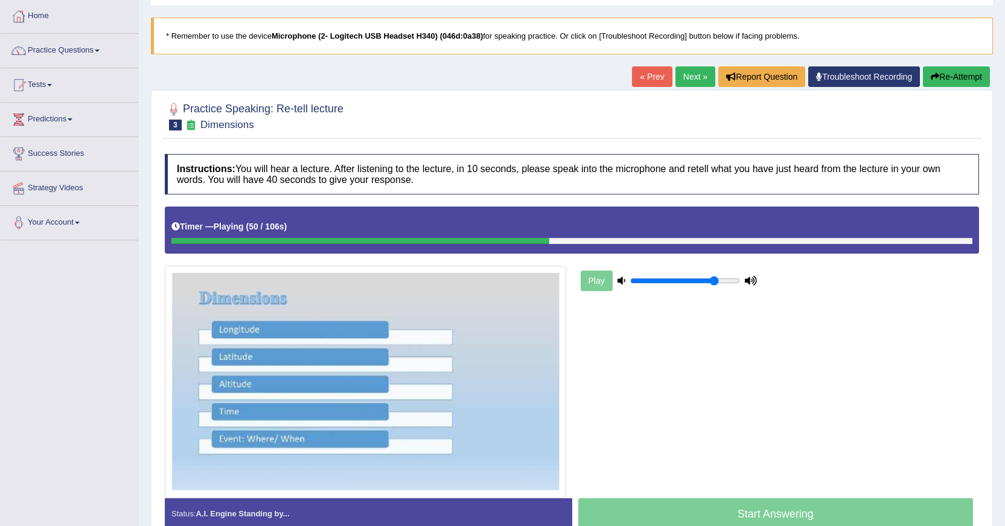
click at [485, 241] on div at bounding box center [360, 241] width 378 height 6
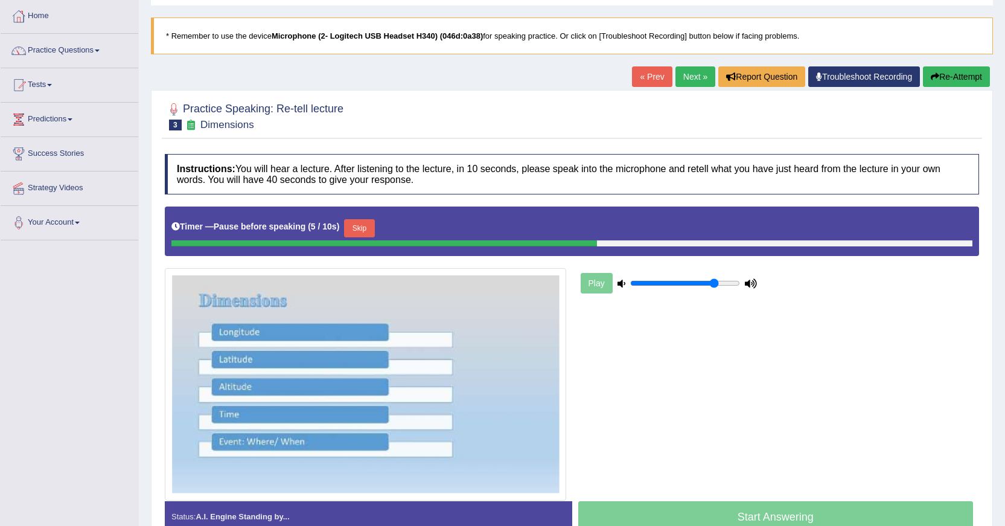
click at [632, 83] on link "« Prev" at bounding box center [652, 76] width 40 height 21
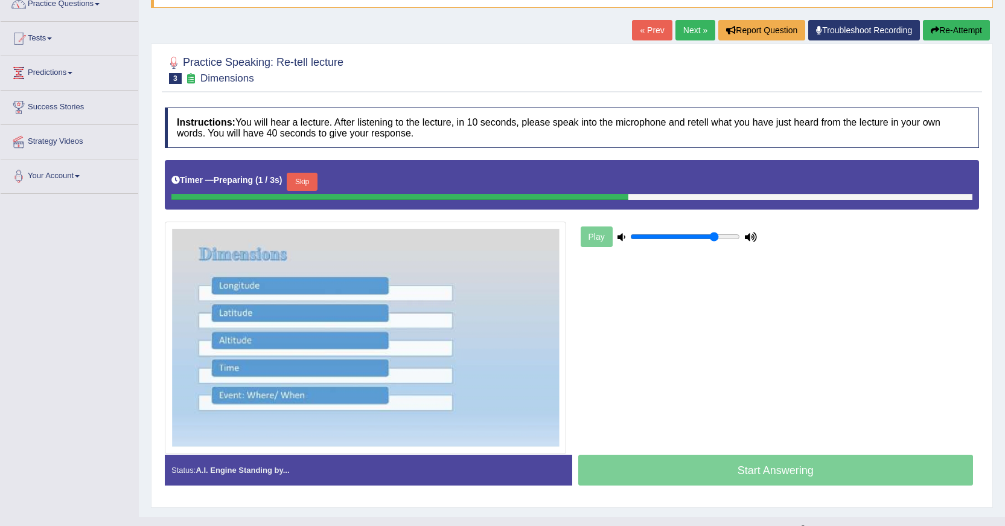
scroll to position [121, 0]
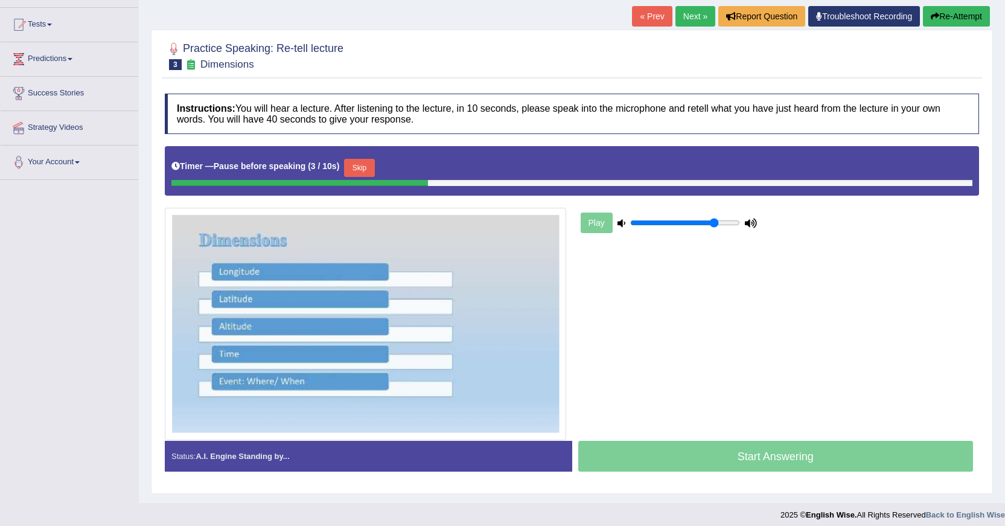
click at [638, 14] on link "« Prev" at bounding box center [652, 16] width 40 height 21
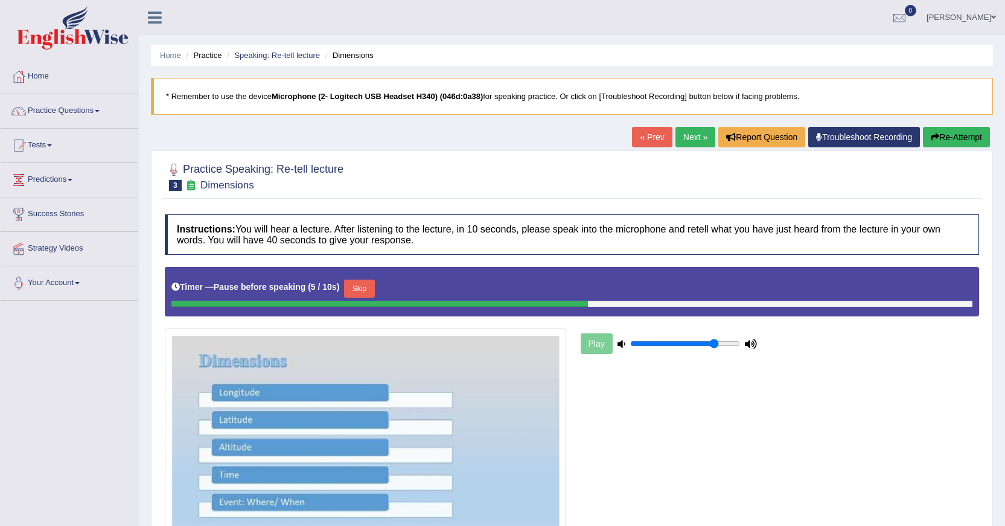
click at [657, 135] on link "« Prev" at bounding box center [652, 137] width 40 height 21
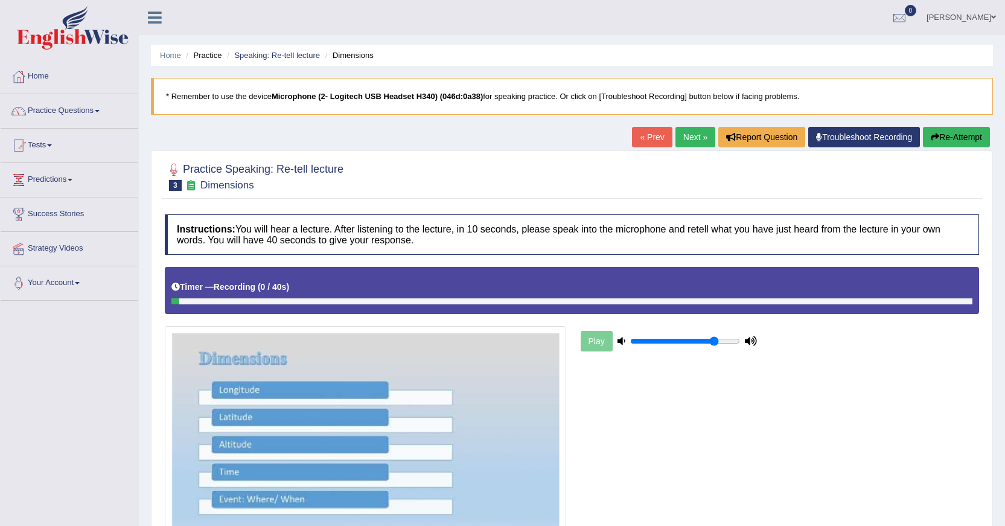
click at [643, 141] on link "« Prev" at bounding box center [652, 137] width 40 height 21
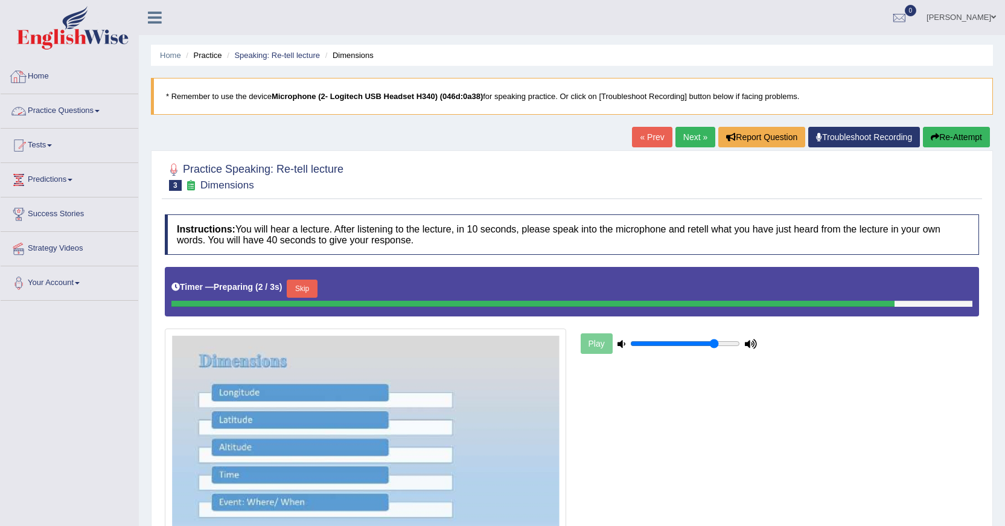
click at [97, 107] on link "Practice Questions" at bounding box center [70, 109] width 138 height 30
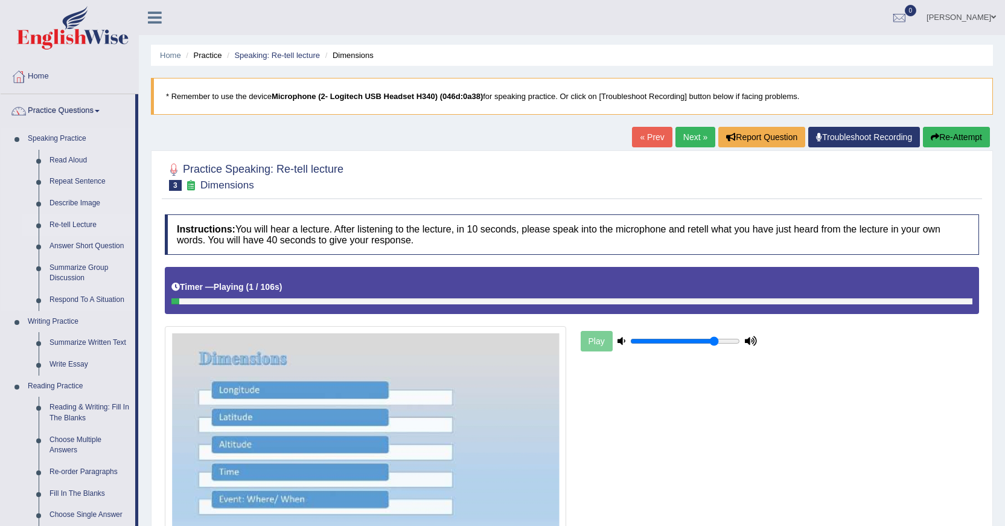
click at [86, 221] on link "Re-tell Lecture" at bounding box center [89, 225] width 91 height 22
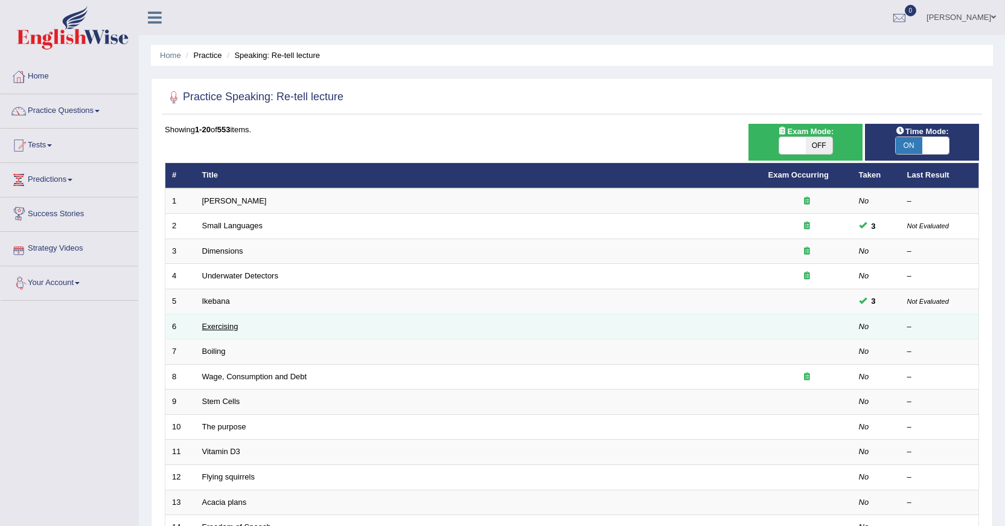
click at [226, 324] on link "Exercising" at bounding box center [220, 326] width 36 height 9
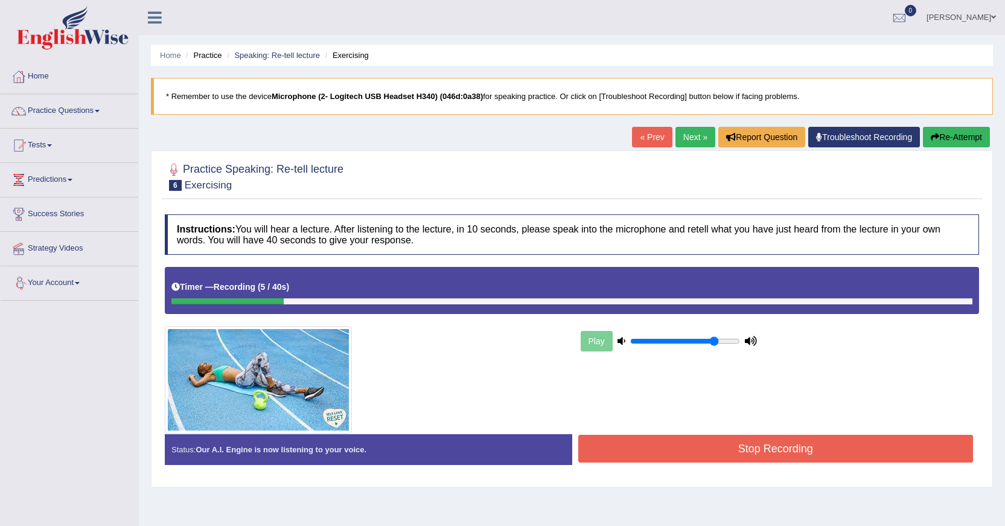
click at [647, 144] on link "« Prev" at bounding box center [652, 137] width 40 height 21
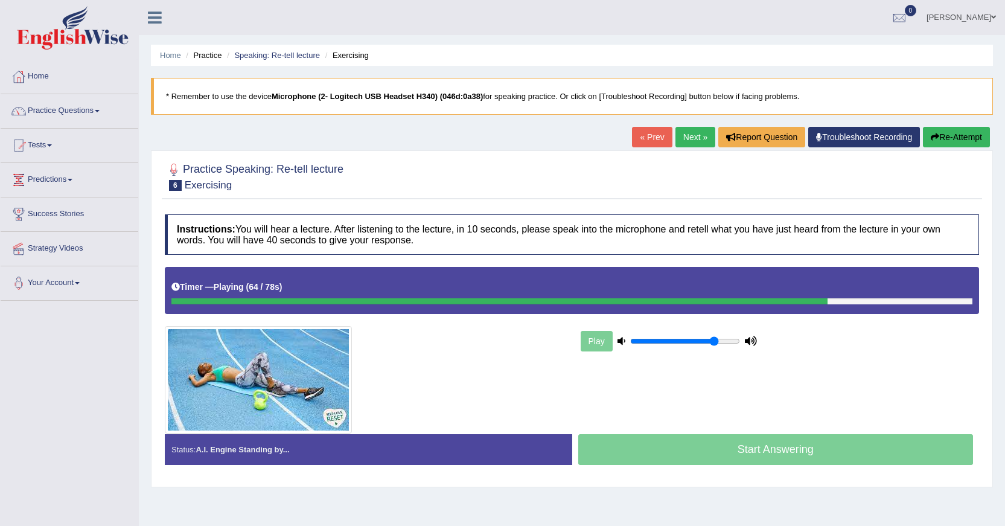
click at [657, 133] on link "« Prev" at bounding box center [652, 137] width 40 height 21
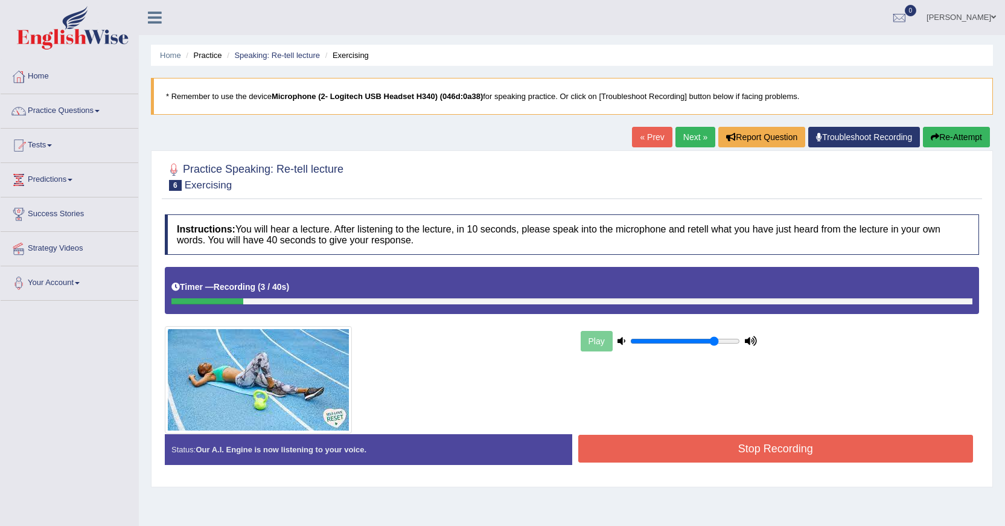
click at [641, 133] on link "« Prev" at bounding box center [652, 137] width 40 height 21
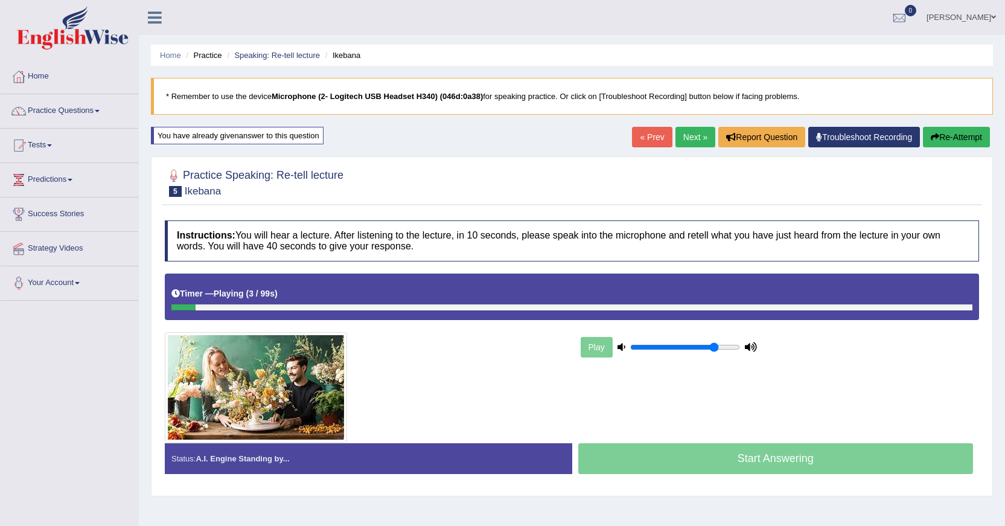
click at [632, 131] on link "« Prev" at bounding box center [652, 137] width 40 height 21
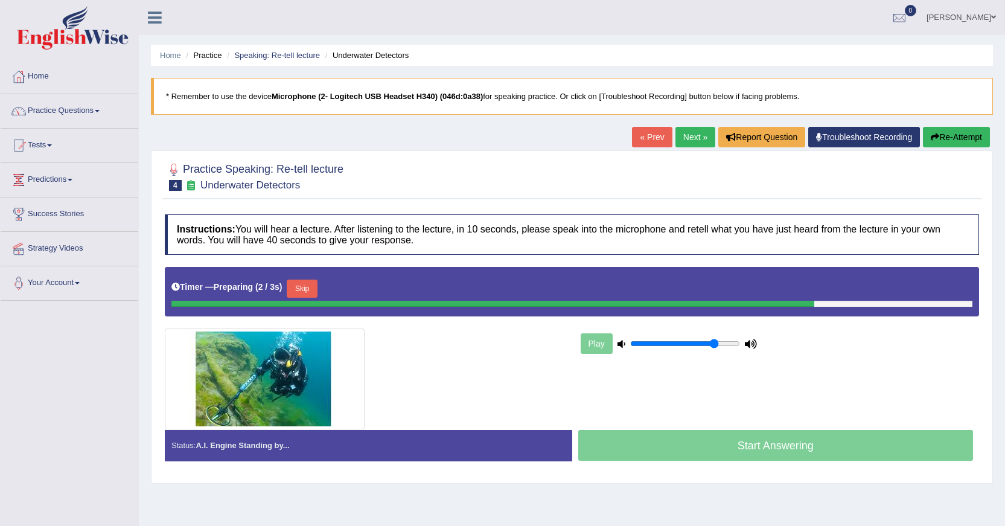
click at [678, 138] on link "Next »" at bounding box center [695, 137] width 40 height 21
click at [94, 115] on link "Practice Questions" at bounding box center [70, 109] width 138 height 30
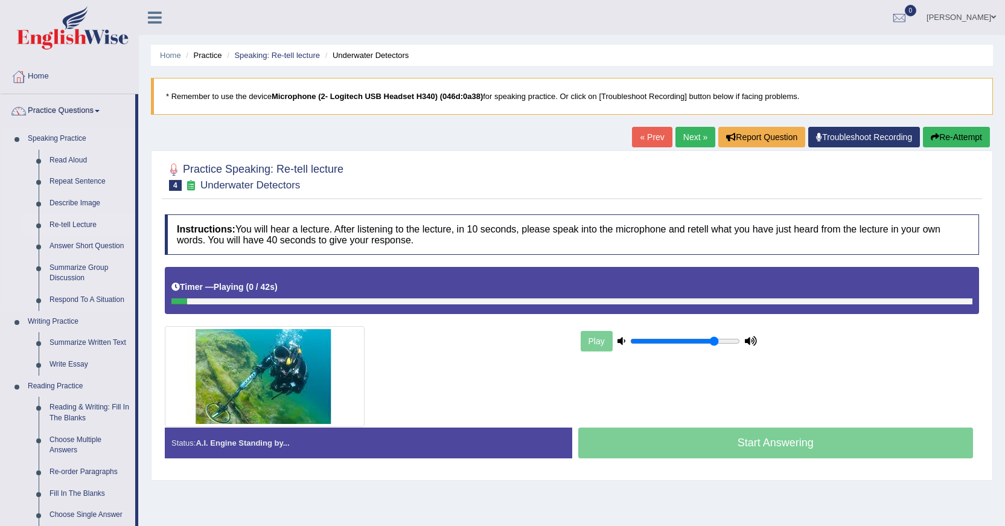
click at [87, 220] on link "Re-tell Lecture" at bounding box center [89, 225] width 91 height 22
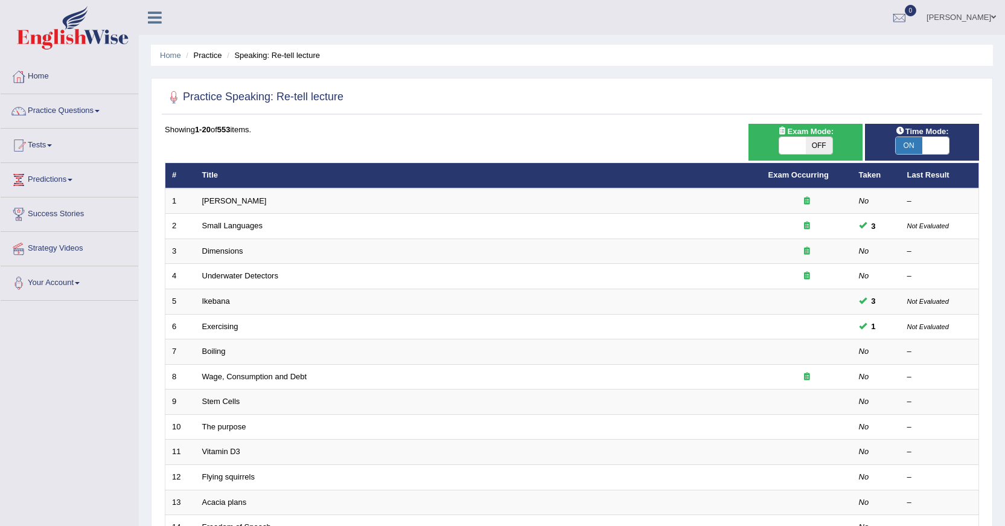
click at [941, 144] on span at bounding box center [935, 145] width 27 height 17
checkbox input "false"
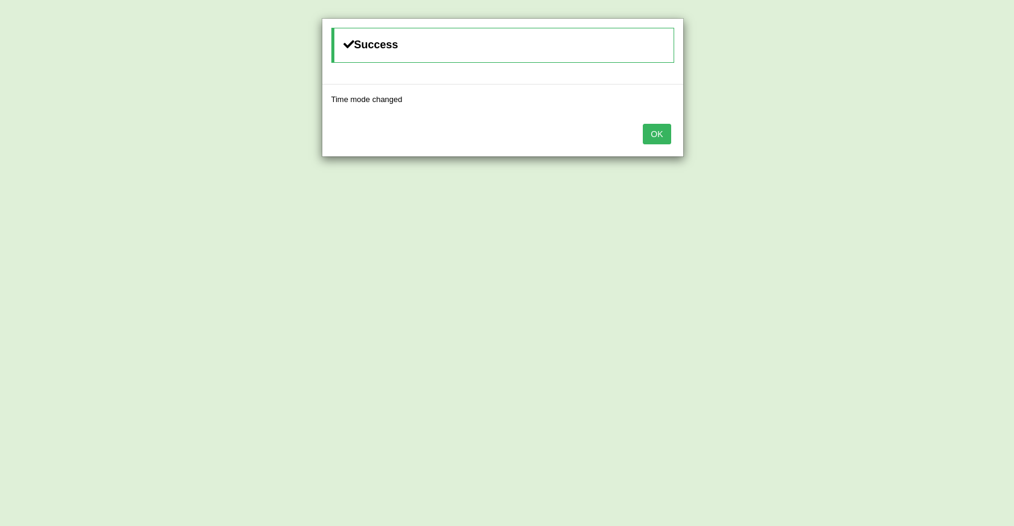
click at [655, 134] on button "OK" at bounding box center [657, 134] width 28 height 21
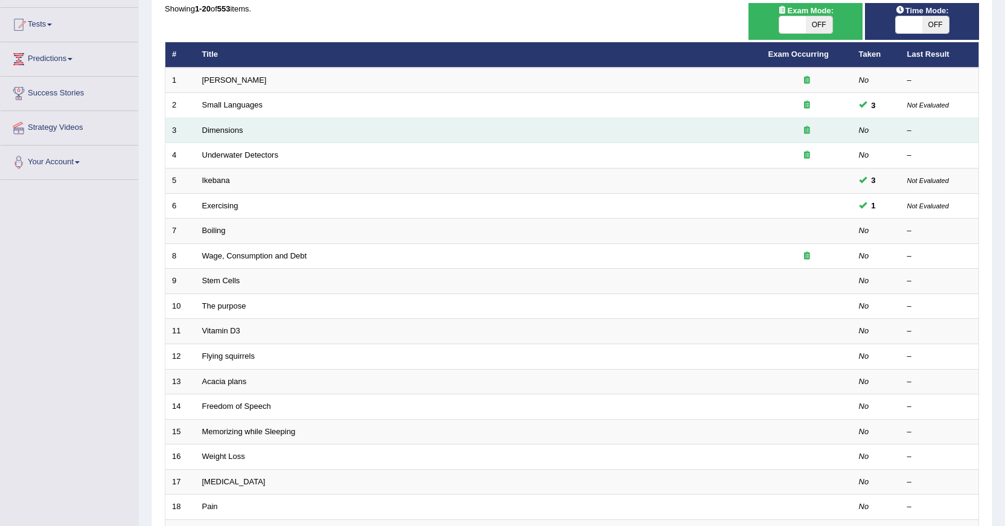
scroll to position [181, 0]
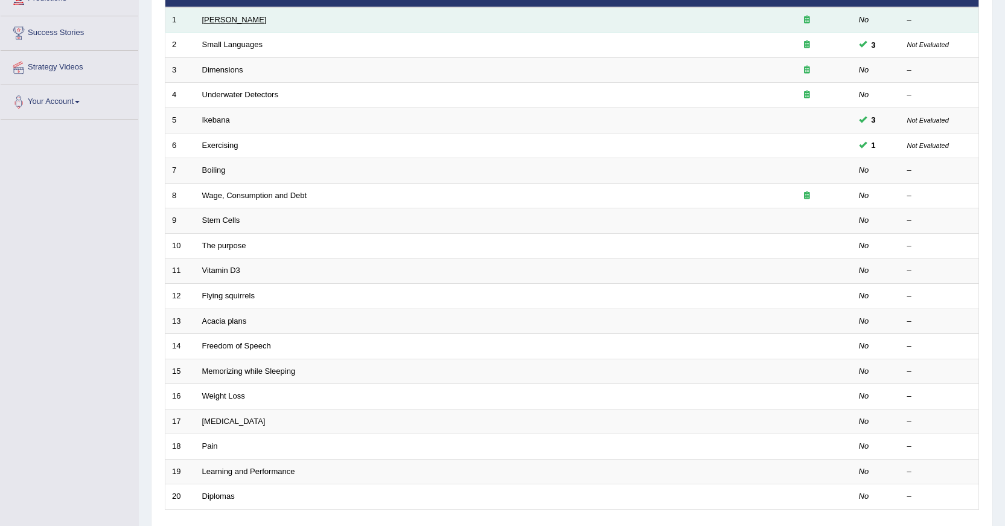
click at [221, 22] on link "Amory Lovins" at bounding box center [234, 19] width 65 height 9
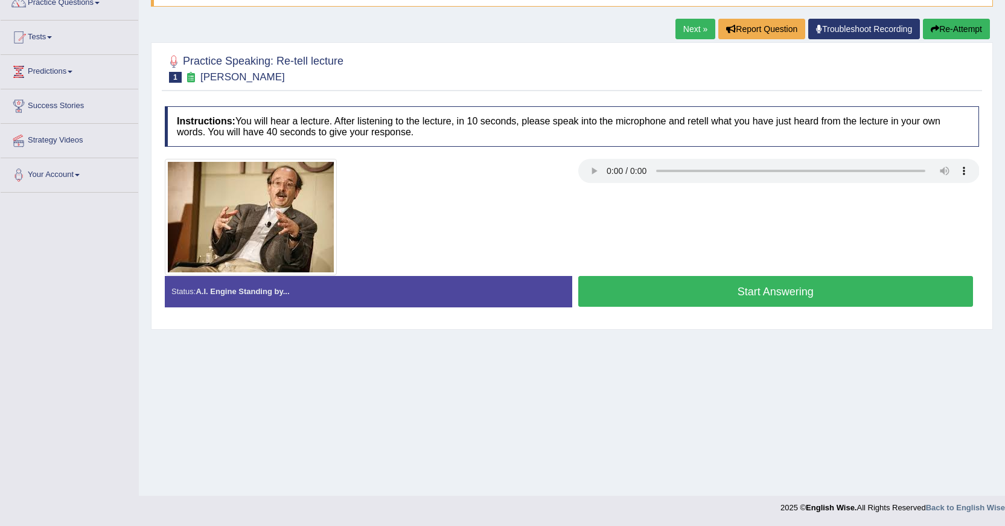
scroll to position [48, 0]
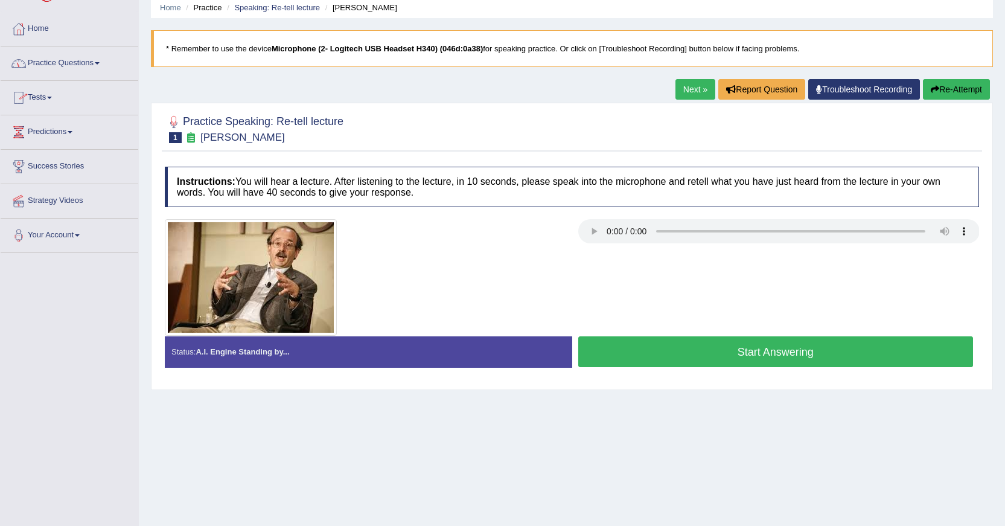
click at [98, 64] on link "Practice Questions" at bounding box center [70, 61] width 138 height 30
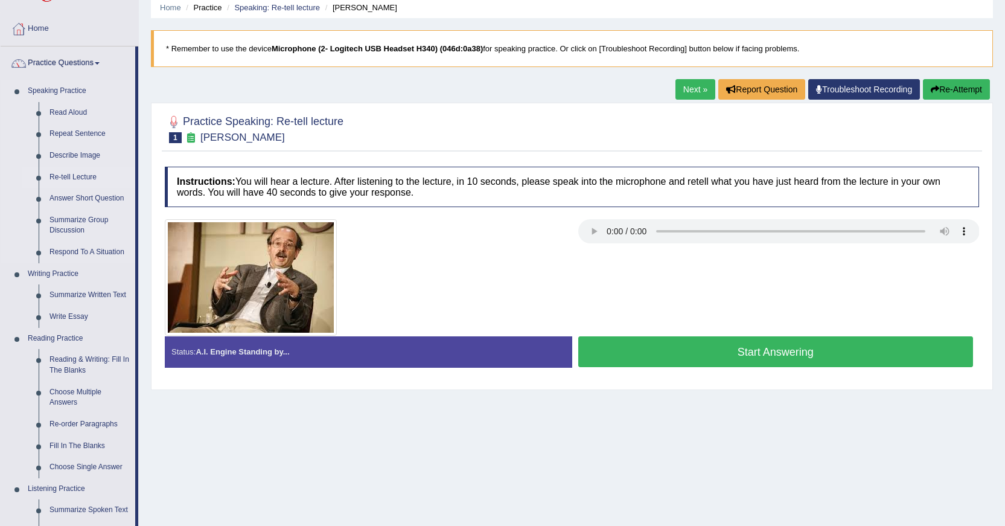
click at [85, 173] on link "Re-tell Lecture" at bounding box center [89, 178] width 91 height 22
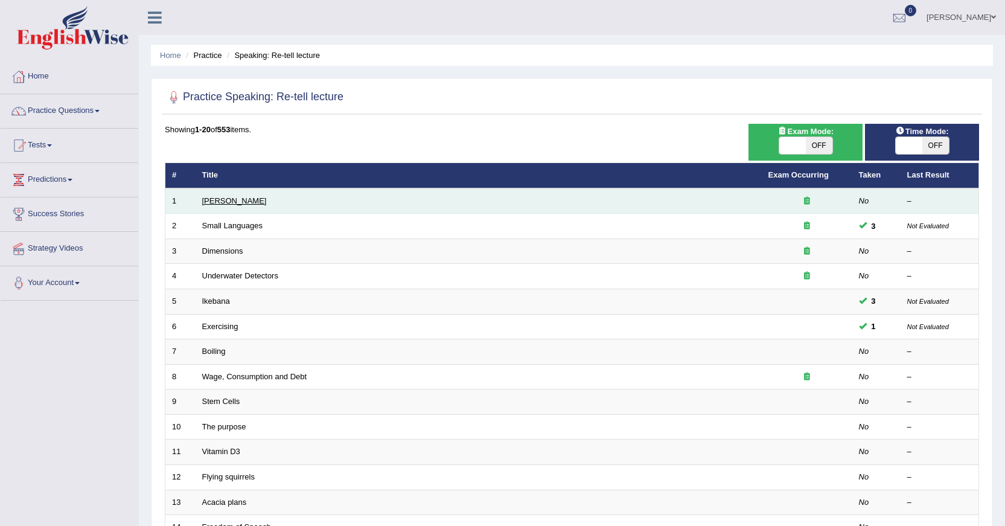
click at [234, 199] on link "[PERSON_NAME]" at bounding box center [234, 200] width 65 height 9
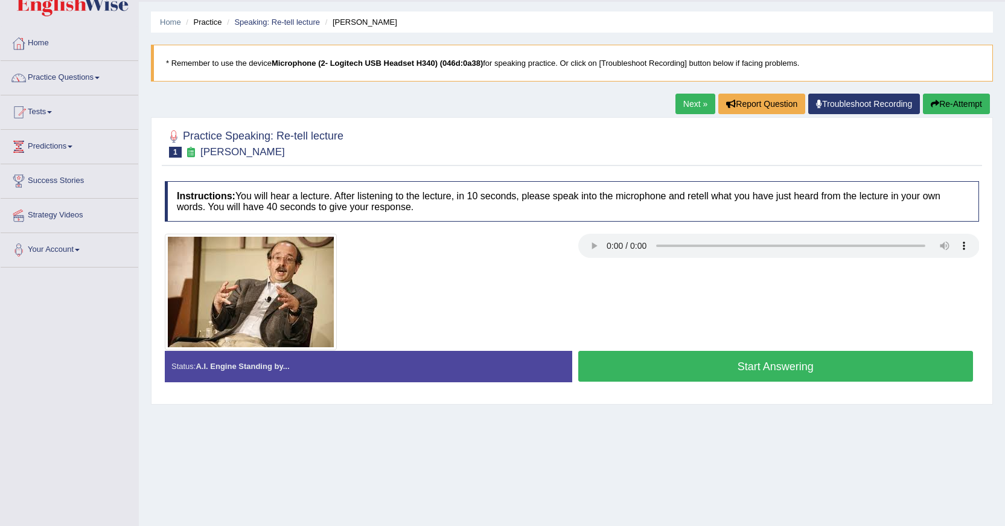
scroll to position [60, 0]
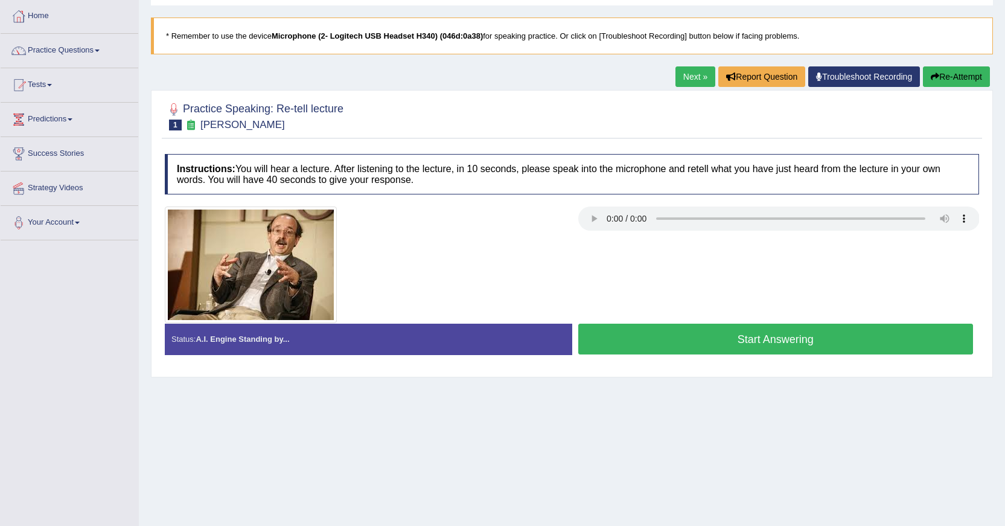
click at [692, 346] on button "Start Answering" at bounding box center [775, 338] width 395 height 31
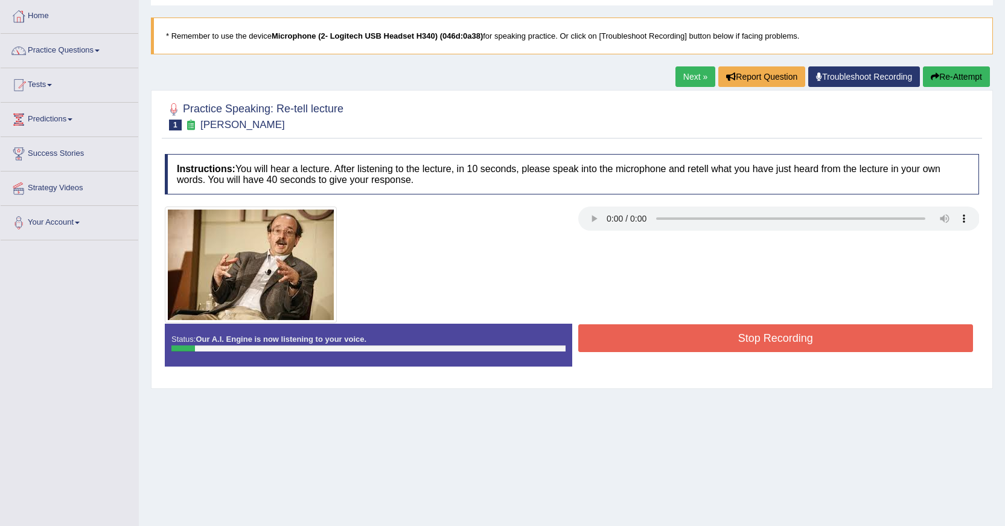
click at [740, 345] on button "Stop Recording" at bounding box center [775, 338] width 395 height 28
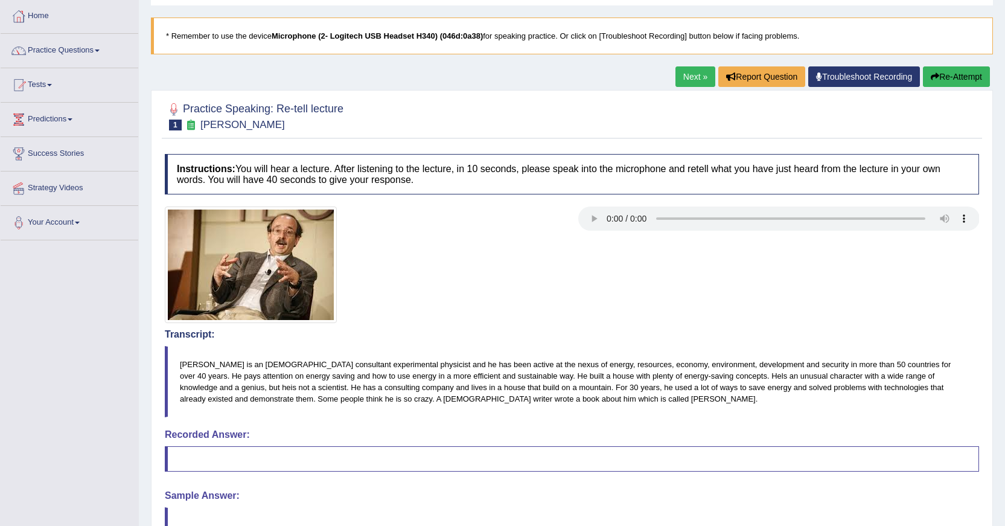
click at [699, 71] on link "Next »" at bounding box center [695, 76] width 40 height 21
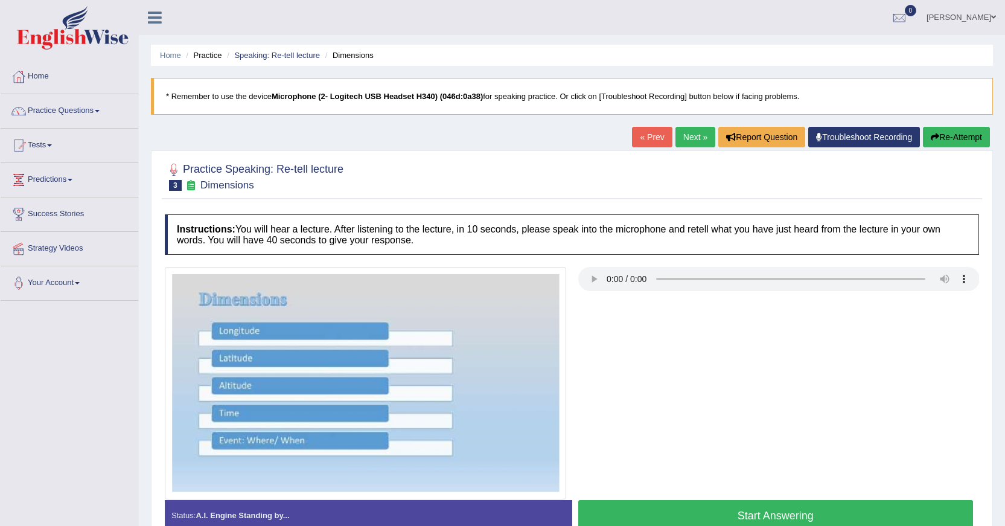
click at [652, 139] on link "« Prev" at bounding box center [652, 137] width 40 height 21
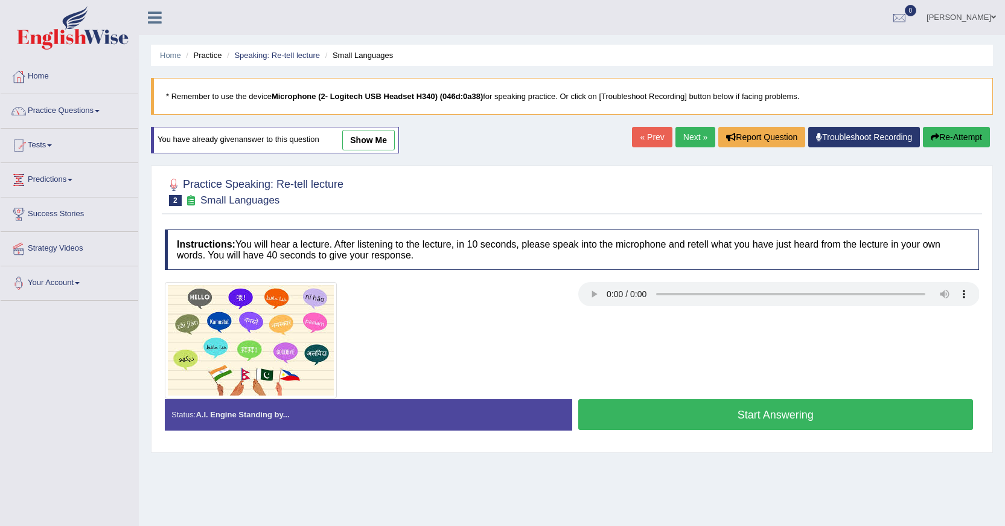
click at [639, 124] on div "Home Practice Speaking: Re-tell lecture Small Languages * Remember to use the d…" at bounding box center [572, 301] width 866 height 603
click at [640, 136] on link "« Prev" at bounding box center [652, 137] width 40 height 21
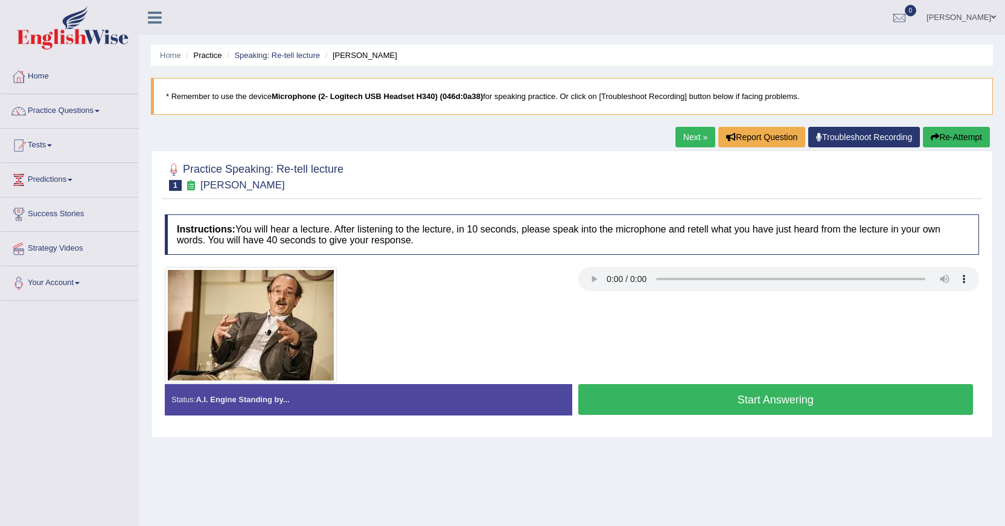
click at [712, 399] on button "Start Answering" at bounding box center [775, 399] width 395 height 31
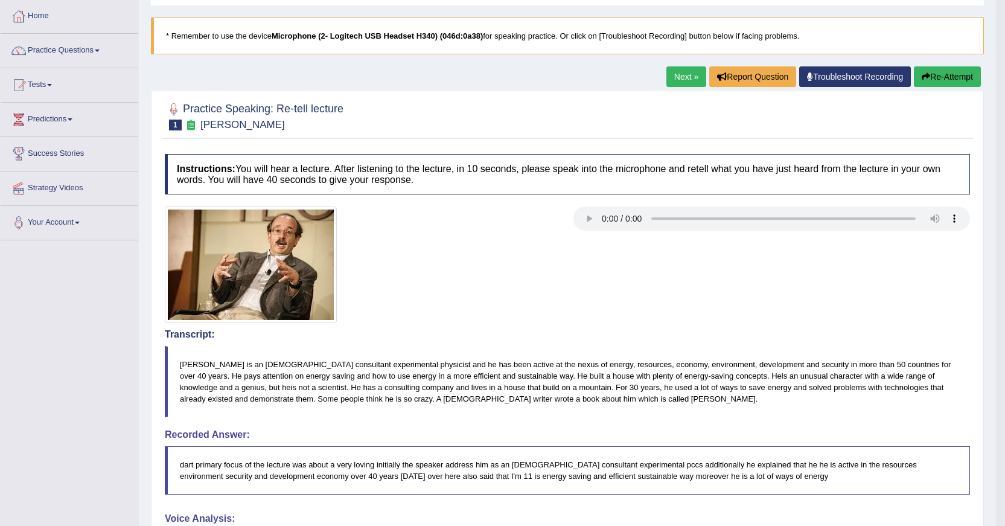
drag, startPoint x: 425, startPoint y: 312, endPoint x: 442, endPoint y: 247, distance: 67.3
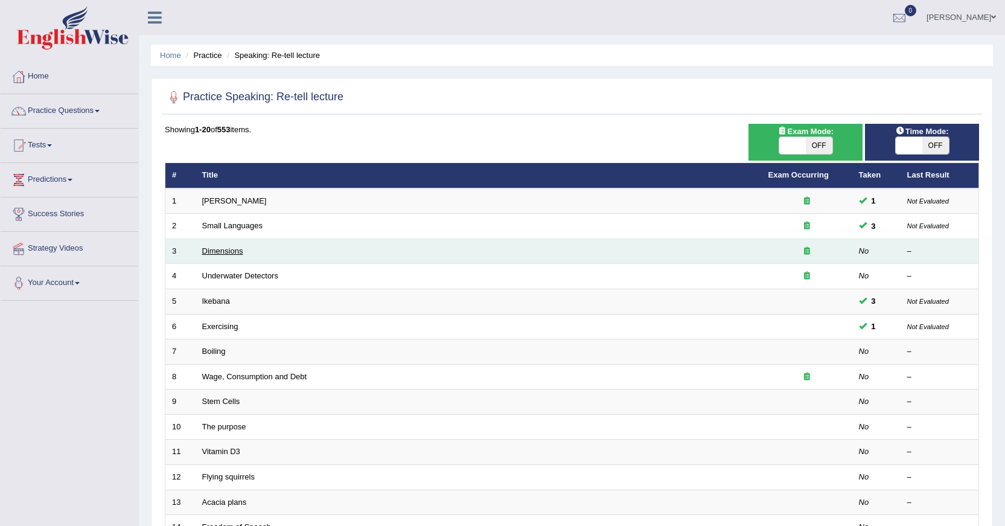
click at [232, 251] on link "Dimensions" at bounding box center [222, 250] width 41 height 9
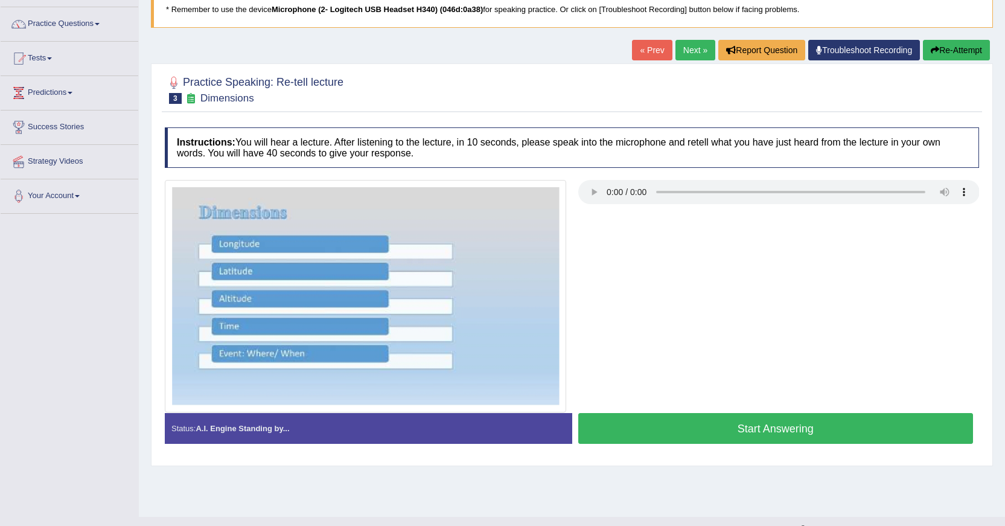
scroll to position [108, 0]
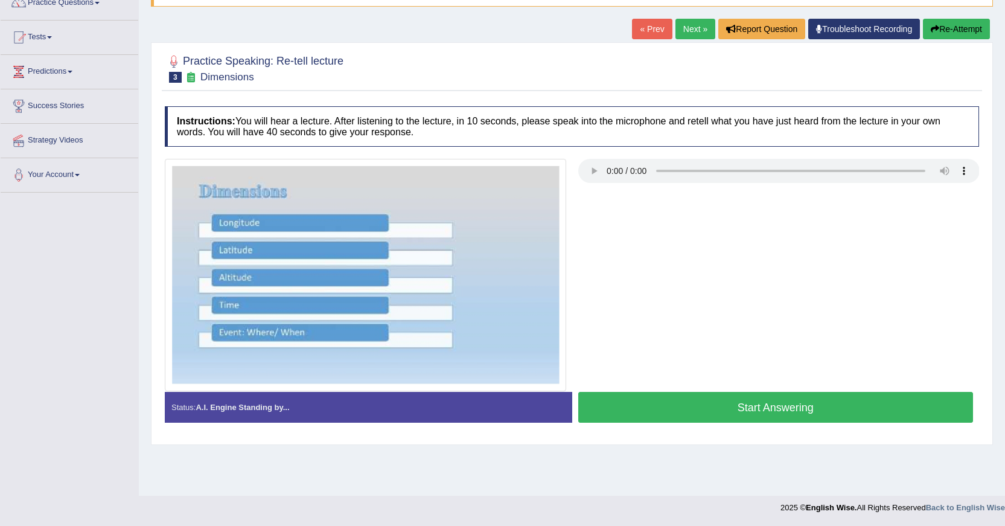
click at [657, 415] on button "Start Answering" at bounding box center [775, 407] width 395 height 31
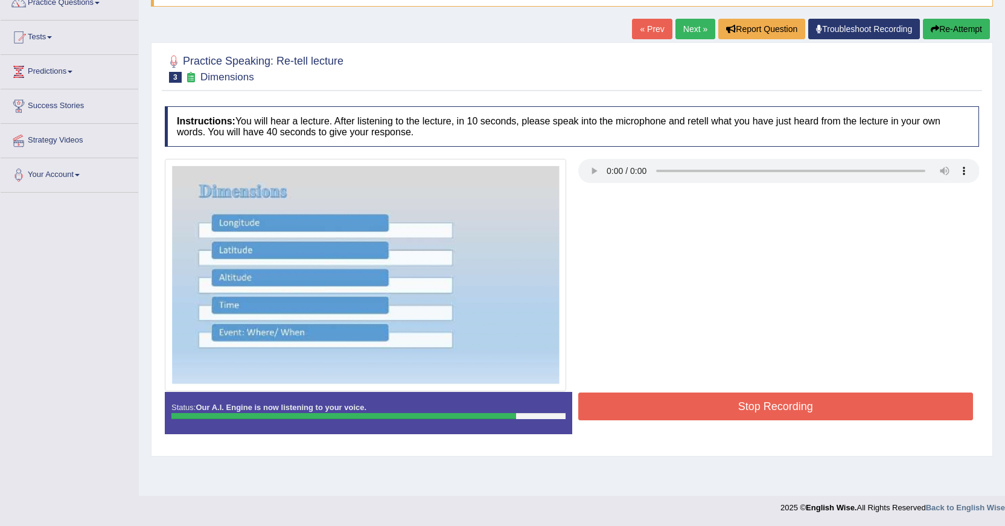
click at [657, 415] on button "Stop Recording" at bounding box center [775, 406] width 395 height 28
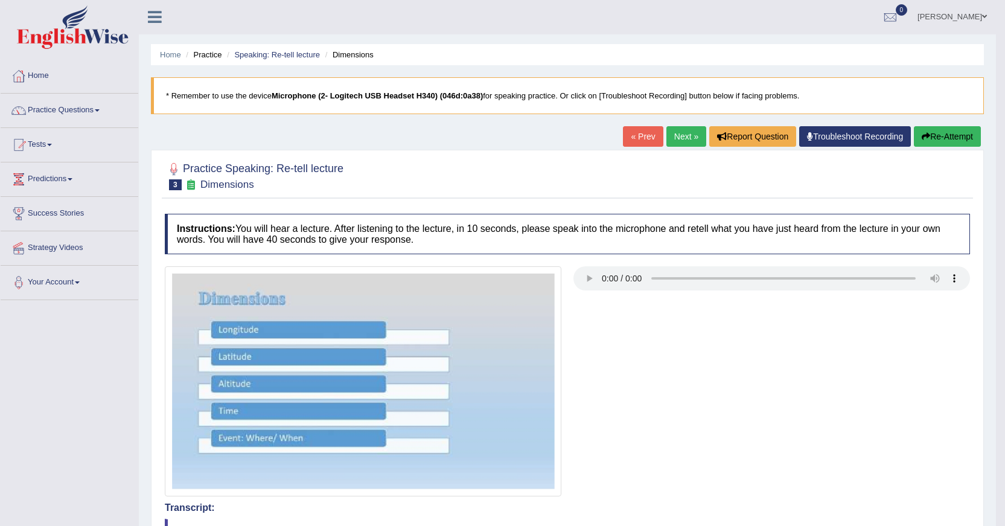
scroll to position [0, 0]
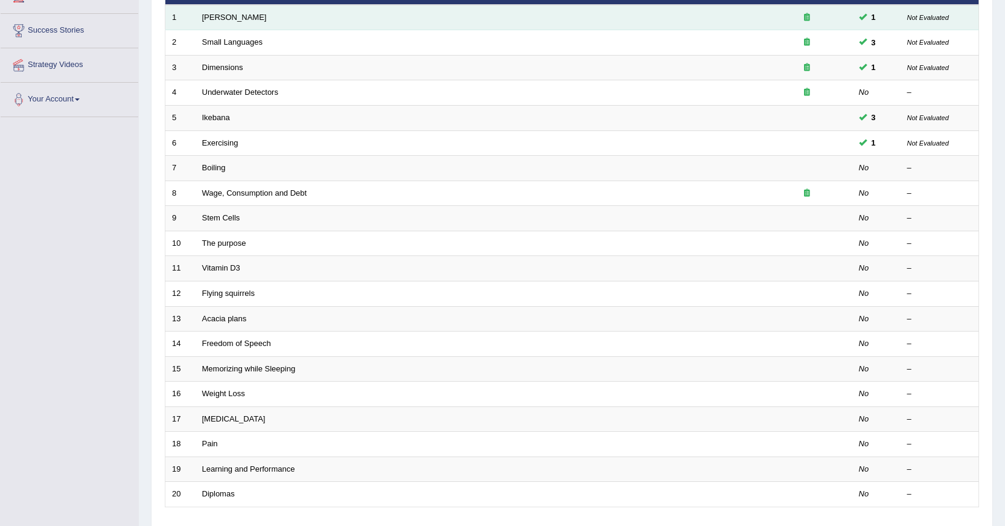
scroll to position [121, 0]
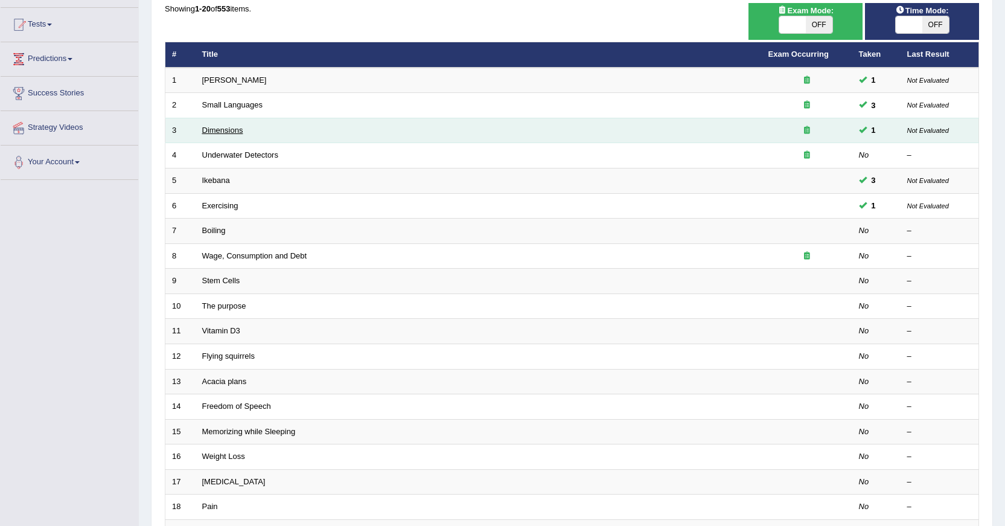
click at [227, 129] on link "Dimensions" at bounding box center [222, 130] width 41 height 9
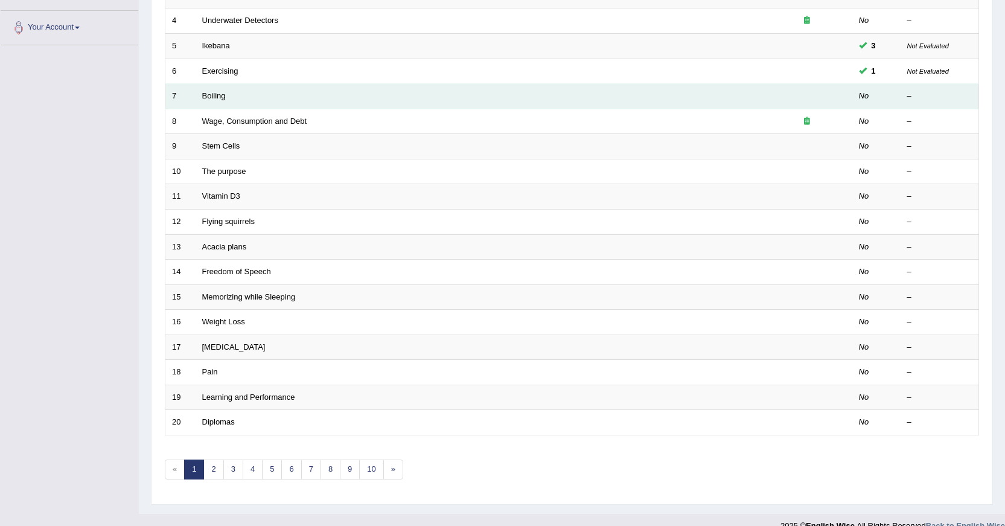
scroll to position [273, 0]
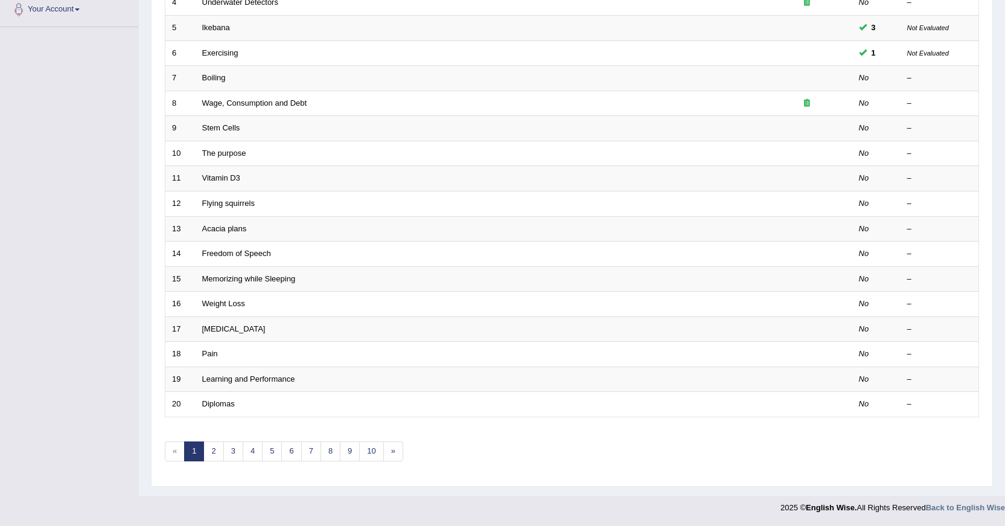
click at [92, 495] on div at bounding box center [502, 504] width 1005 height 18
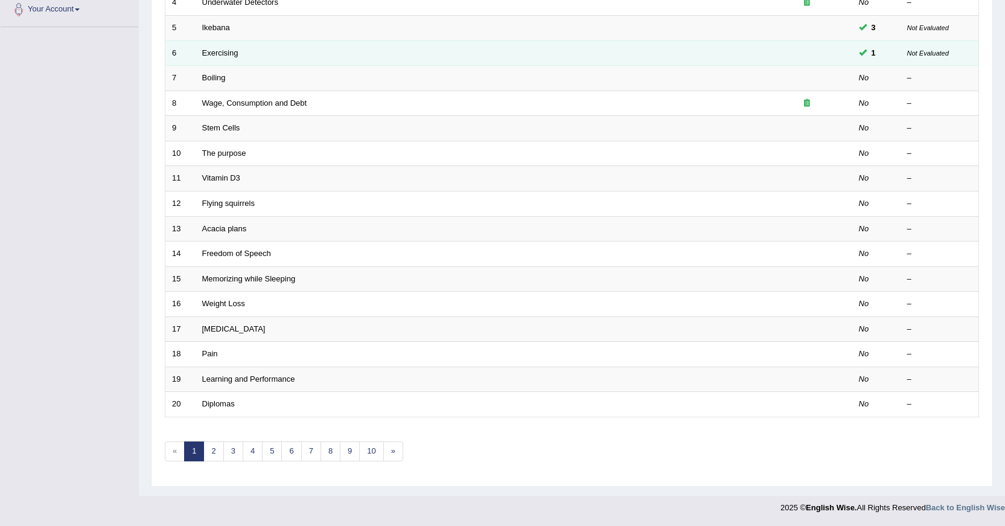
click at [579, 61] on td "Exercising" at bounding box center [479, 52] width 566 height 25
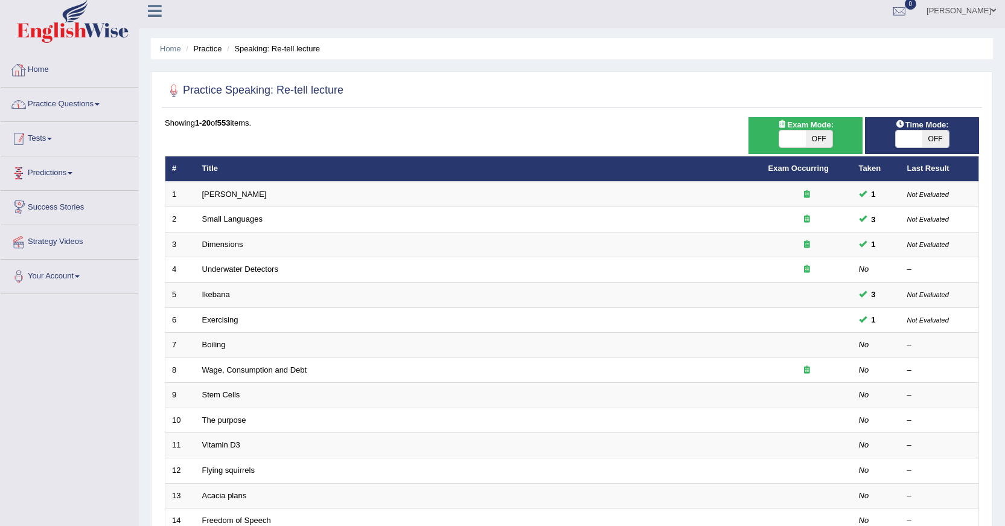
scroll to position [0, 0]
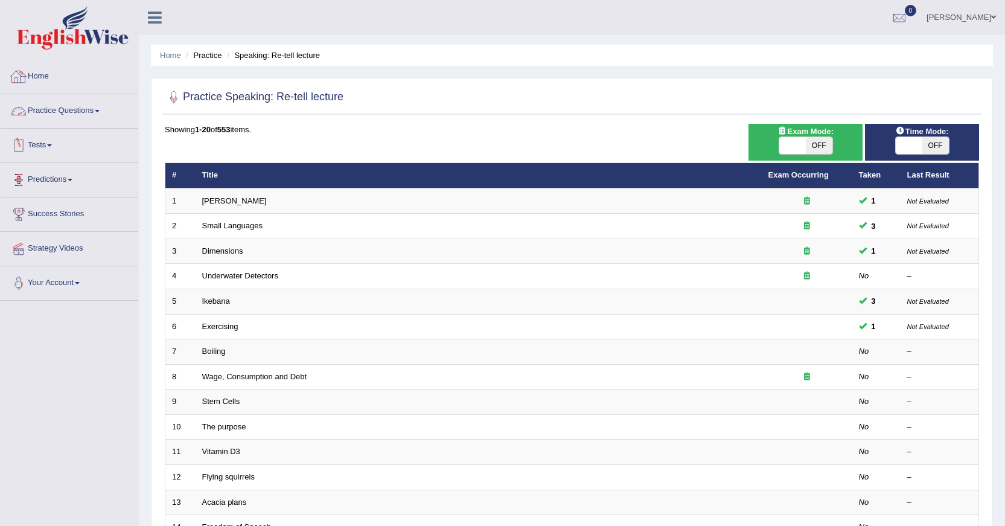
click at [101, 107] on link "Practice Questions" at bounding box center [70, 109] width 138 height 30
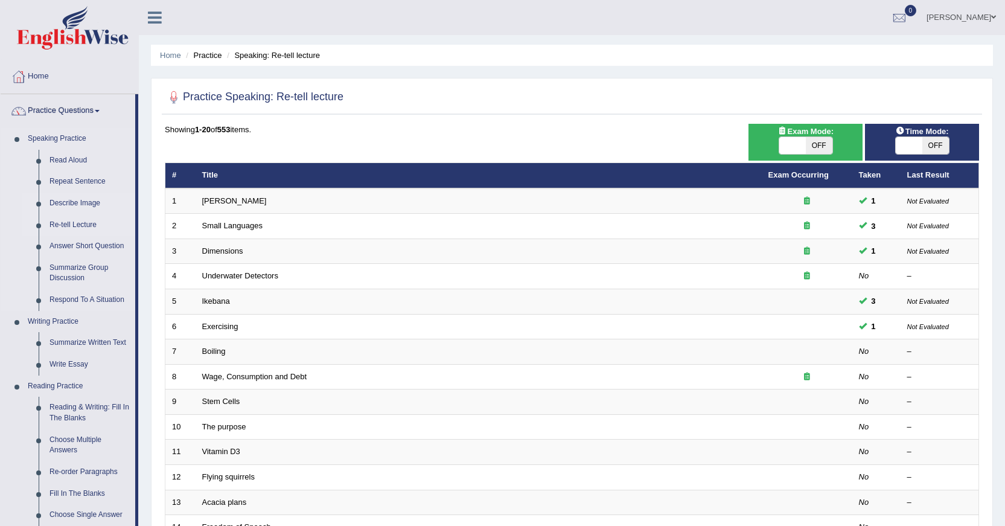
click at [95, 205] on link "Describe Image" at bounding box center [89, 204] width 91 height 22
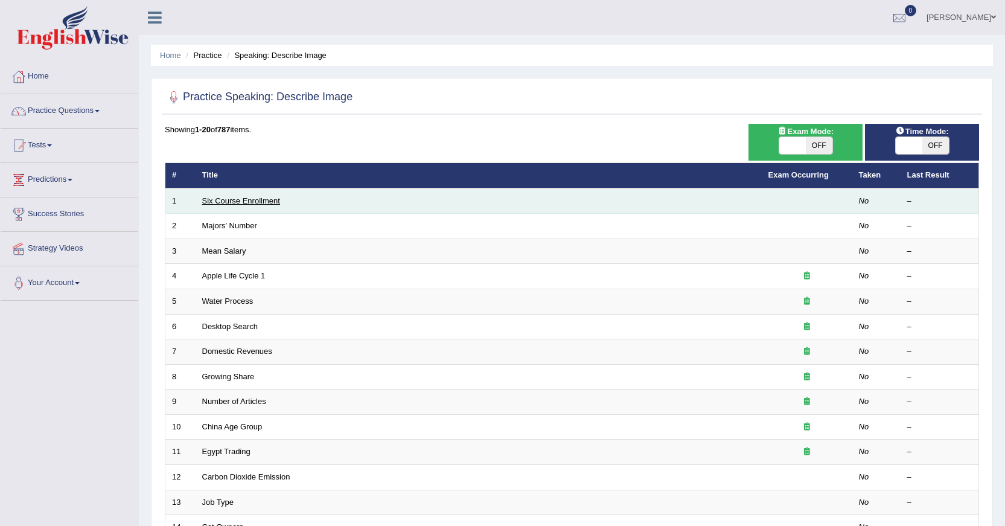
click at [253, 202] on link "Six Course Enrollment" at bounding box center [241, 200] width 78 height 9
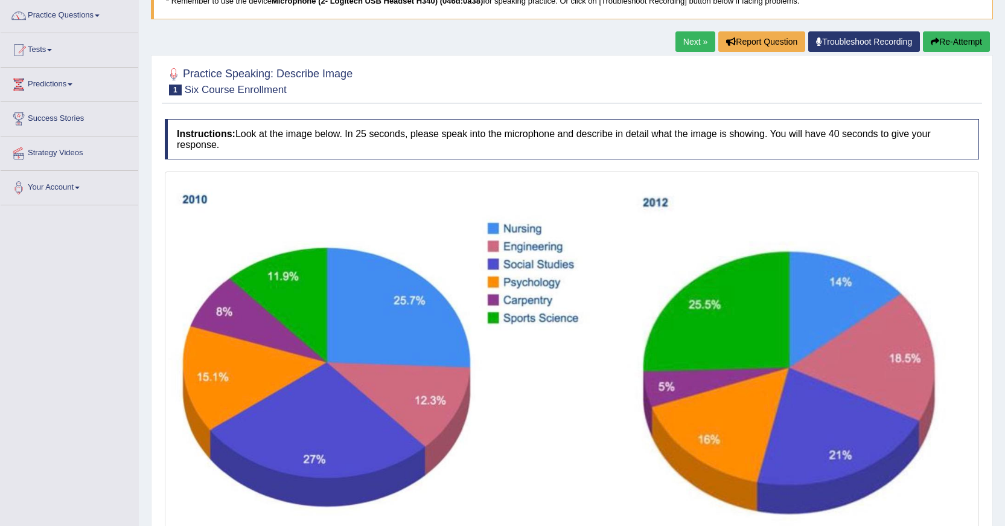
scroll to position [156, 0]
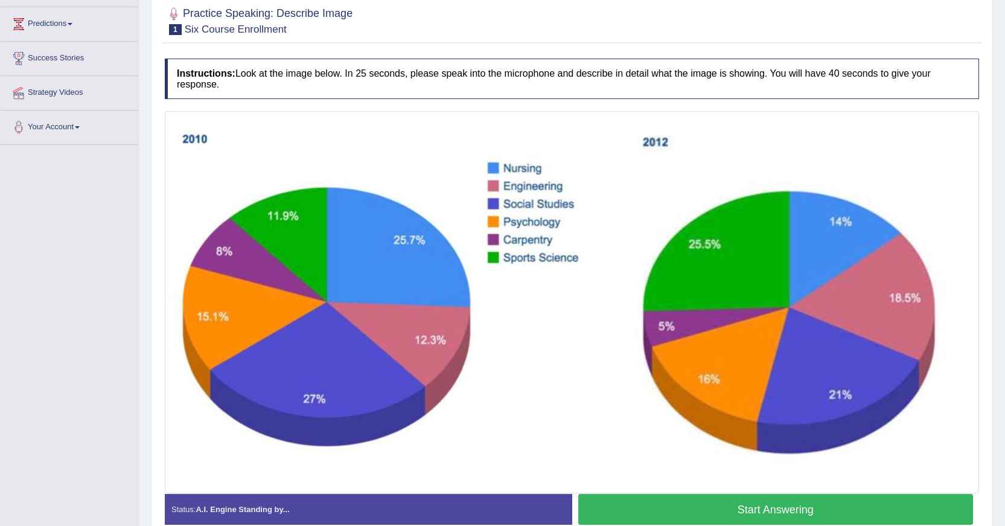
click at [342, 287] on img at bounding box center [572, 302] width 808 height 376
click at [375, 354] on img at bounding box center [572, 302] width 808 height 376
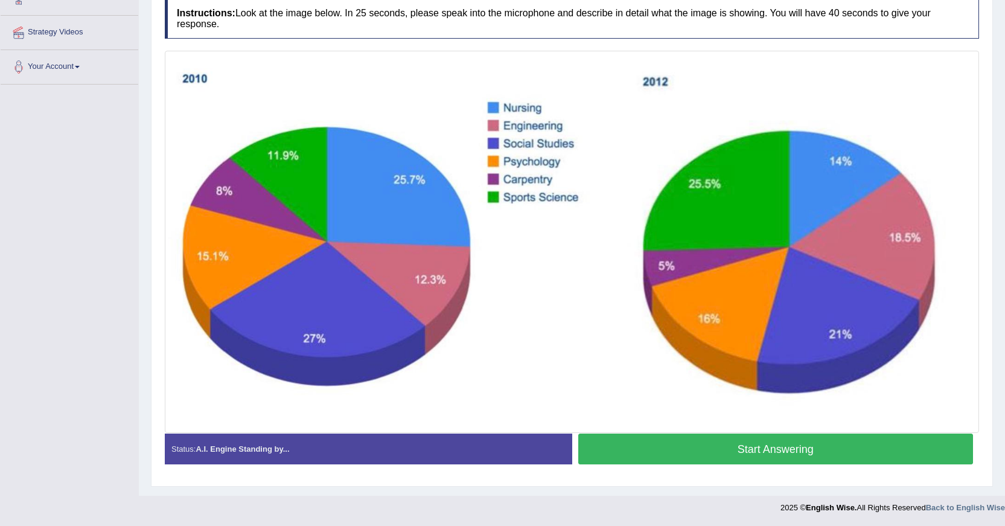
click at [692, 459] on button "Start Answering" at bounding box center [775, 448] width 395 height 31
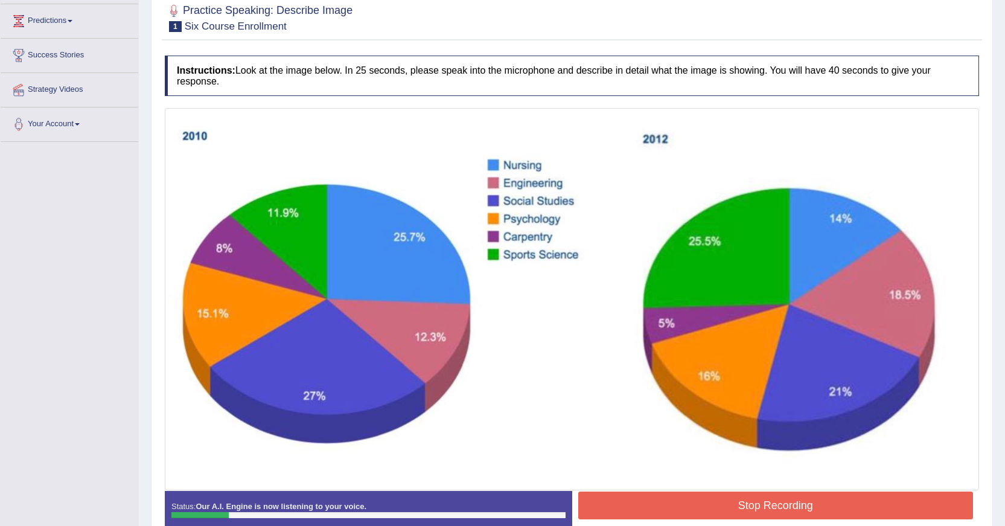
scroll to position [95, 0]
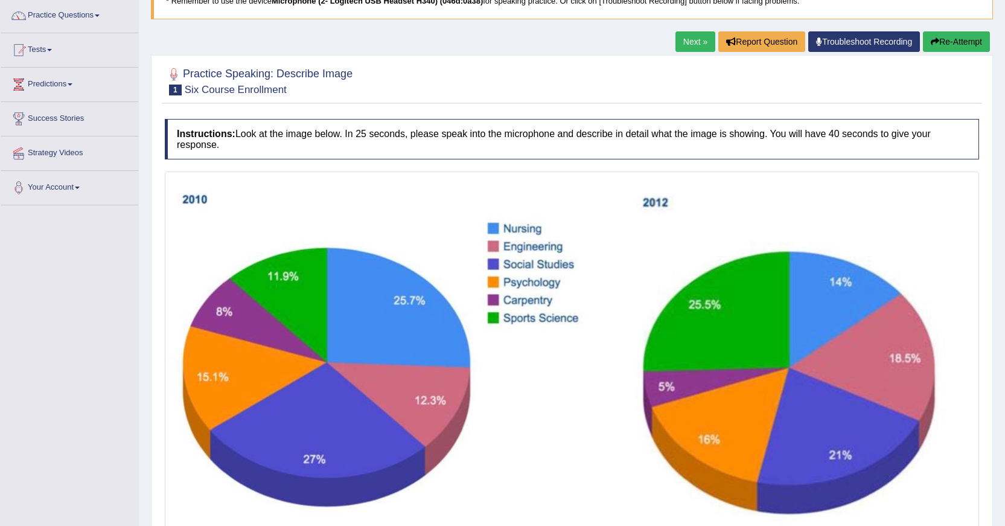
click at [948, 41] on button "Re-Attempt" at bounding box center [956, 41] width 67 height 21
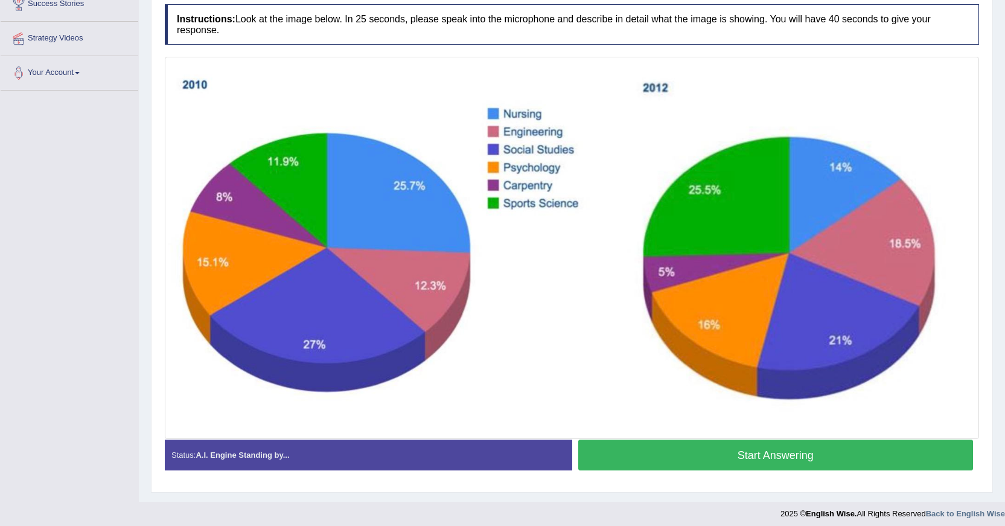
scroll to position [216, 0]
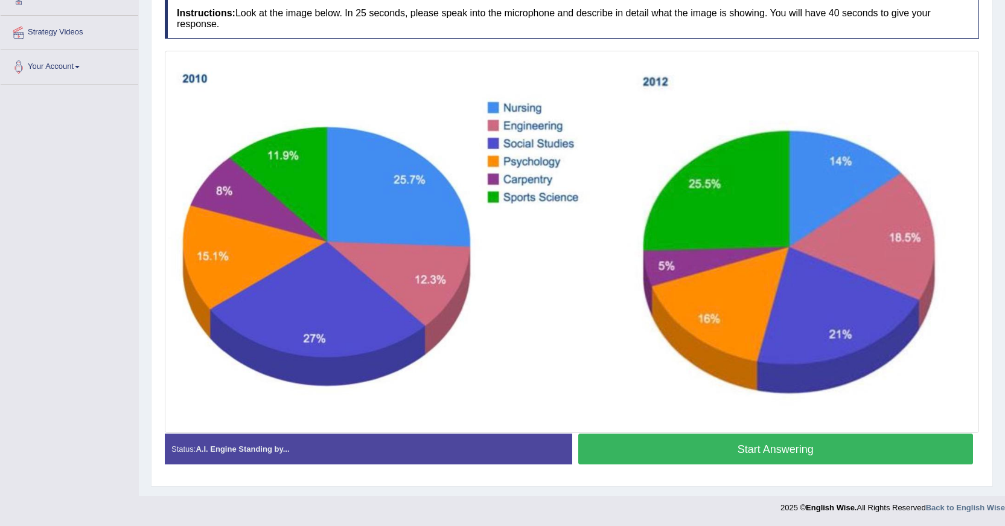
click at [719, 458] on button "Start Answering" at bounding box center [775, 448] width 395 height 31
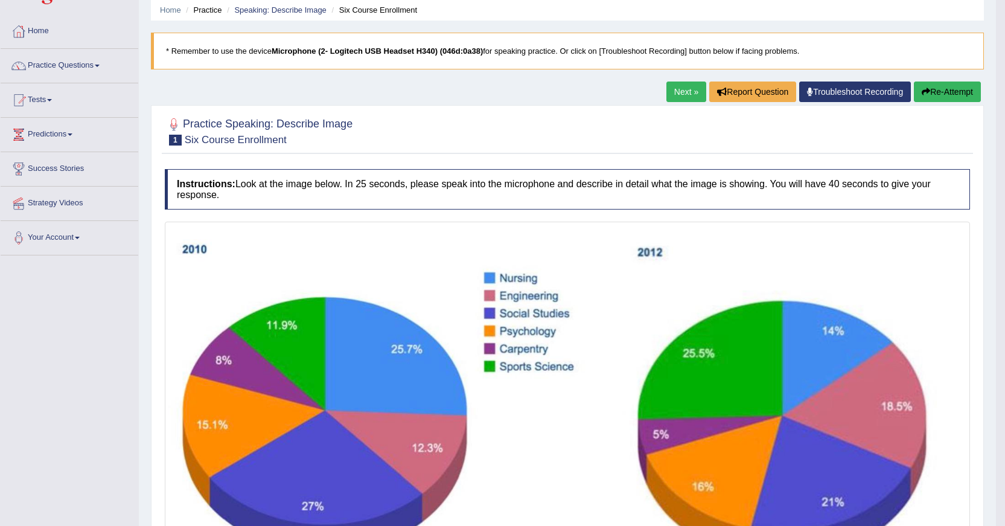
scroll to position [0, 0]
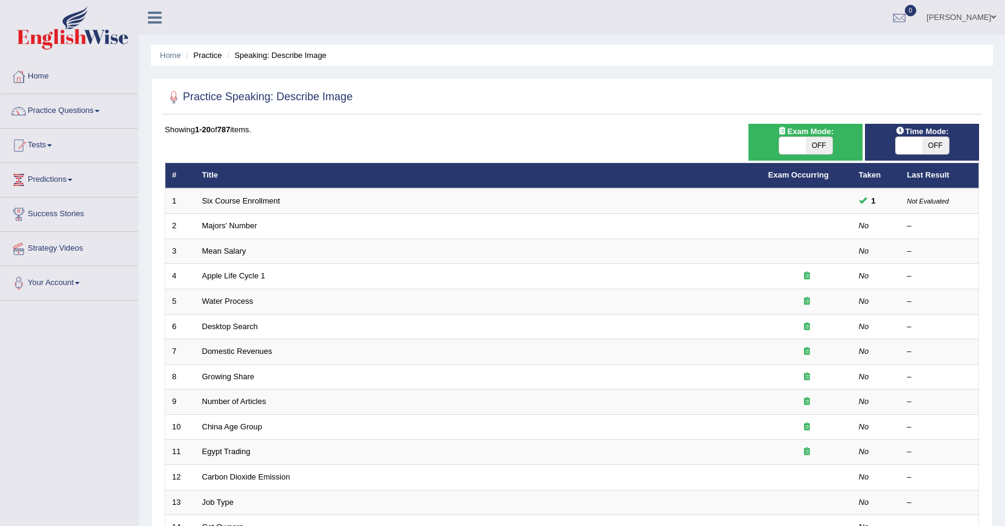
click at [989, 17] on link "[PERSON_NAME]" at bounding box center [961, 15] width 88 height 31
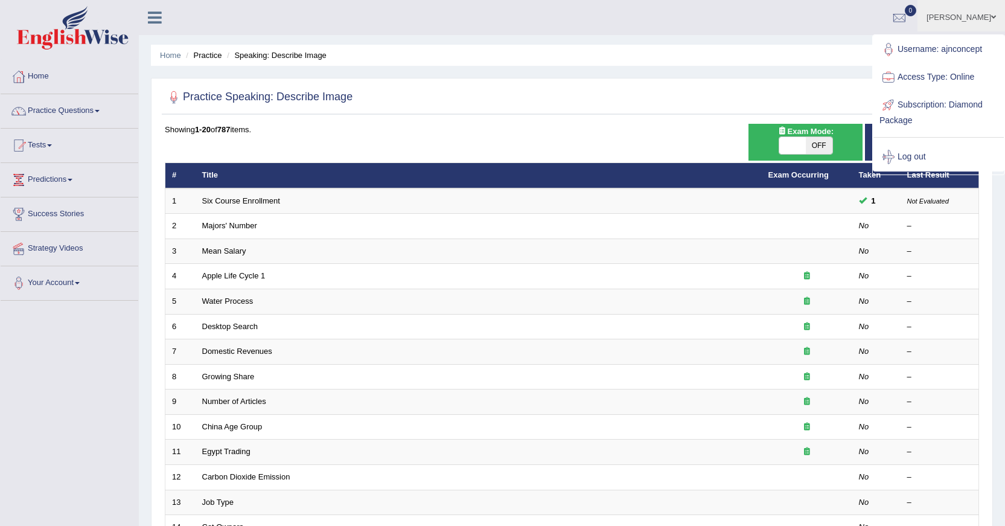
click at [993, 12] on link "[PERSON_NAME]" at bounding box center [961, 15] width 88 height 31
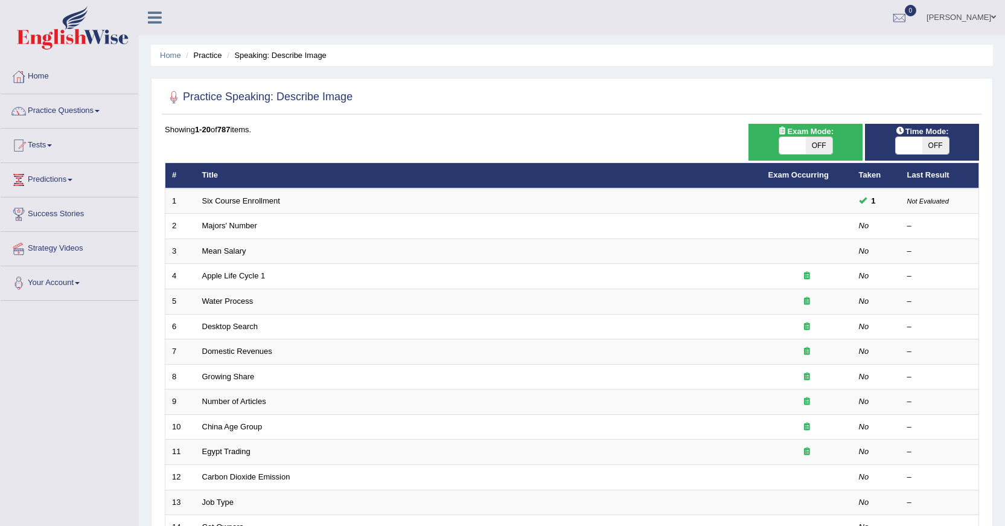
click at [993, 16] on span at bounding box center [993, 17] width 5 height 8
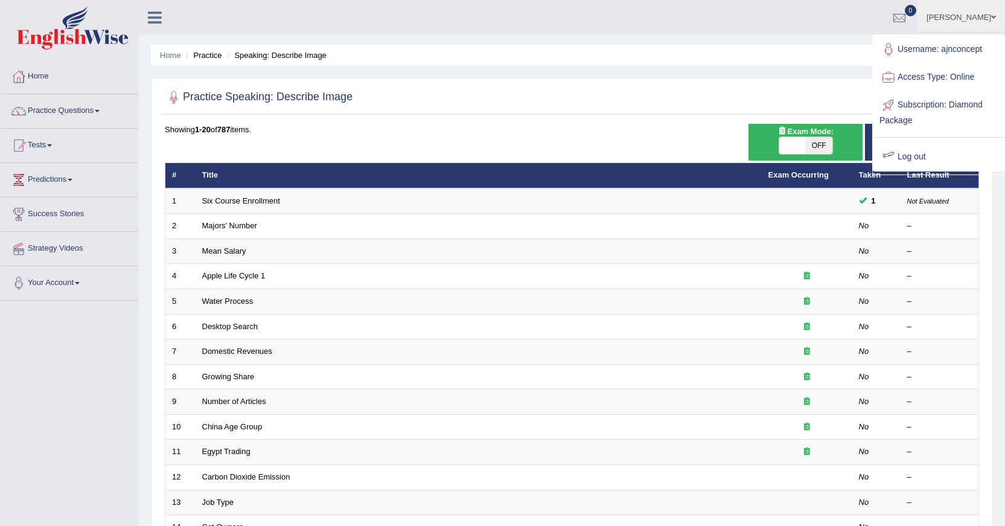
click at [908, 154] on link "Log out" at bounding box center [938, 157] width 130 height 28
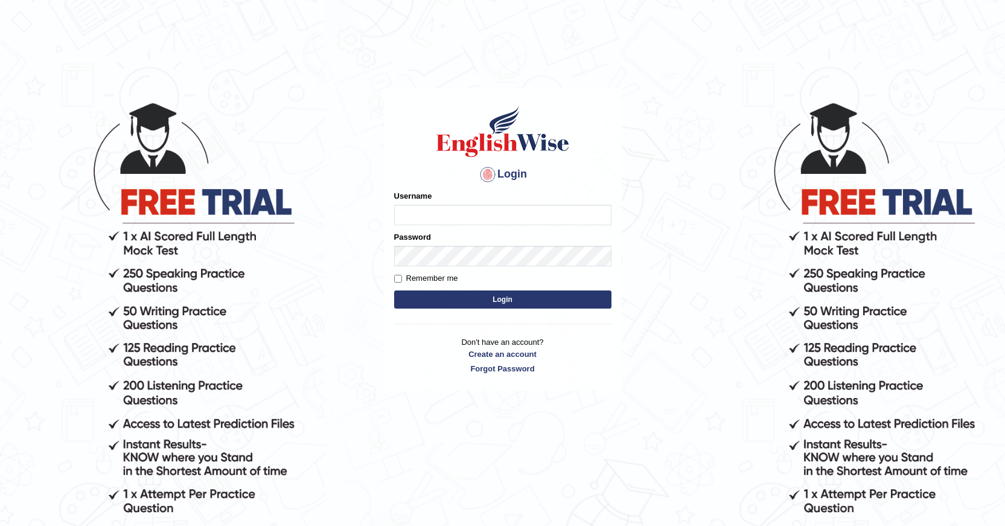
type input "a"
type input "Abanoubsaid"
click at [575, 298] on button "Login" at bounding box center [502, 299] width 217 height 18
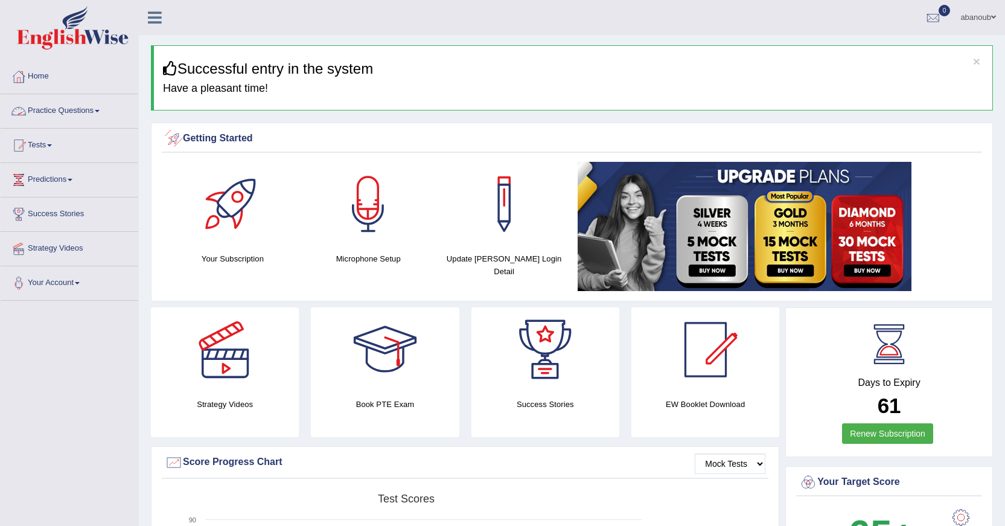
click at [59, 124] on link "Practice Questions" at bounding box center [70, 109] width 138 height 30
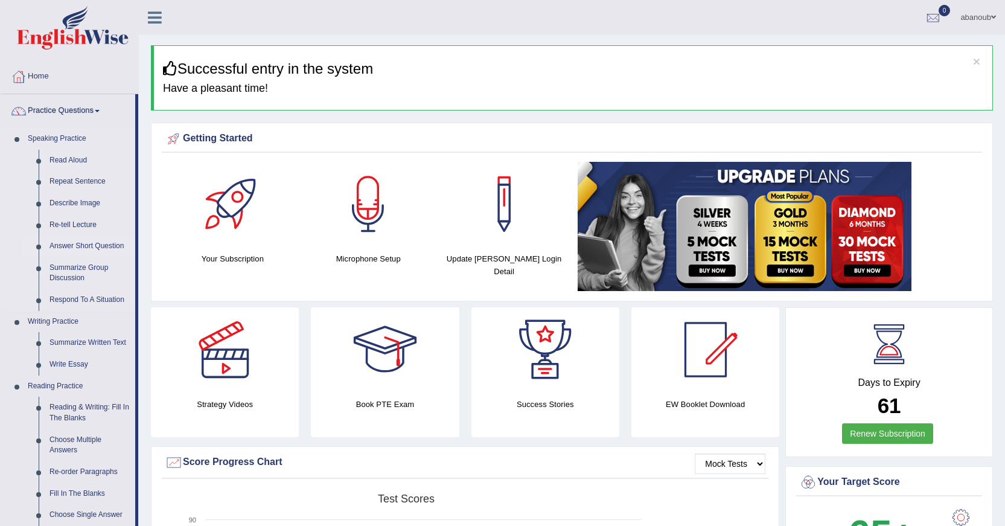
click at [107, 246] on link "Answer Short Question" at bounding box center [89, 246] width 91 height 22
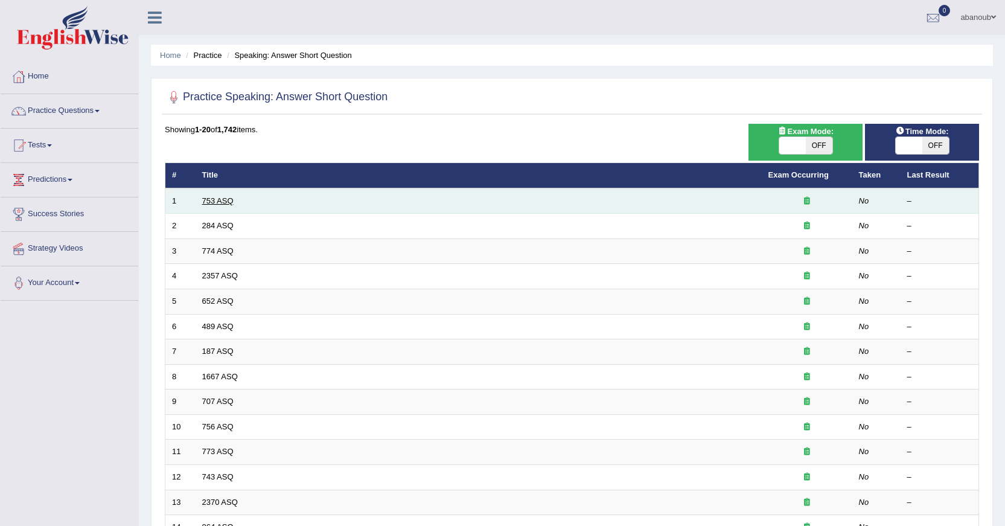
click at [224, 198] on link "753 ASQ" at bounding box center [217, 200] width 31 height 9
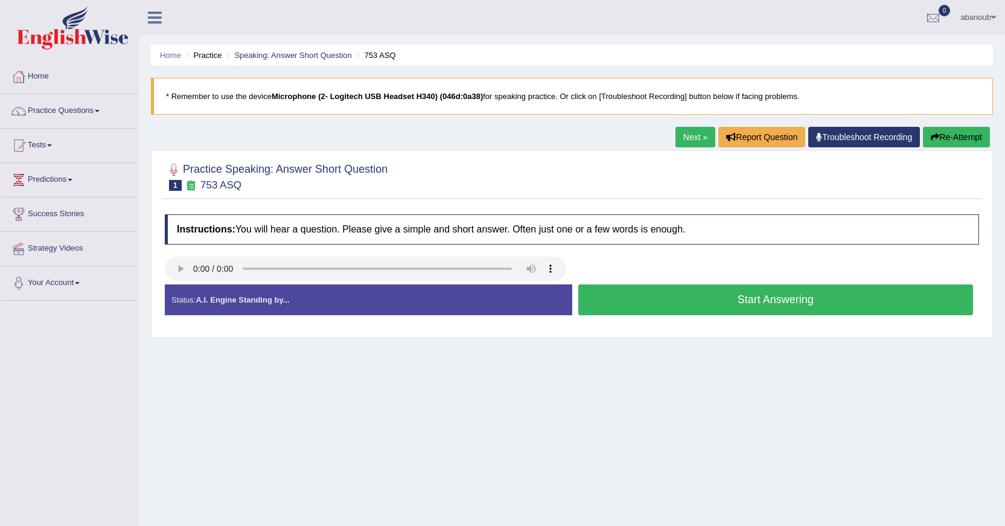
click at [605, 312] on button "Start Answering" at bounding box center [775, 299] width 395 height 31
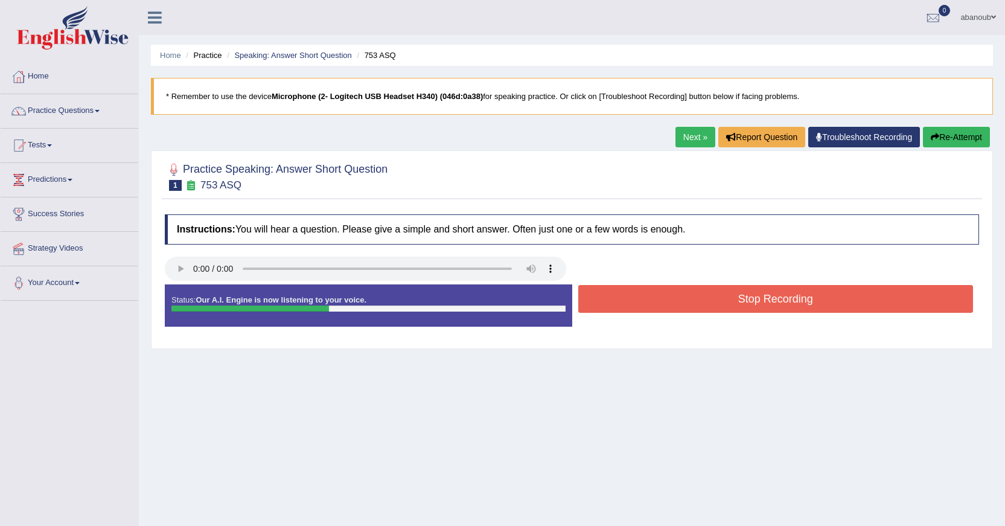
click at [591, 308] on button "Stop Recording" at bounding box center [775, 299] width 395 height 28
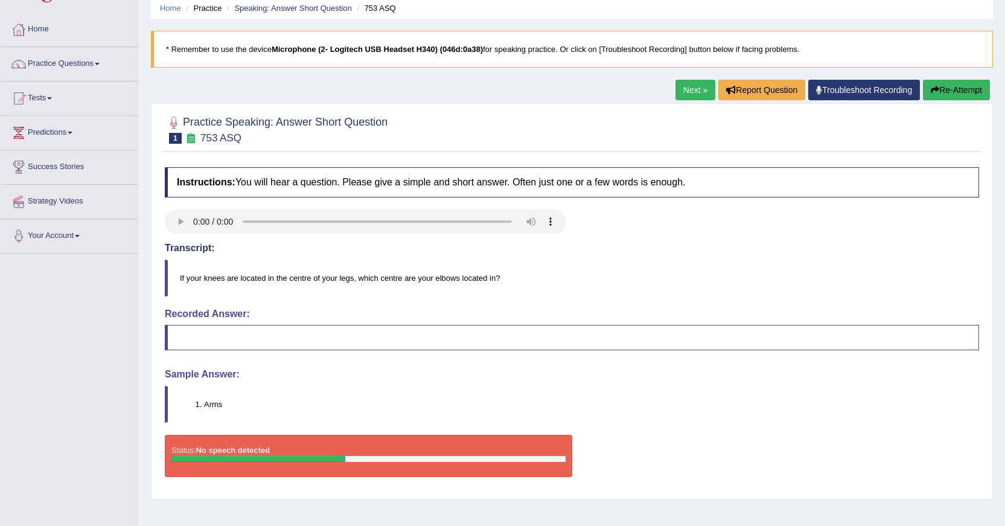
scroll to position [108, 0]
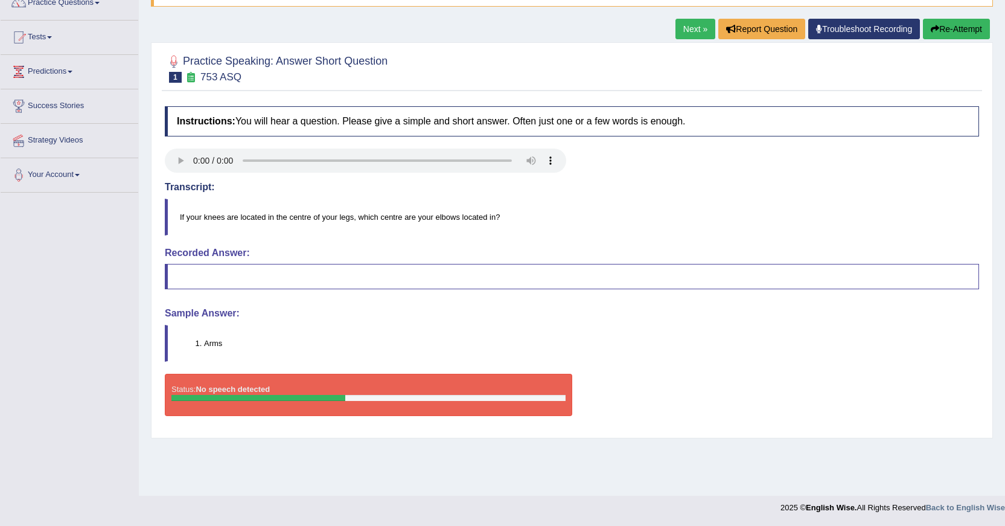
click at [942, 36] on button "Re-Attempt" at bounding box center [956, 29] width 67 height 21
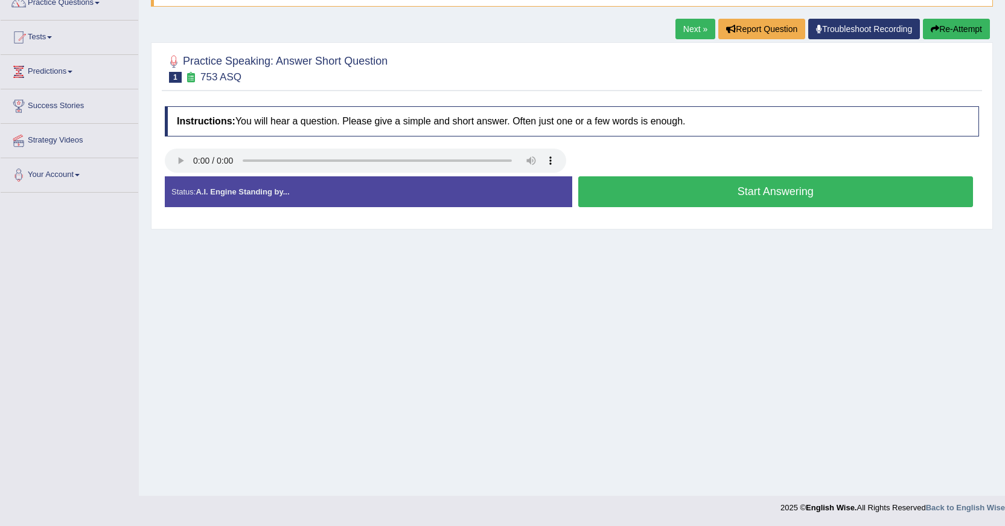
click at [620, 201] on button "Start Answering" at bounding box center [775, 191] width 395 height 31
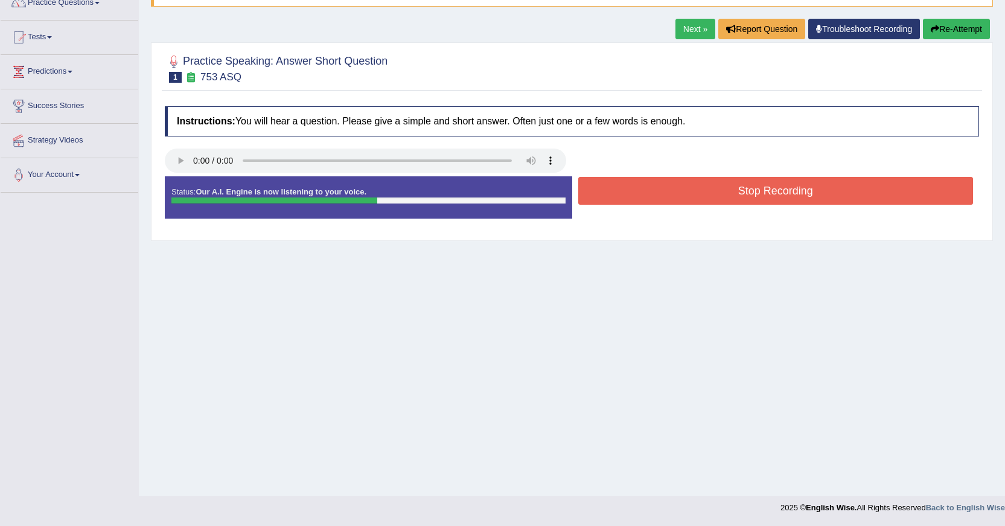
click at [635, 203] on button "Stop Recording" at bounding box center [775, 191] width 395 height 28
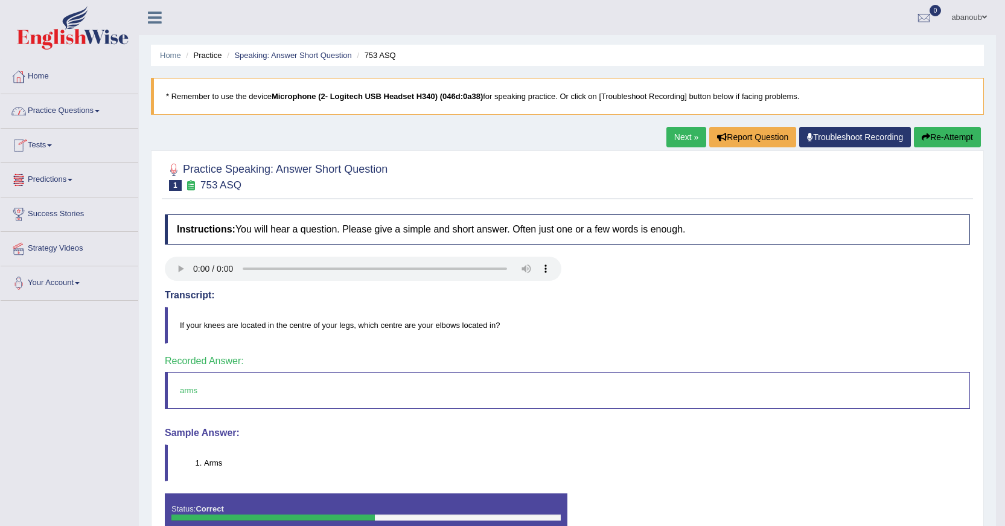
click at [50, 115] on link "Practice Questions" at bounding box center [70, 109] width 138 height 30
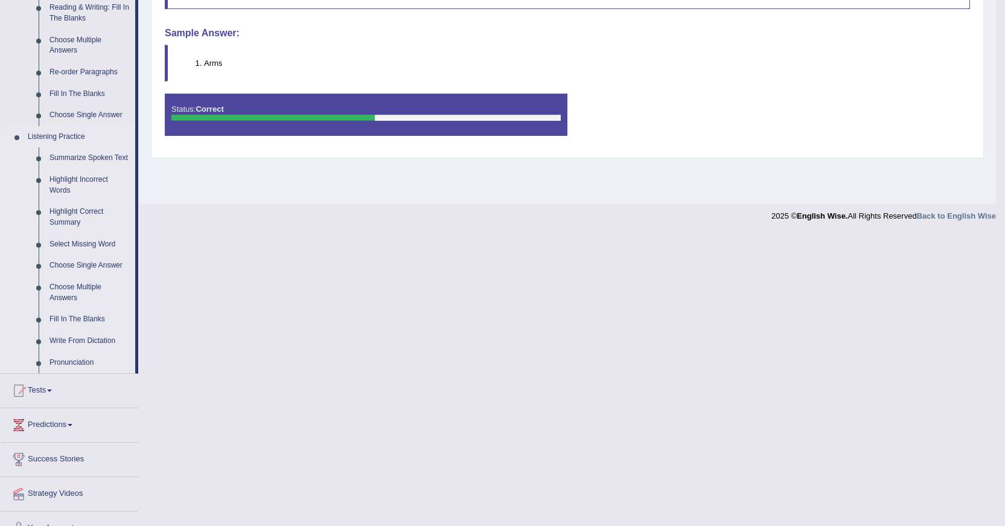
scroll to position [420, 0]
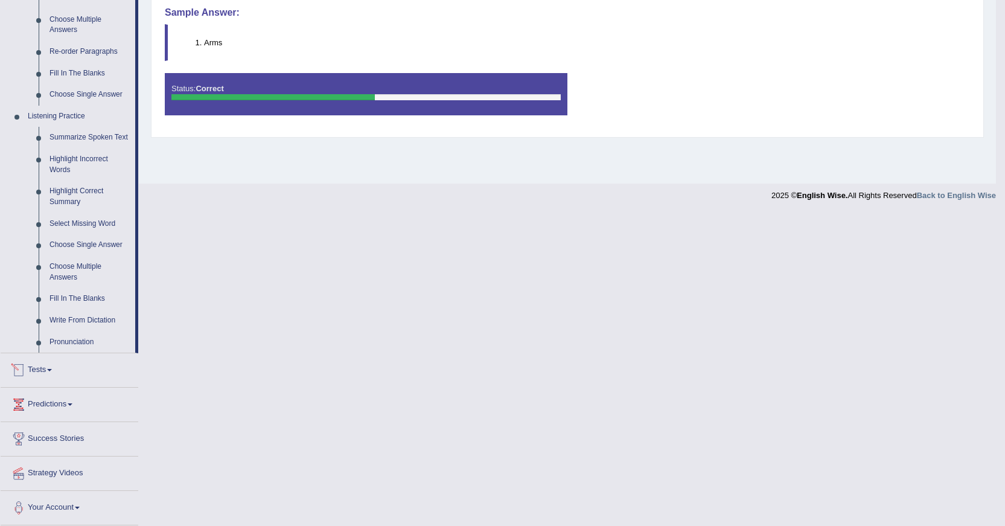
click at [49, 366] on link "Tests" at bounding box center [70, 368] width 138 height 30
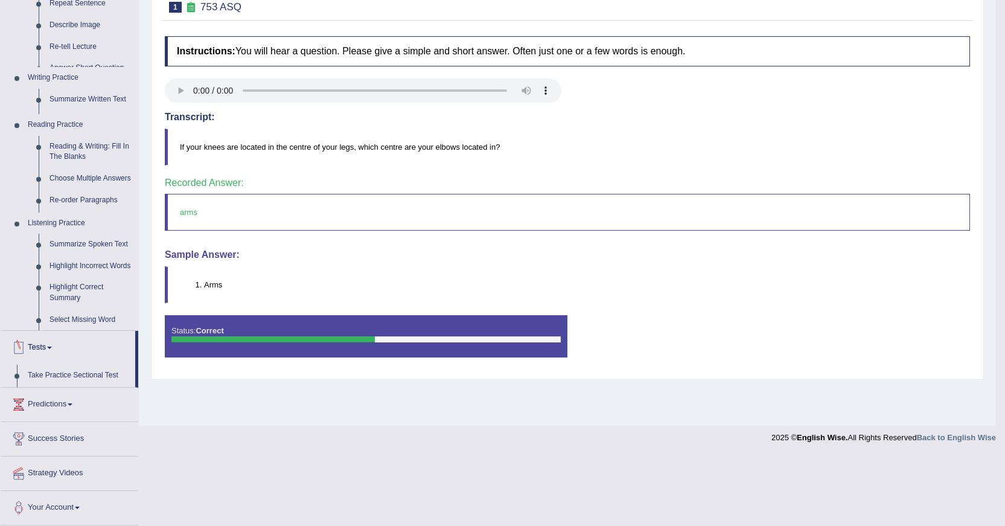
scroll to position [108, 0]
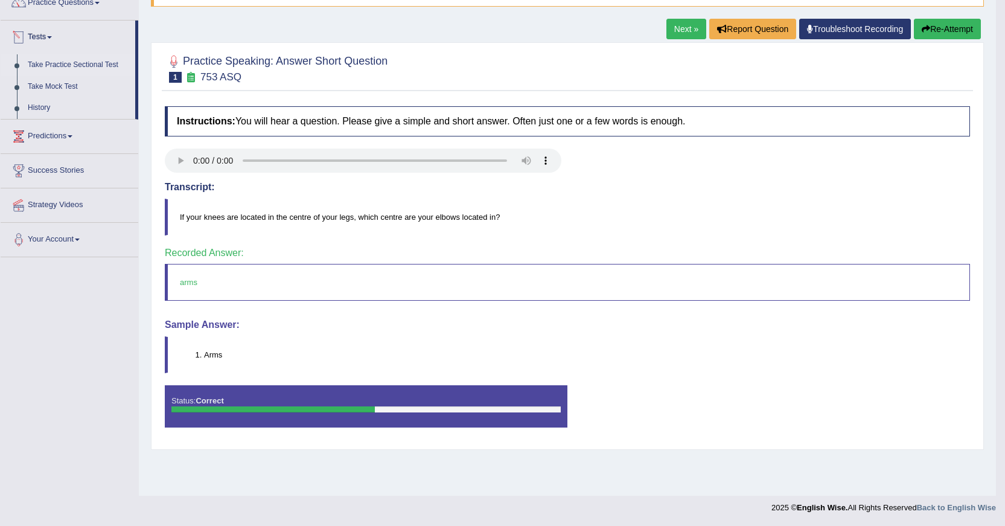
click at [59, 60] on link "Take Practice Sectional Test" at bounding box center [78, 65] width 113 height 22
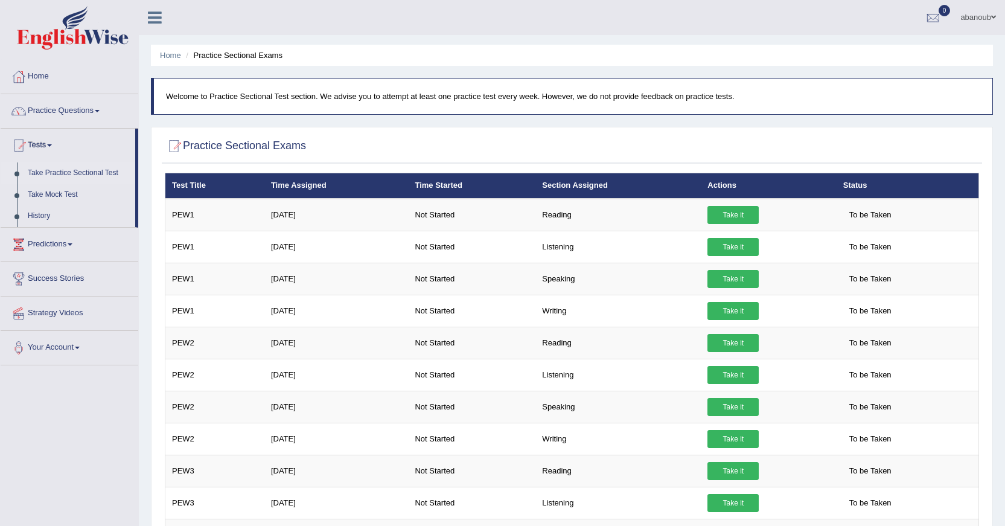
click at [736, 215] on link "Take it" at bounding box center [732, 215] width 51 height 18
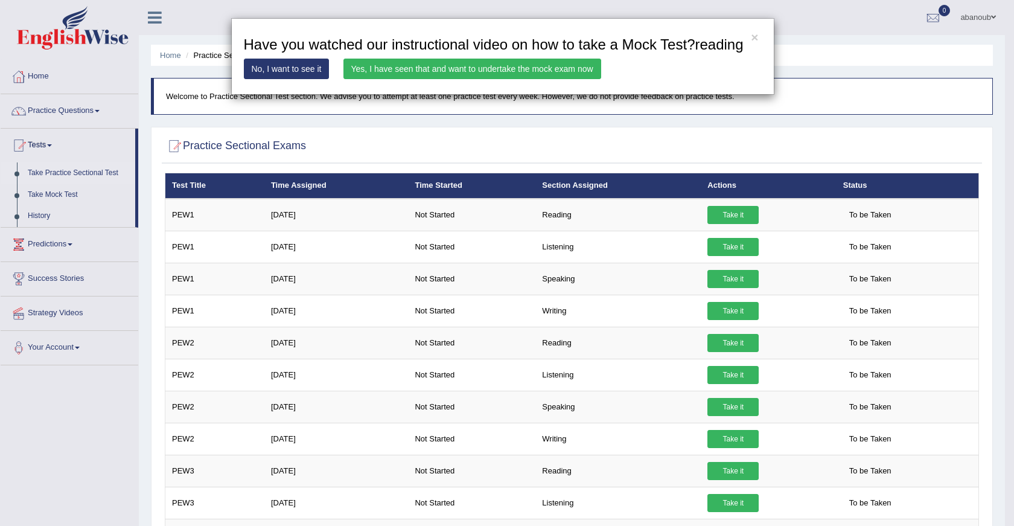
click at [437, 63] on link "Yes, I have seen that and want to undertake the mock exam now" at bounding box center [472, 69] width 258 height 21
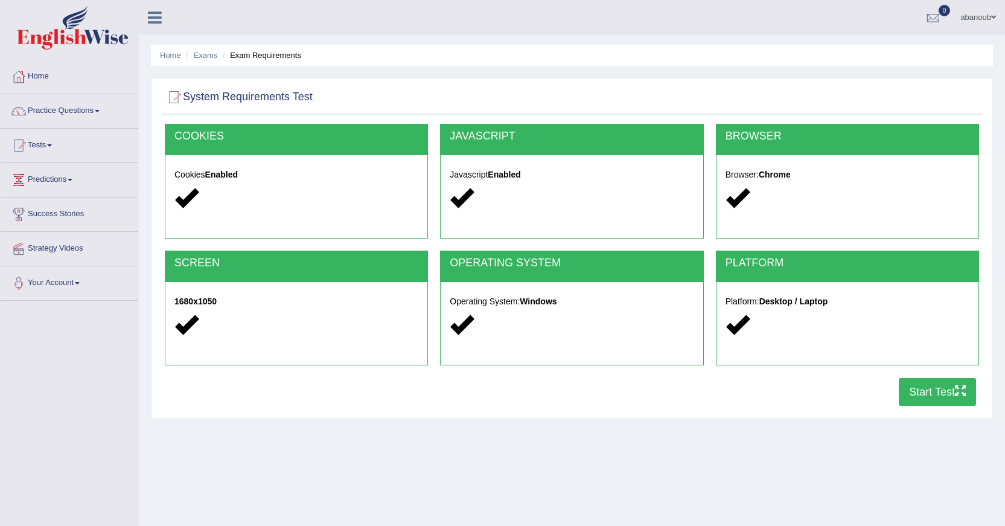
click at [957, 389] on icon "button" at bounding box center [960, 390] width 11 height 11
click at [48, 144] on link "Tests" at bounding box center [70, 144] width 138 height 30
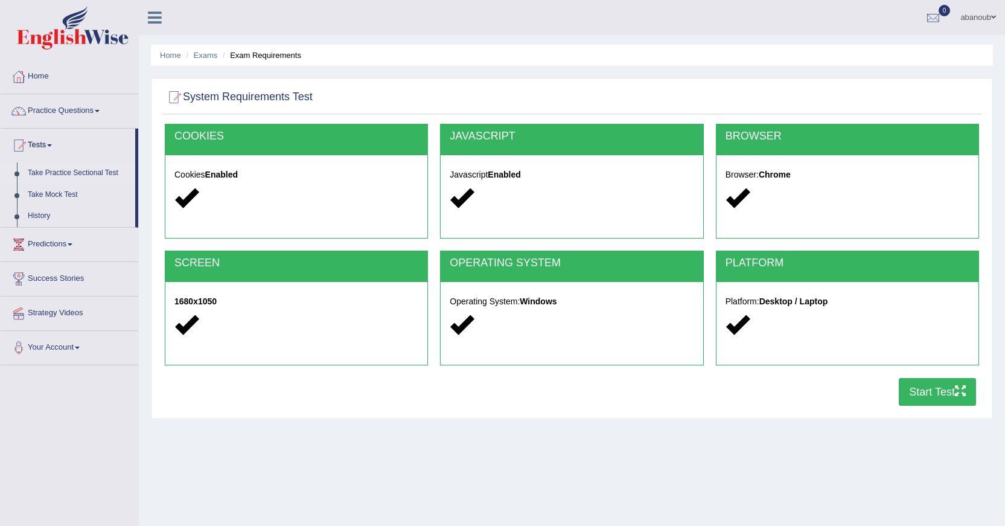
click at [53, 174] on link "Take Practice Sectional Test" at bounding box center [78, 173] width 113 height 22
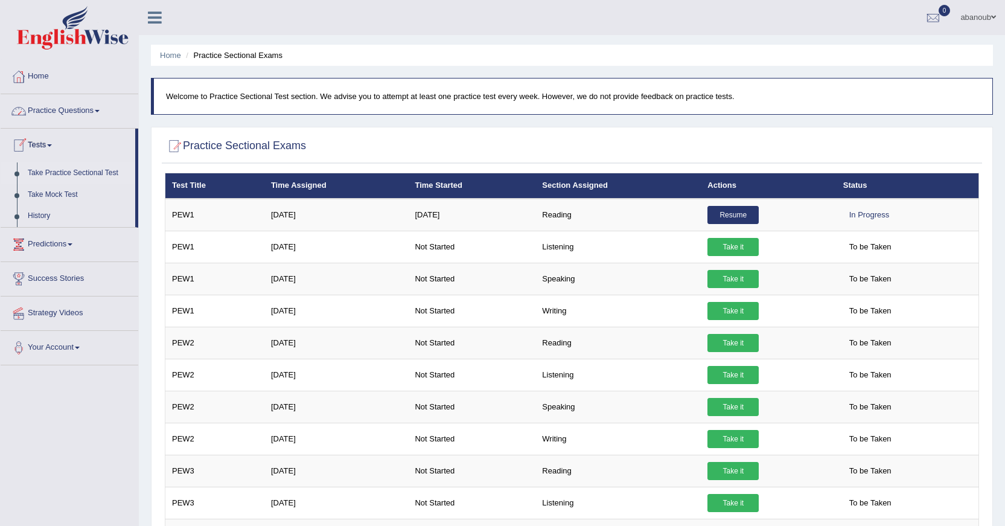
click at [92, 112] on link "Practice Questions" at bounding box center [70, 109] width 138 height 30
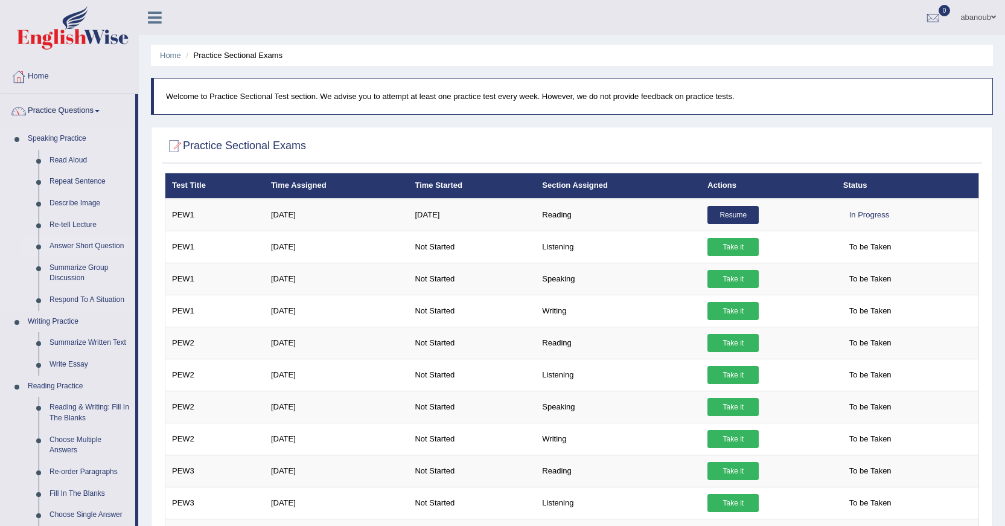
click at [74, 244] on link "Answer Short Question" at bounding box center [89, 246] width 91 height 22
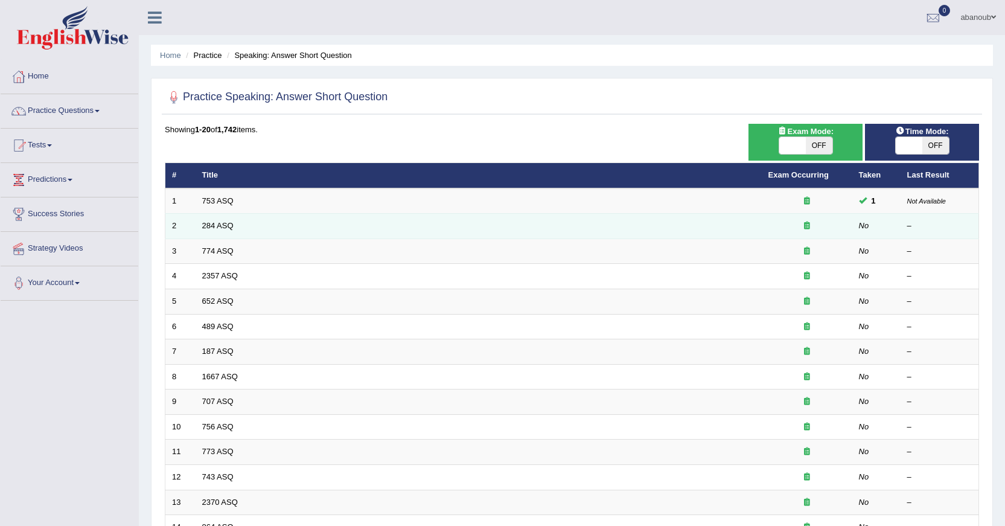
click at [217, 217] on td "284 ASQ" at bounding box center [479, 226] width 566 height 25
click at [216, 221] on link "284 ASQ" at bounding box center [217, 225] width 31 height 9
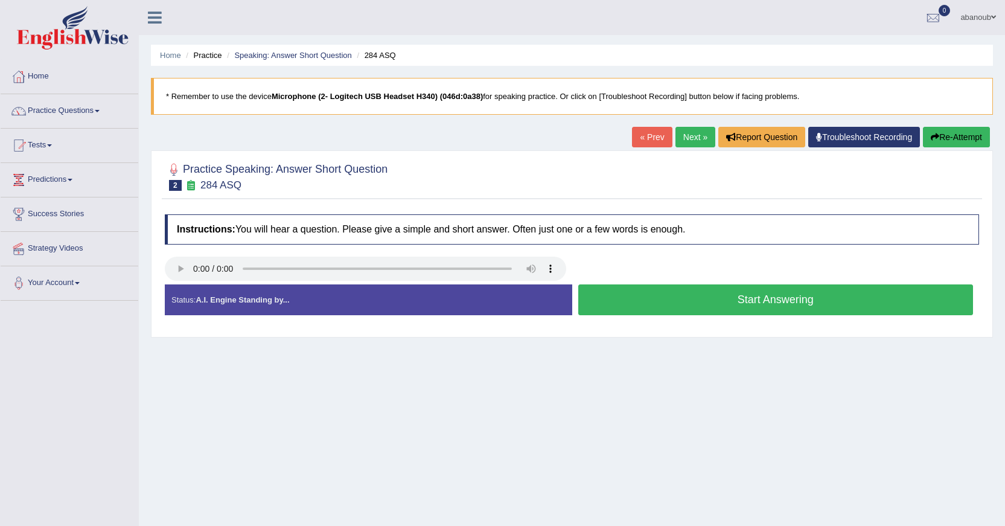
click at [667, 290] on button "Start Answering" at bounding box center [775, 299] width 395 height 31
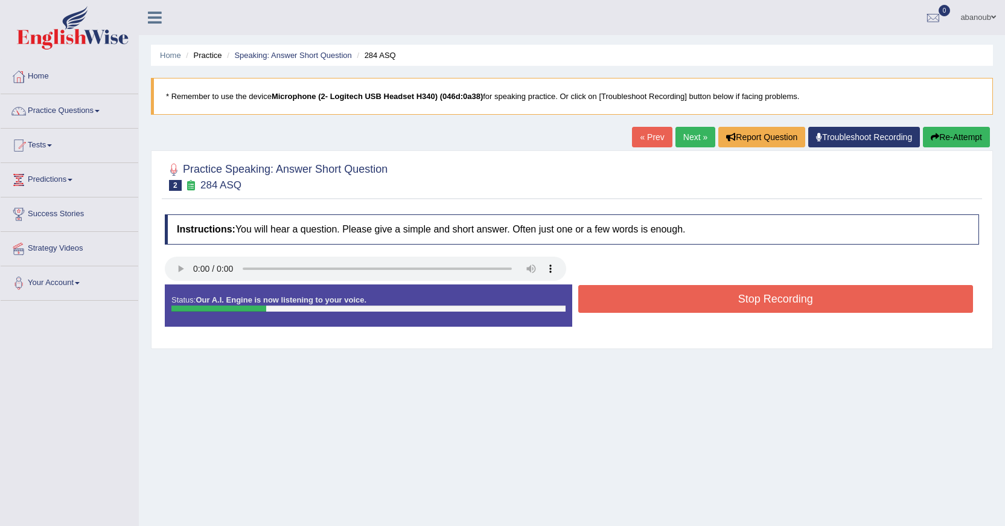
click at [667, 290] on button "Stop Recording" at bounding box center [775, 299] width 395 height 28
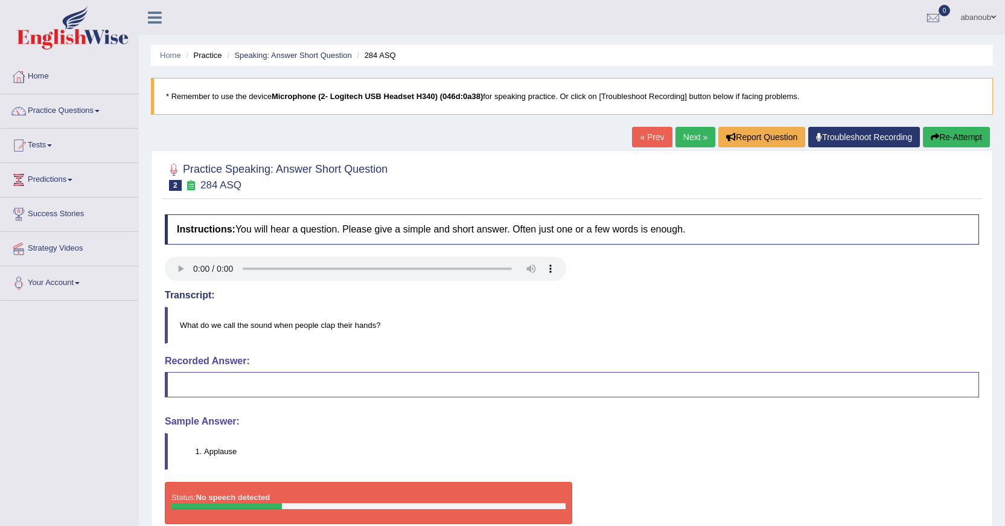
click at [438, 229] on div "Instructions: You will hear a question. Please give a simple and short answer. …" at bounding box center [572, 373] width 820 height 331
click at [45, 146] on link "Tests" at bounding box center [70, 144] width 138 height 30
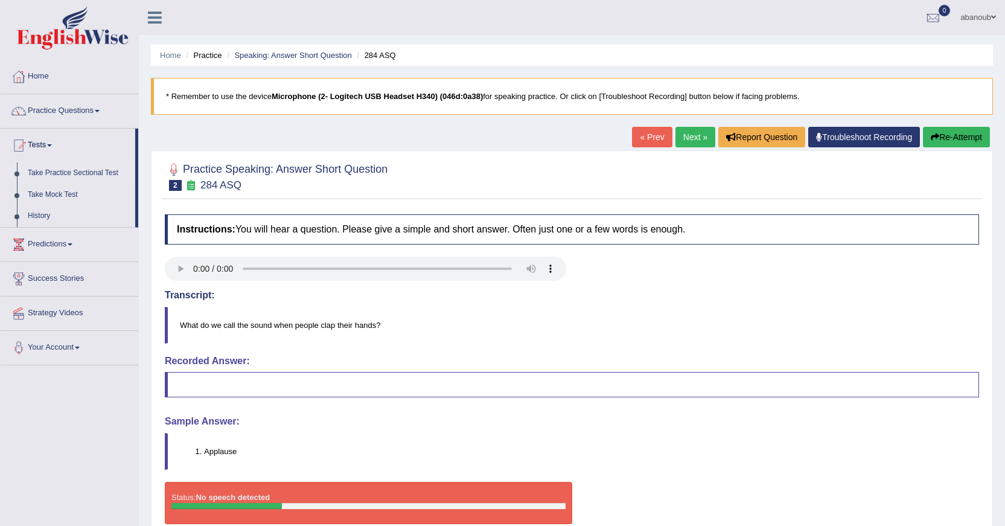
click at [71, 172] on link "Take Practice Sectional Test" at bounding box center [78, 173] width 113 height 22
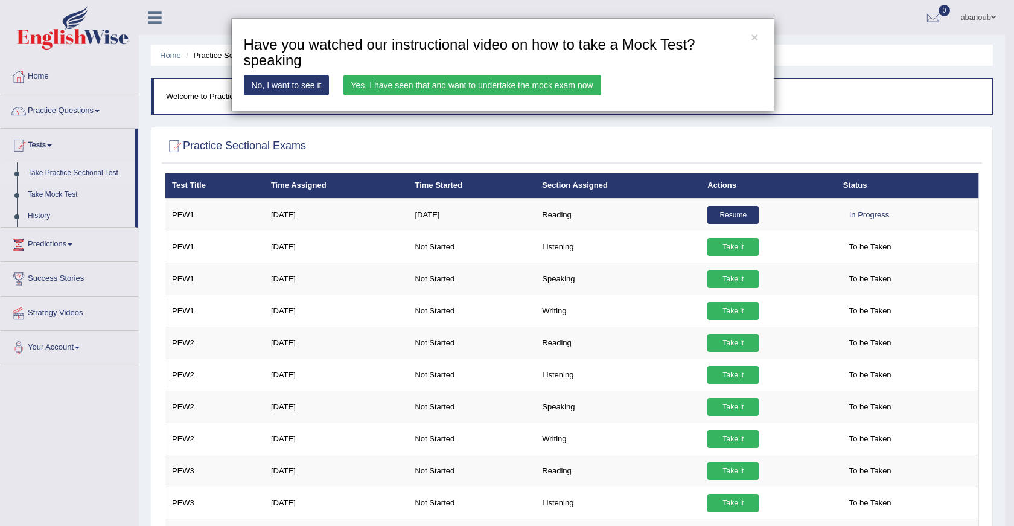
click at [314, 91] on link "No, I want to see it" at bounding box center [287, 85] width 86 height 21
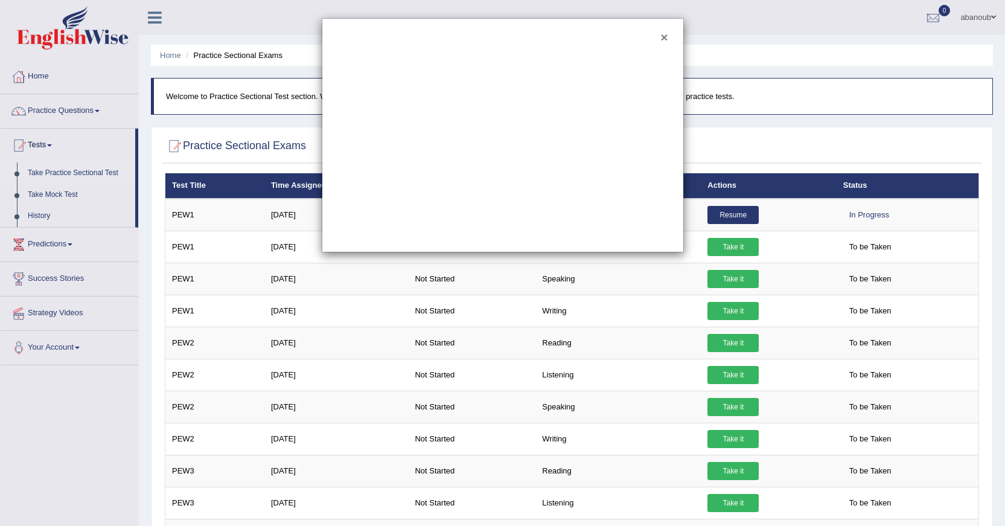
click at [662, 39] on button "×" at bounding box center [663, 37] width 7 height 13
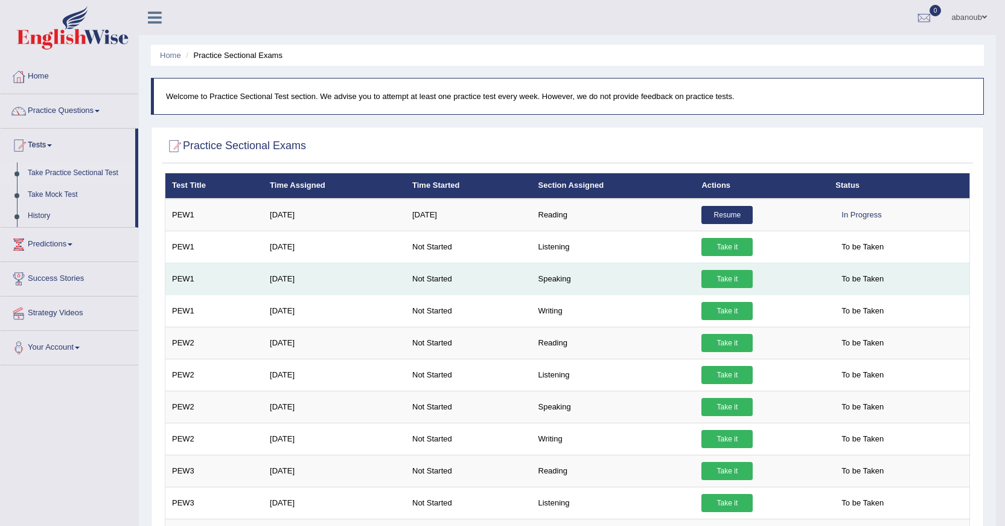
click at [730, 280] on link "Take it" at bounding box center [726, 279] width 51 height 18
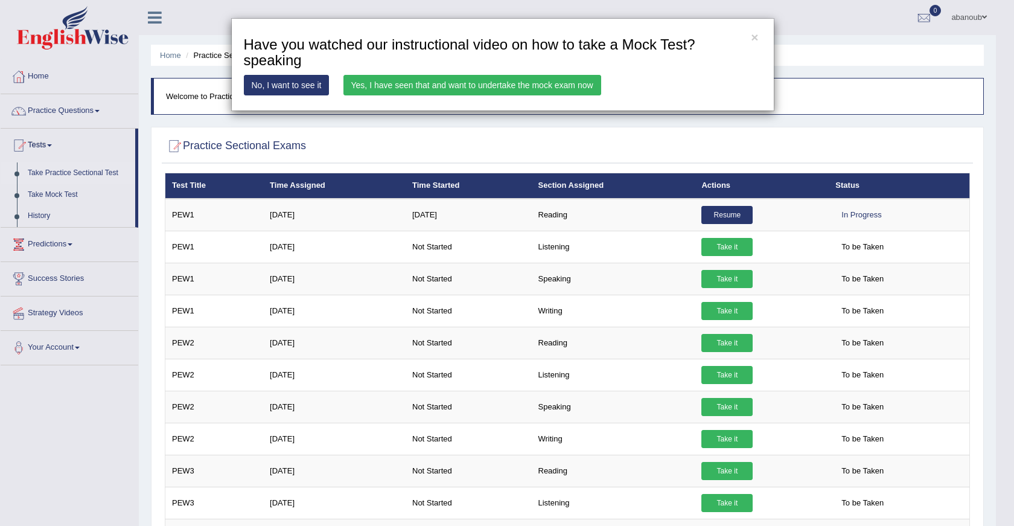
click at [544, 86] on link "Yes, I have seen that and want to undertake the mock exam now" at bounding box center [472, 85] width 258 height 21
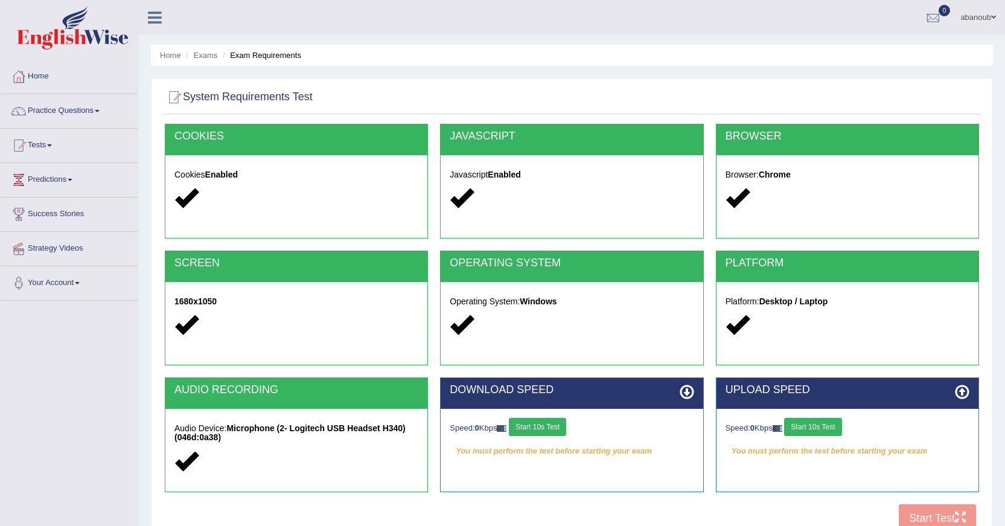
click at [524, 310] on div "Operating System: Windows" at bounding box center [572, 315] width 262 height 66
click at [286, 153] on div "COOKIES" at bounding box center [296, 139] width 262 height 31
click at [563, 431] on button "Start 10s Test" at bounding box center [537, 427] width 57 height 18
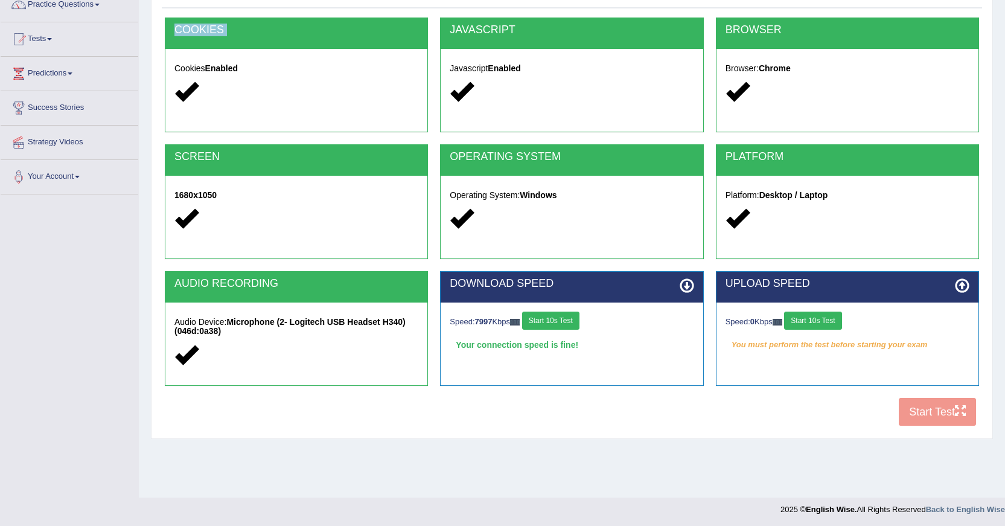
scroll to position [108, 0]
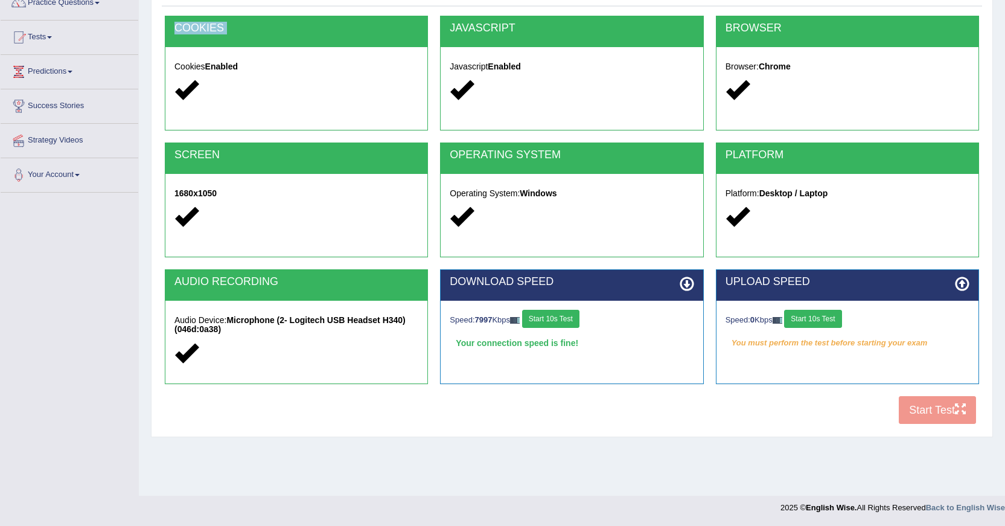
click at [554, 320] on button "Start 10s Test" at bounding box center [550, 319] width 57 height 18
click at [806, 317] on button "Start 10s Test" at bounding box center [812, 319] width 57 height 18
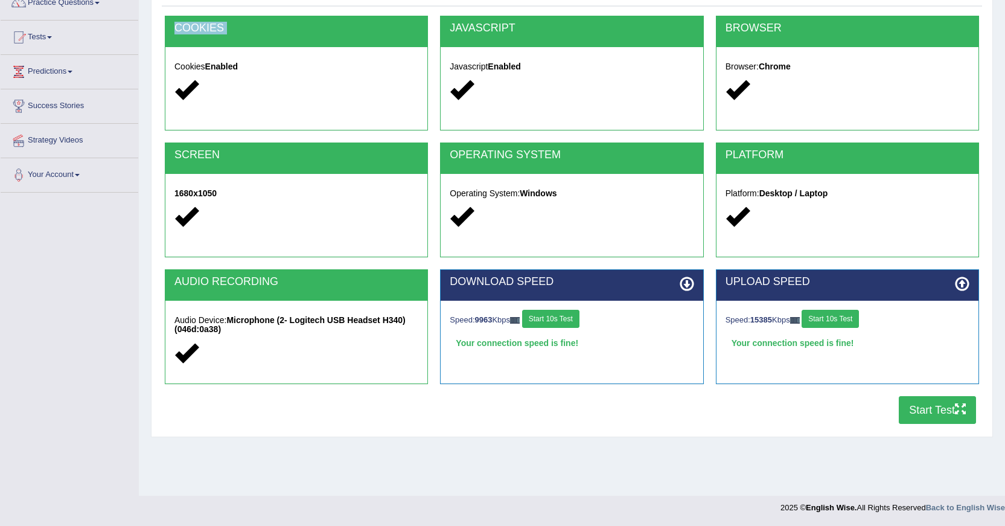
click at [925, 407] on button "Start Test" at bounding box center [937, 410] width 77 height 28
